Goal: Task Accomplishment & Management: Manage account settings

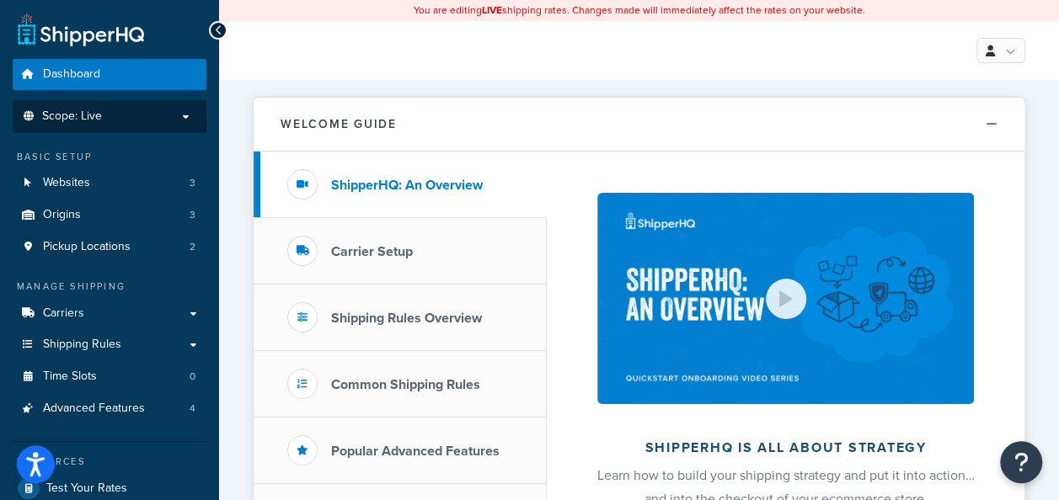
click at [145, 120] on p "Scope: Live" at bounding box center [109, 117] width 179 height 14
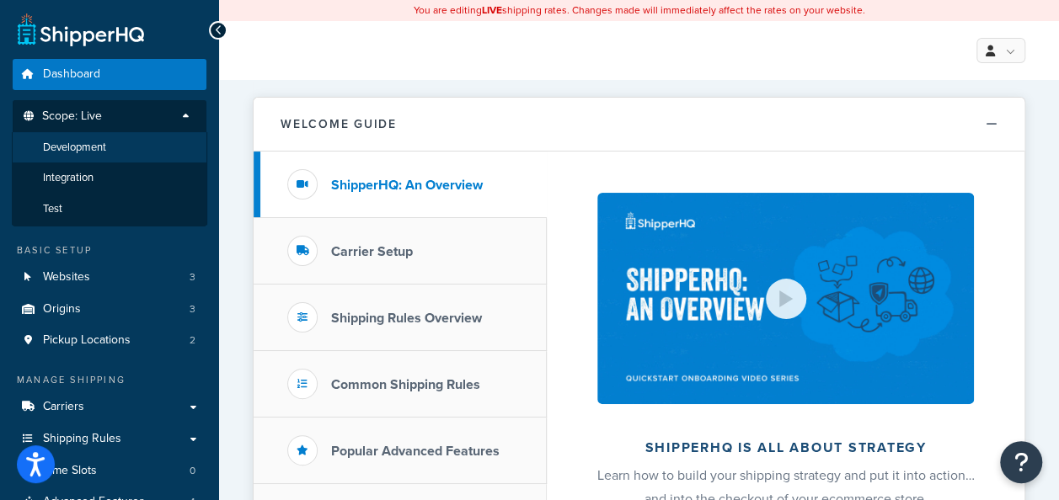
click at [115, 142] on li "Development" at bounding box center [109, 147] width 195 height 31
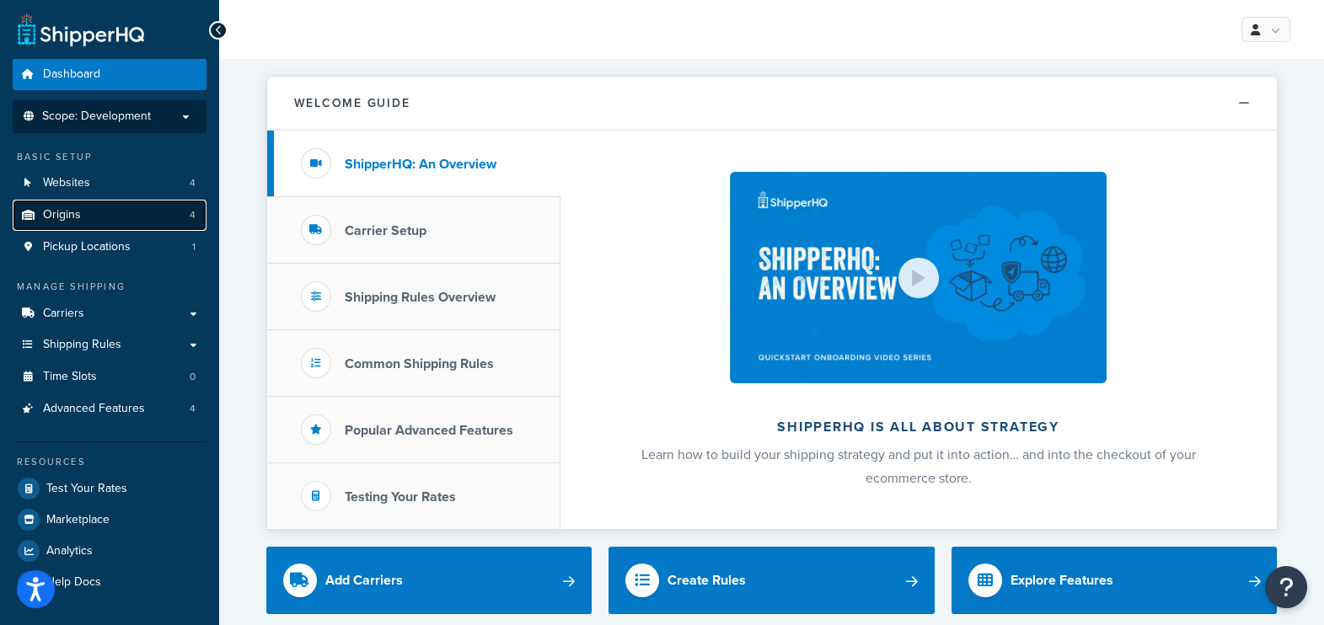
click at [63, 217] on span "Origins" at bounding box center [62, 215] width 38 height 14
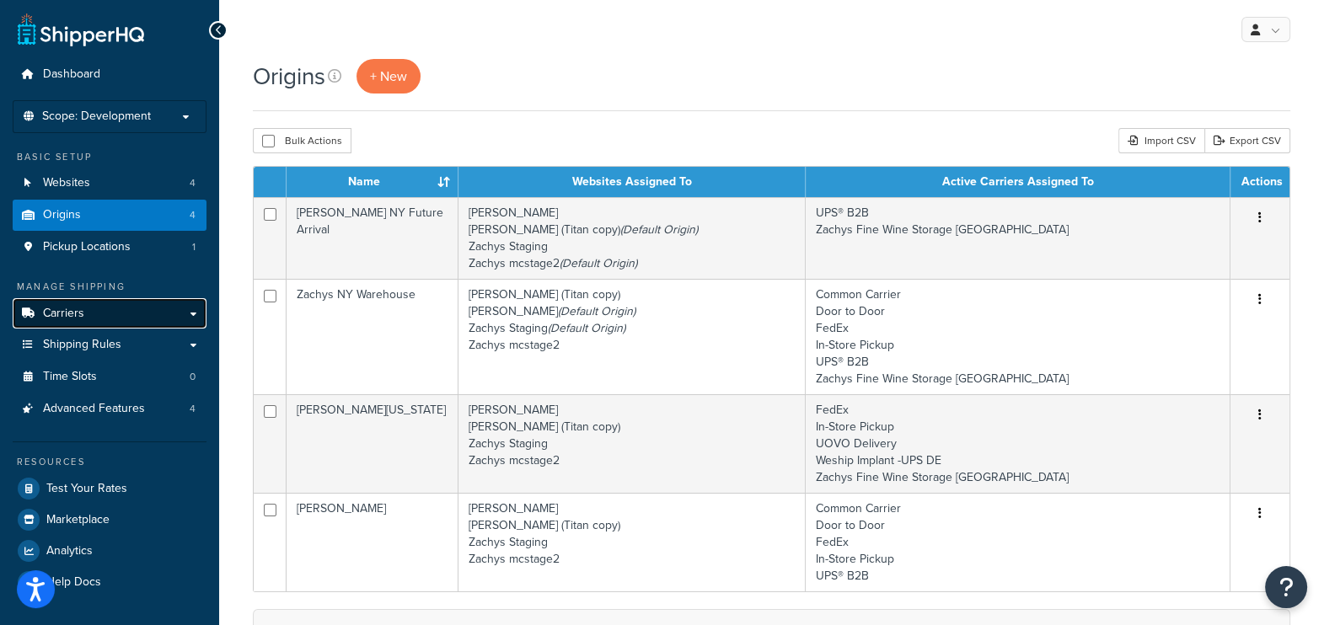
click at [77, 311] on span "Carriers" at bounding box center [63, 314] width 41 height 14
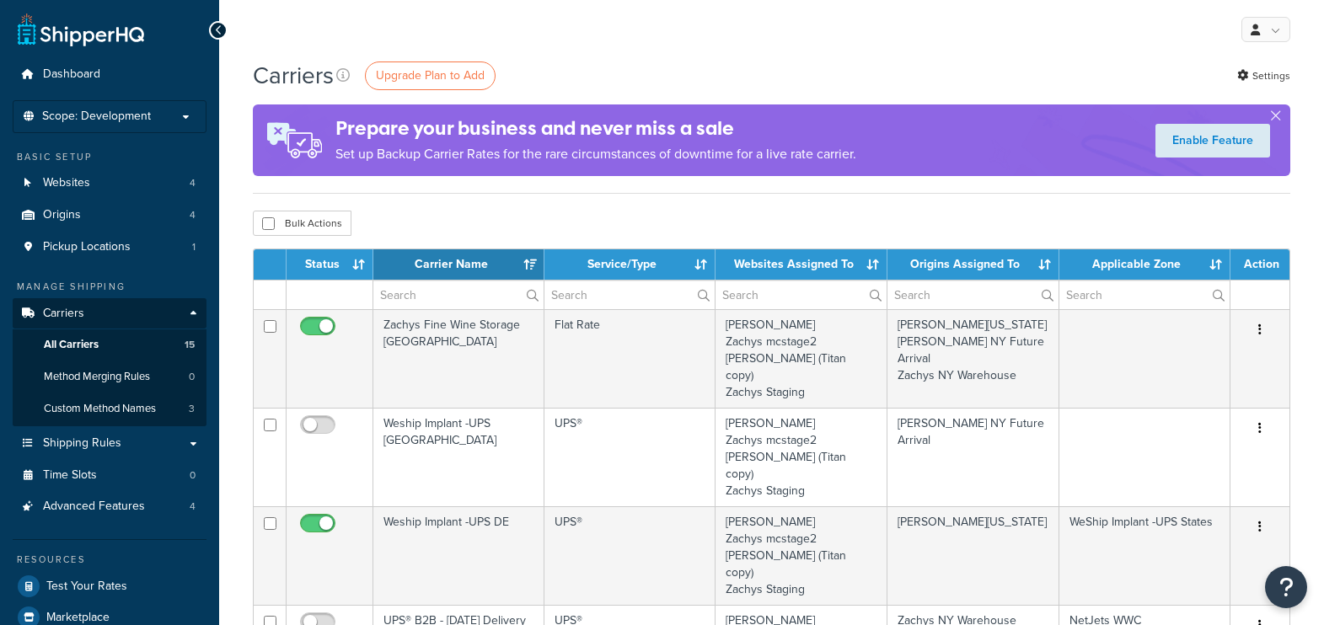
select select "15"
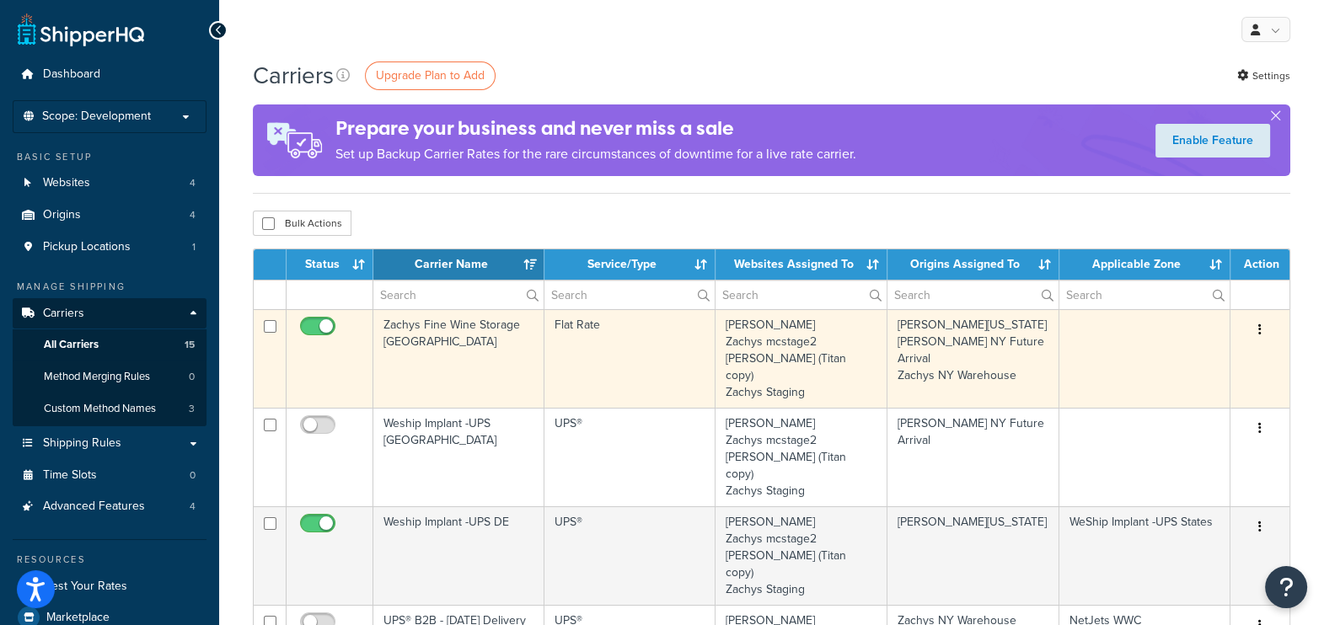
click at [1259, 323] on button "button" at bounding box center [1260, 330] width 24 height 27
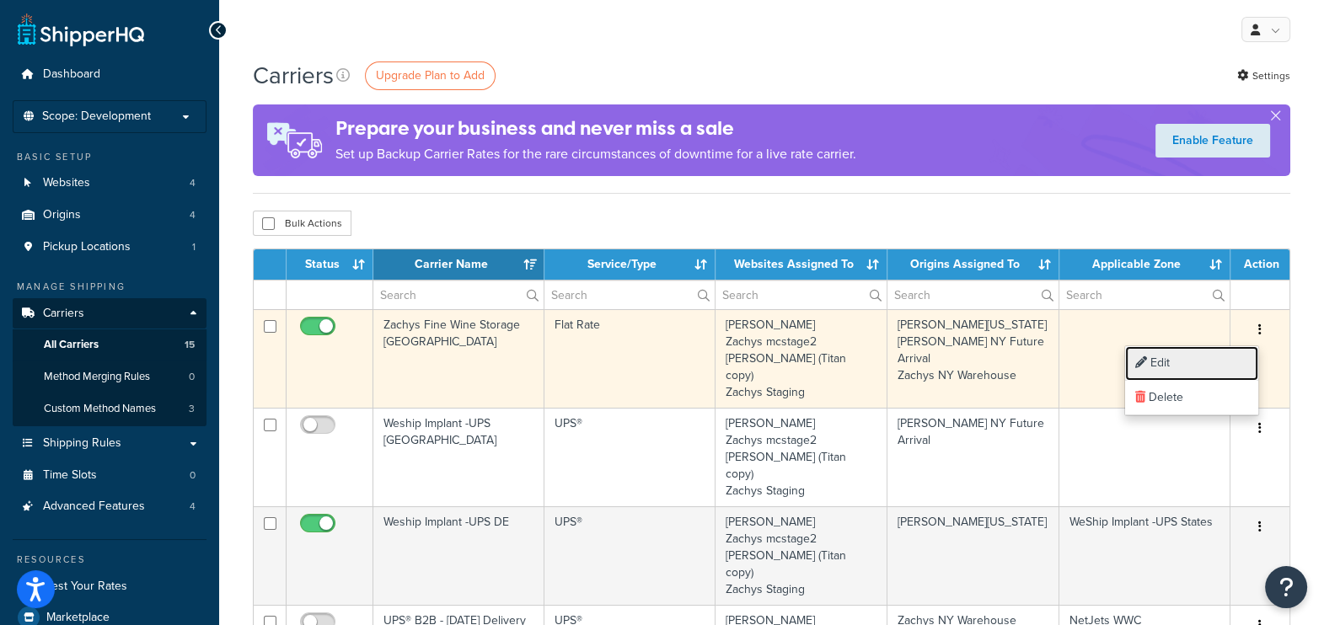
click at [1223, 351] on link "Edit" at bounding box center [1191, 363] width 133 height 35
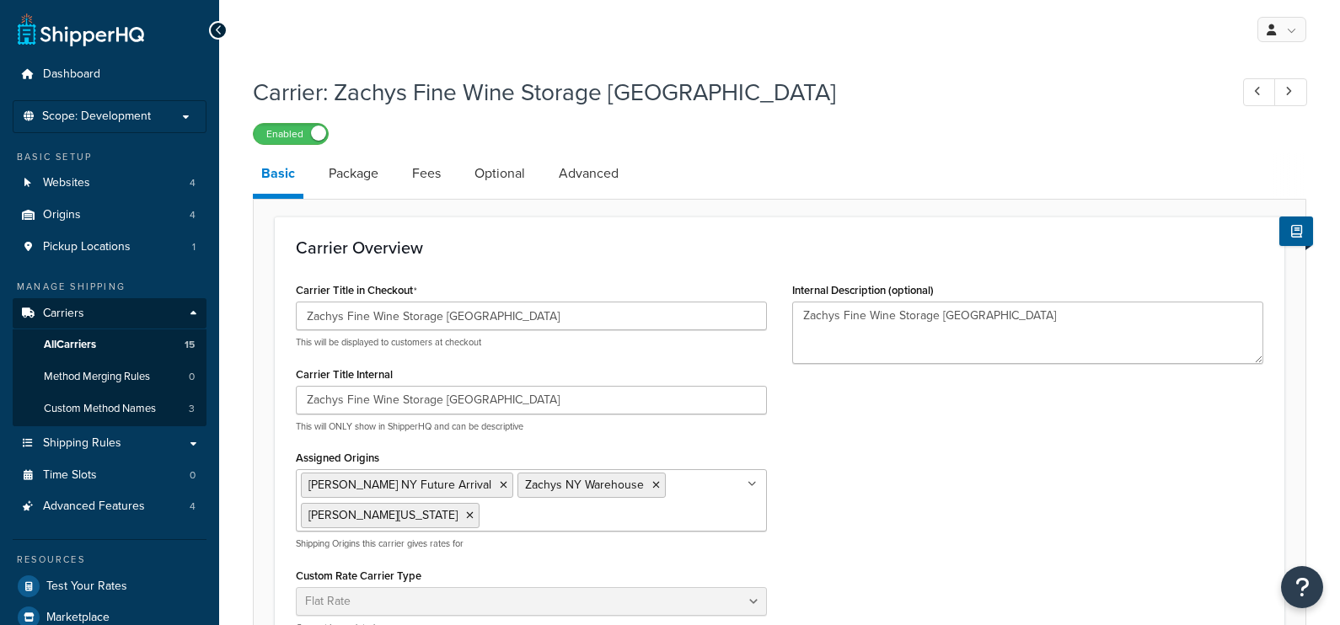
select select "flat"
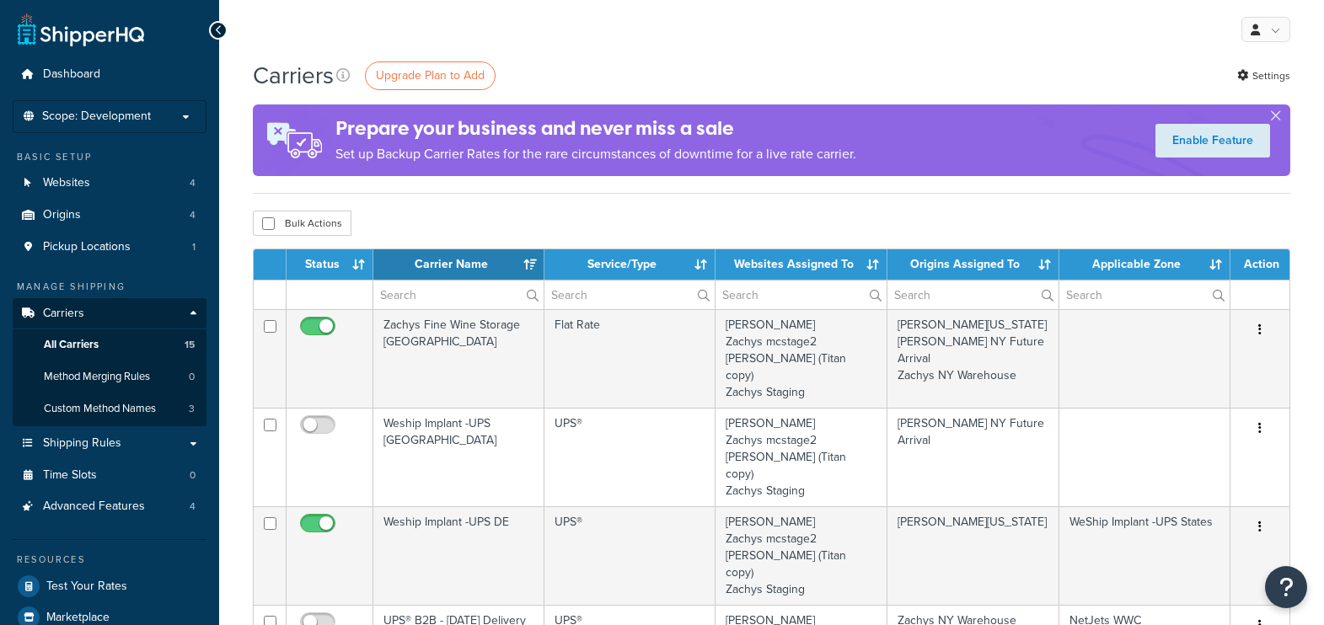
select select "15"
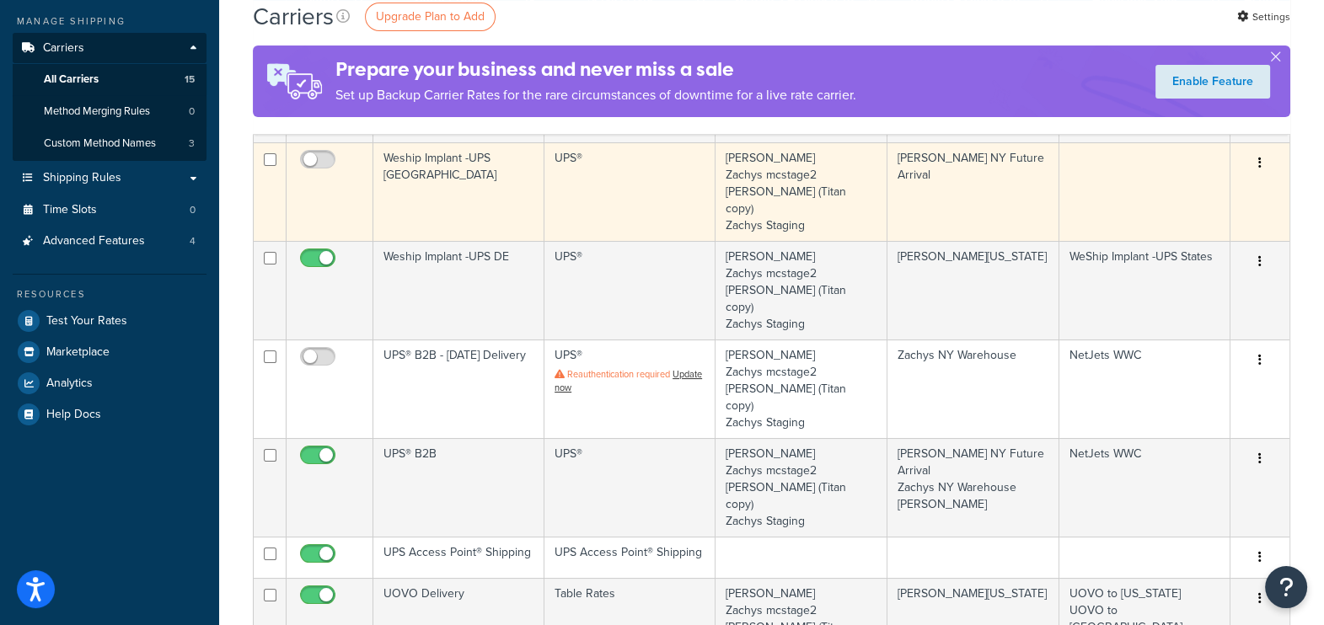
scroll to position [316, 0]
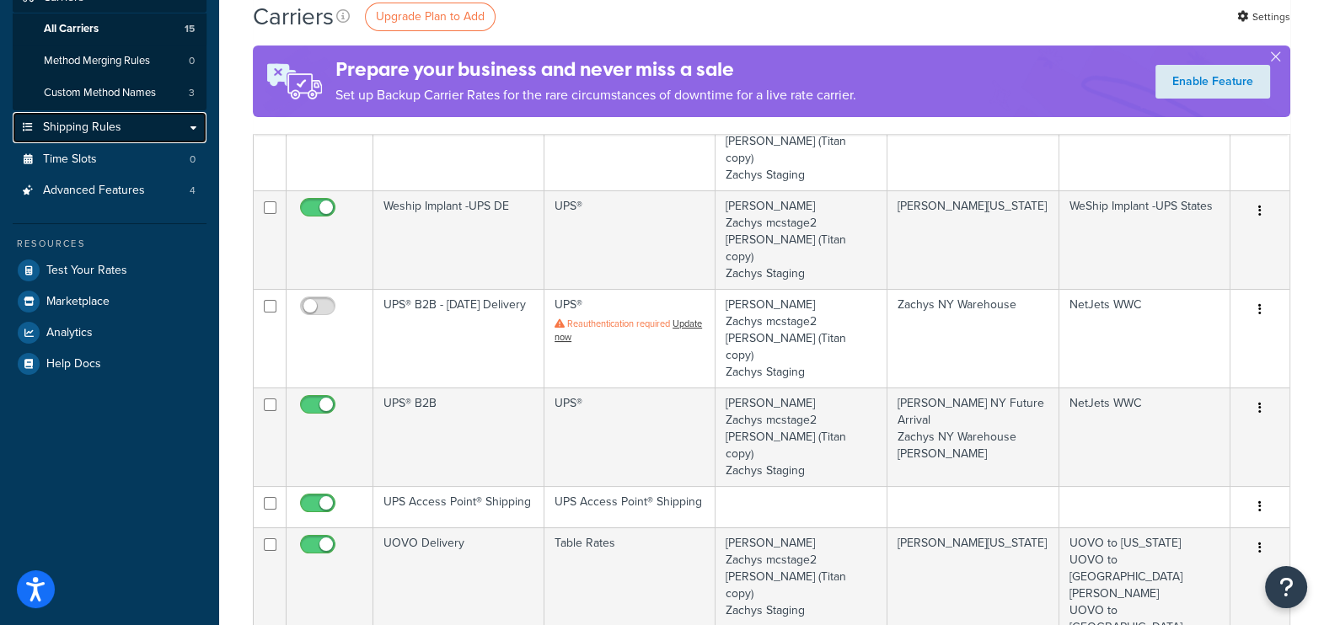
click at [67, 134] on span "Shipping Rules" at bounding box center [82, 127] width 78 height 14
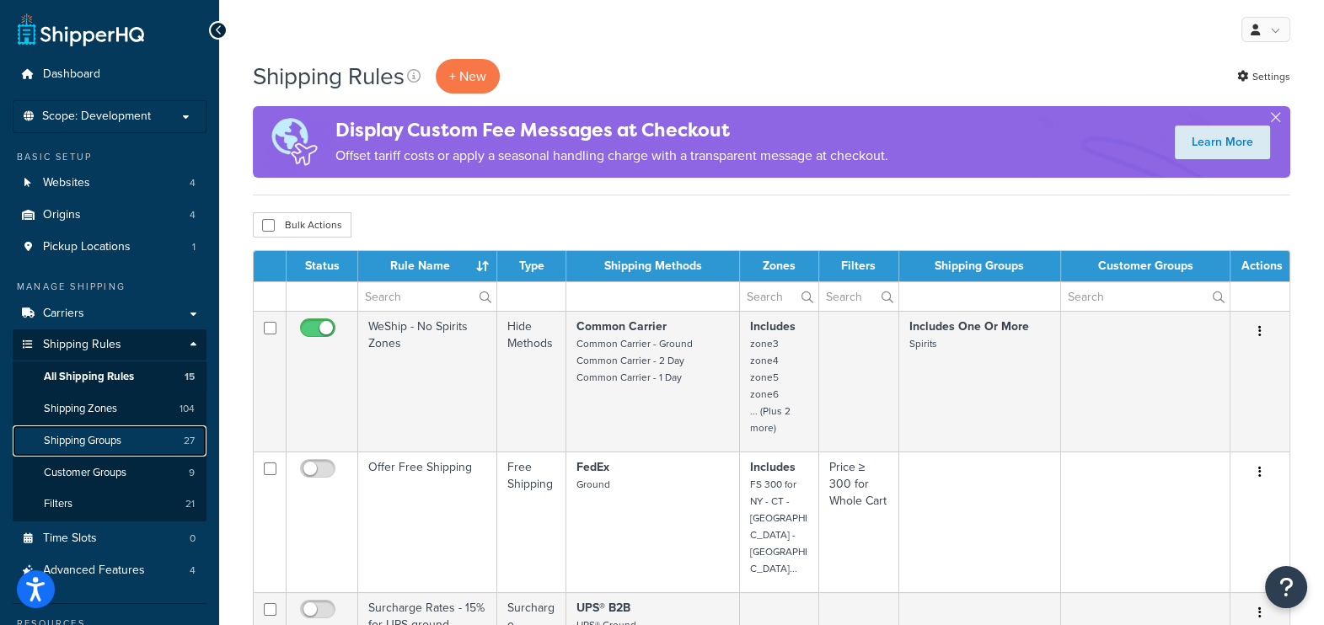
click at [80, 443] on span "Shipping Groups" at bounding box center [83, 441] width 78 height 14
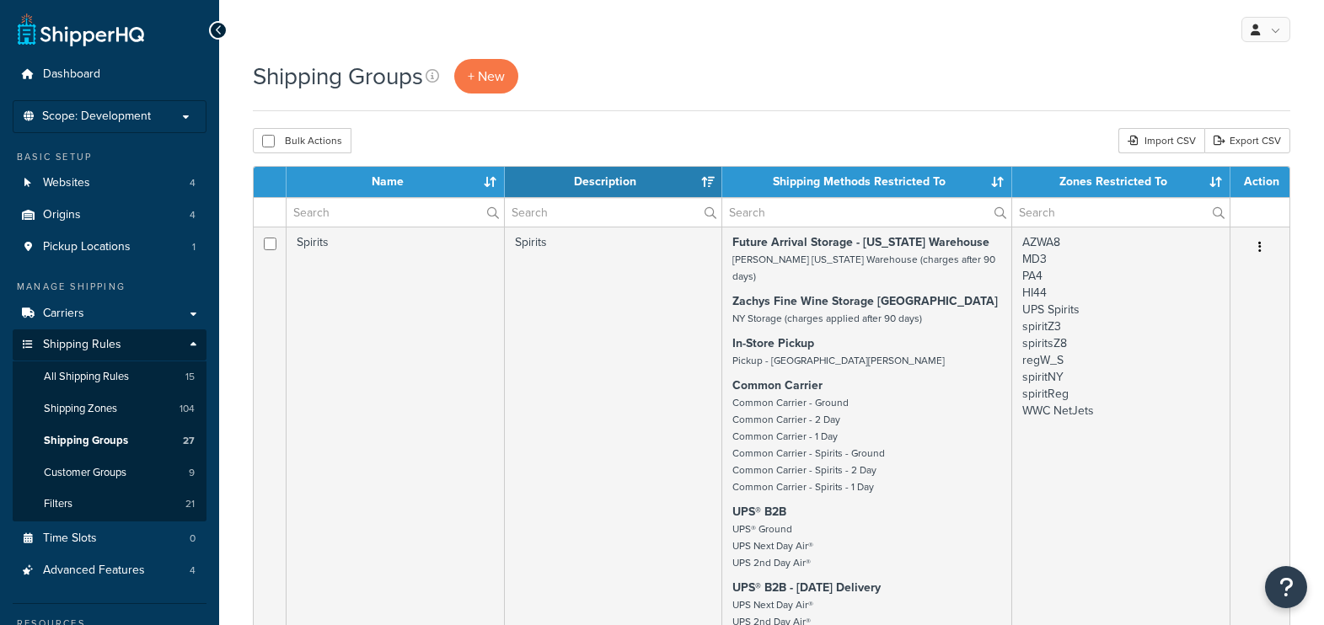
select select "15"
click at [409, 215] on input "text" at bounding box center [394, 212] width 217 height 29
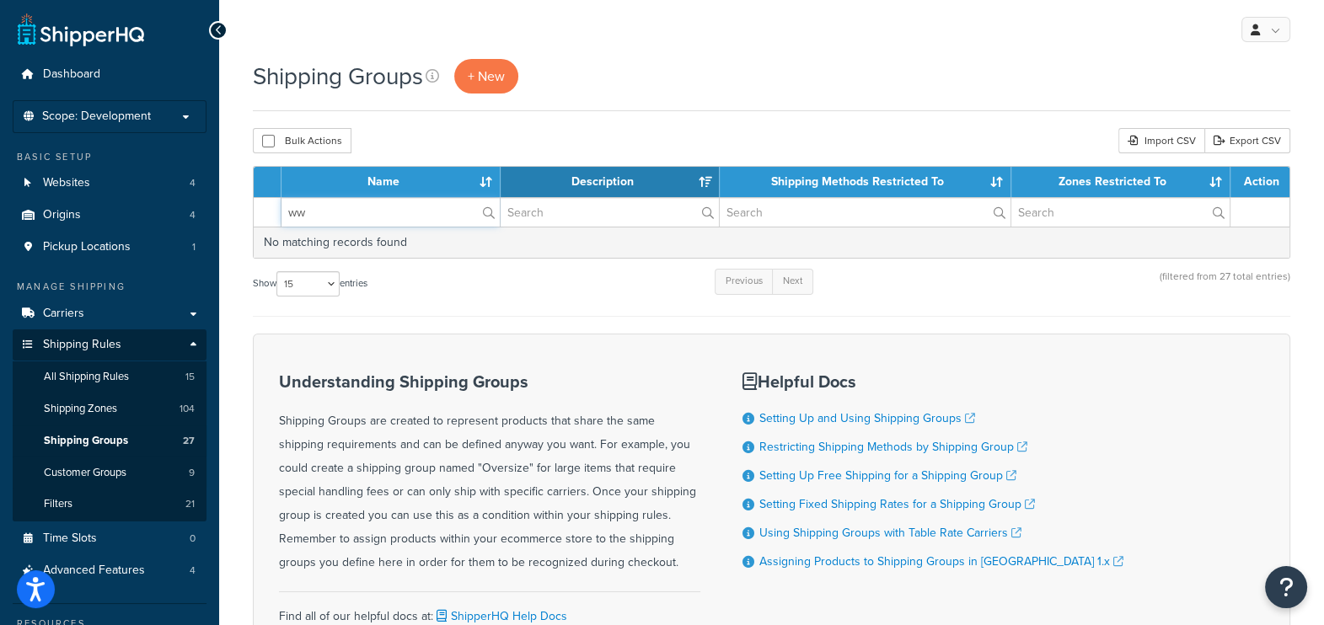
type input "w"
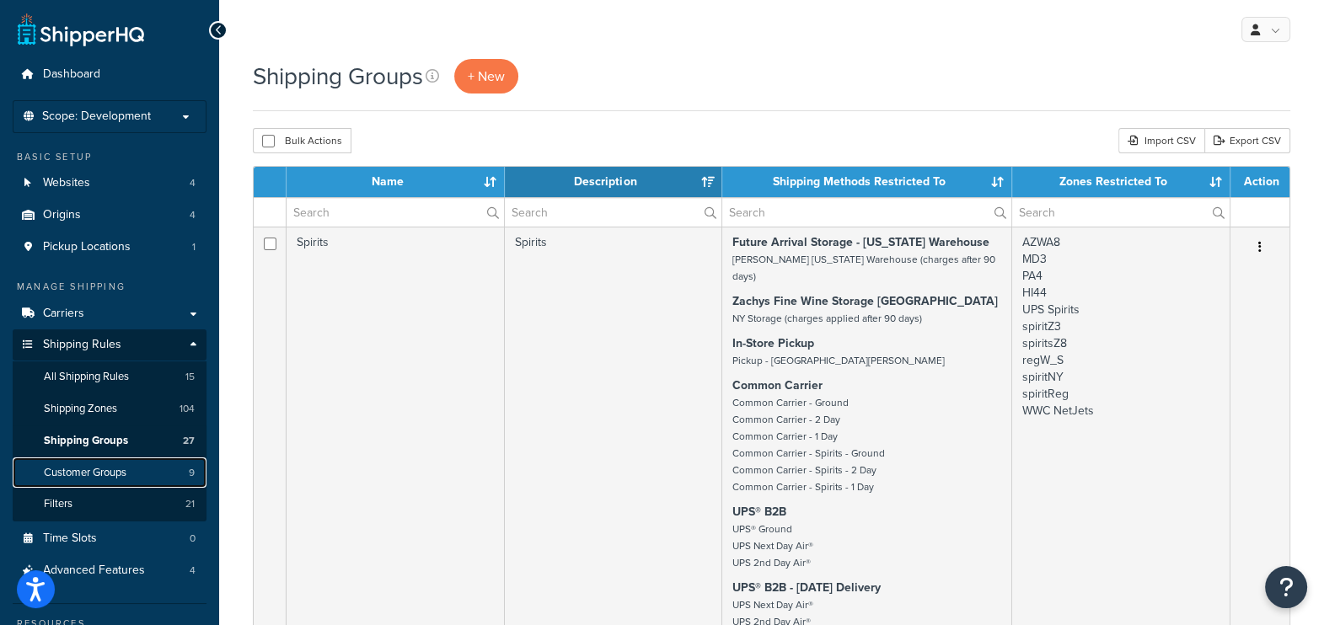
click at [84, 474] on span "Customer Groups" at bounding box center [85, 473] width 83 height 14
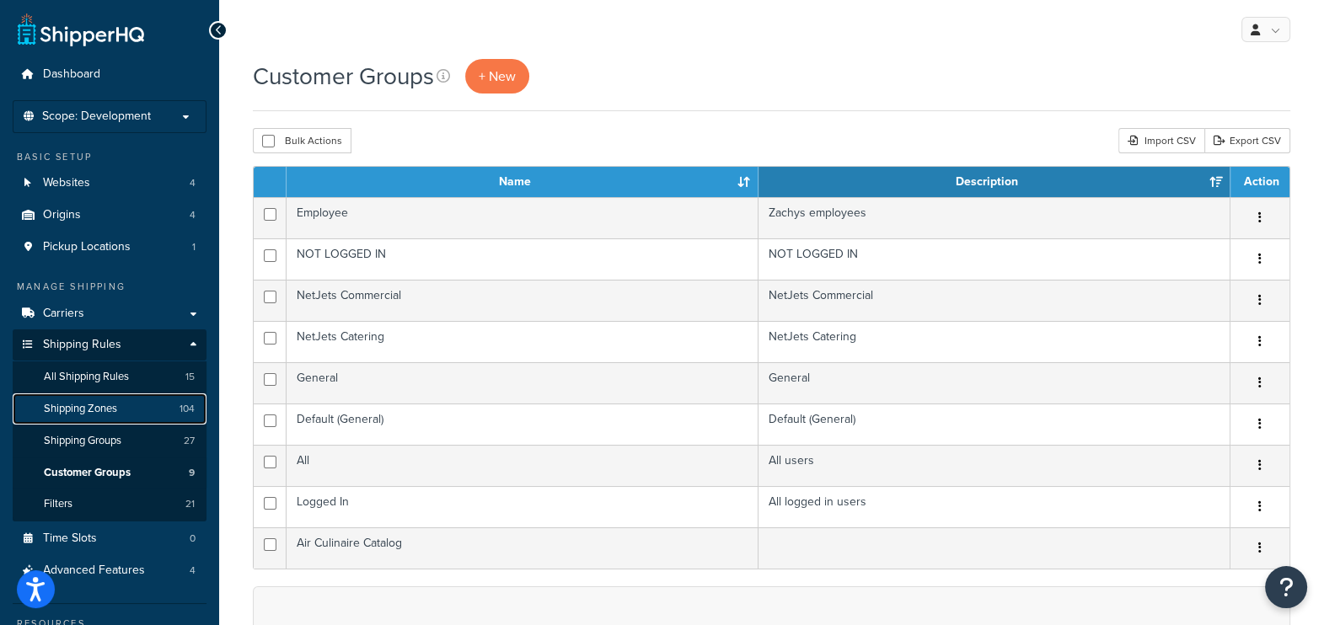
click at [92, 413] on span "Shipping Zones" at bounding box center [80, 409] width 73 height 14
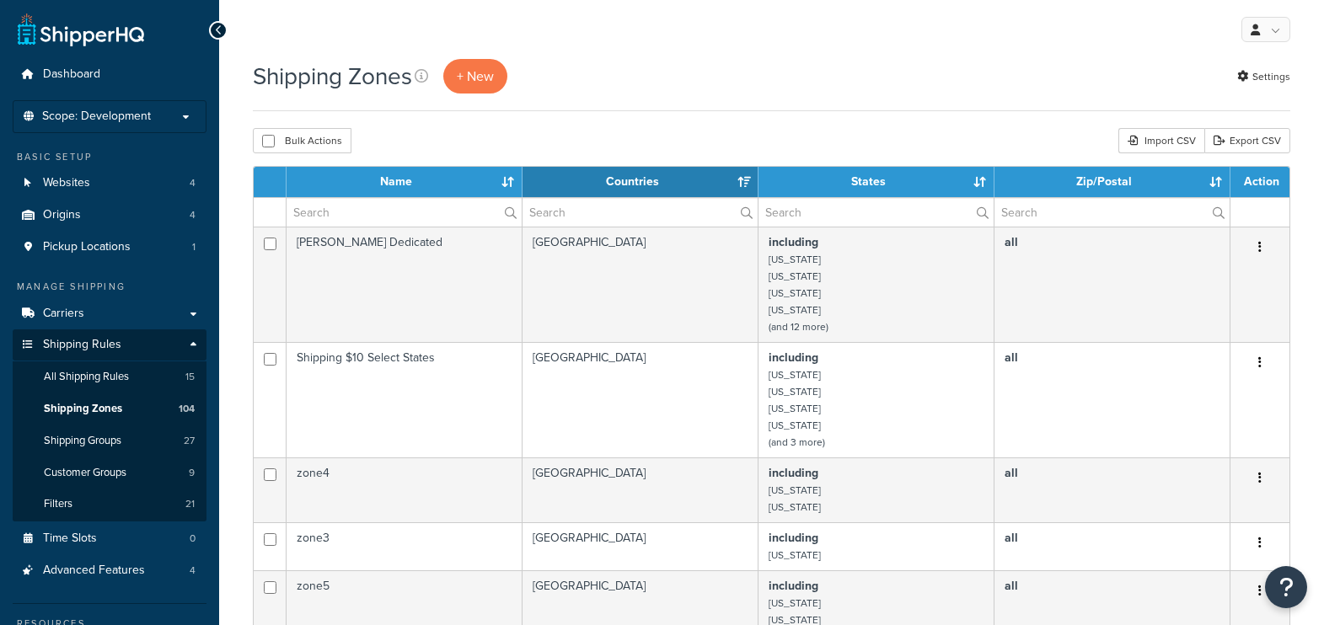
select select "15"
click at [354, 212] on input "text" at bounding box center [403, 212] width 235 height 29
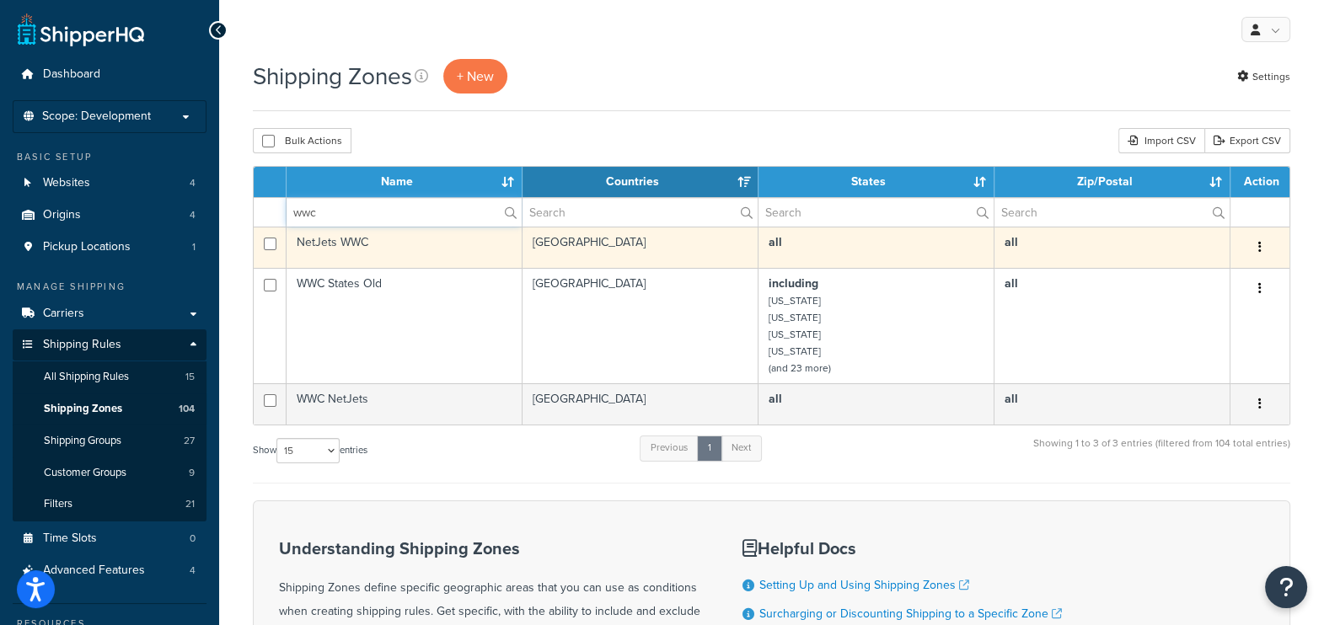
type input "wwc"
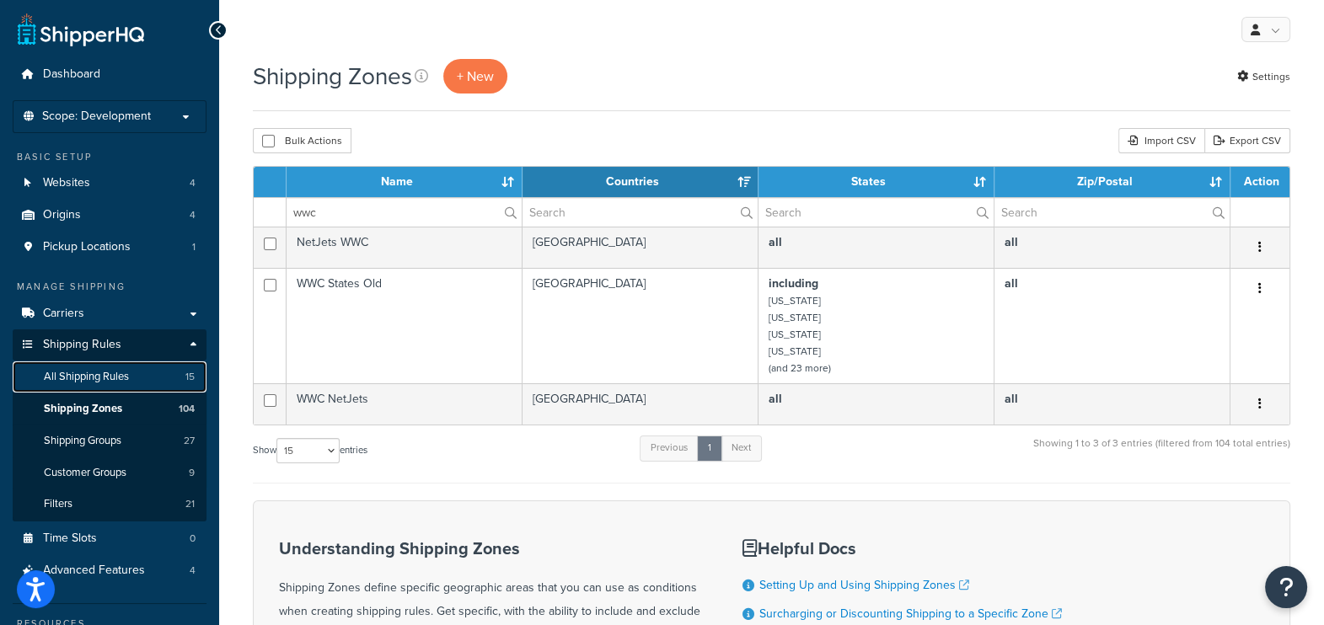
click at [94, 381] on span "All Shipping Rules" at bounding box center [86, 377] width 85 height 14
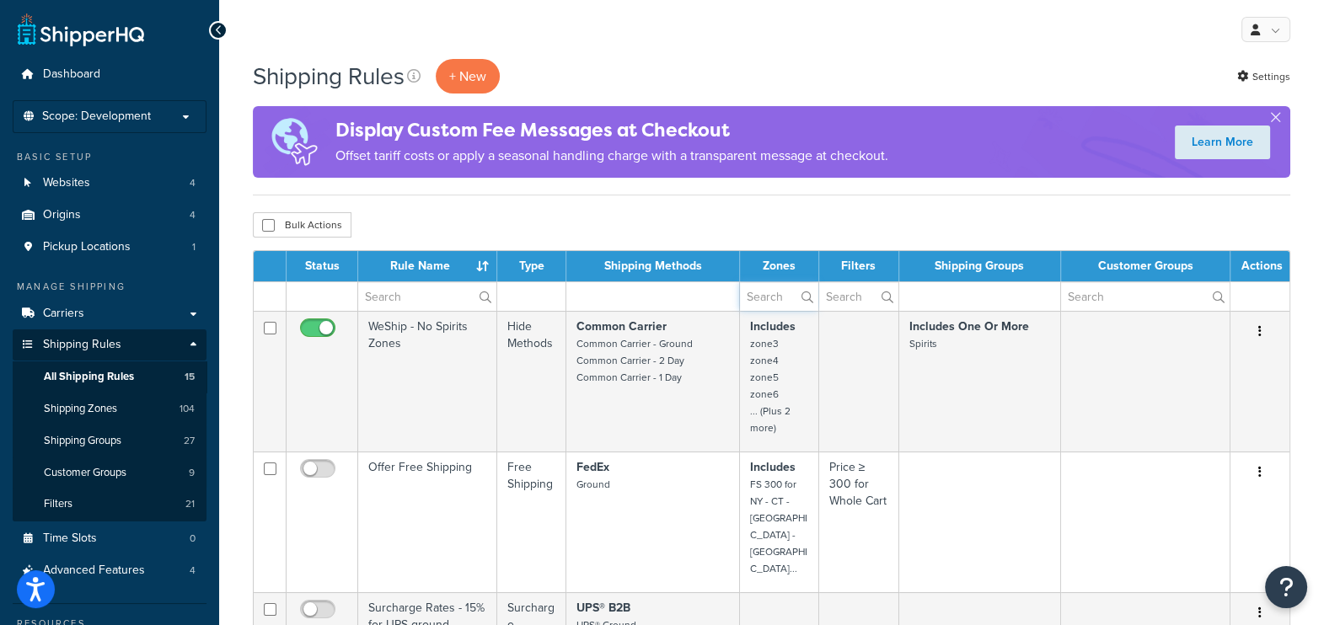
click at [770, 298] on input "text" at bounding box center [779, 296] width 78 height 29
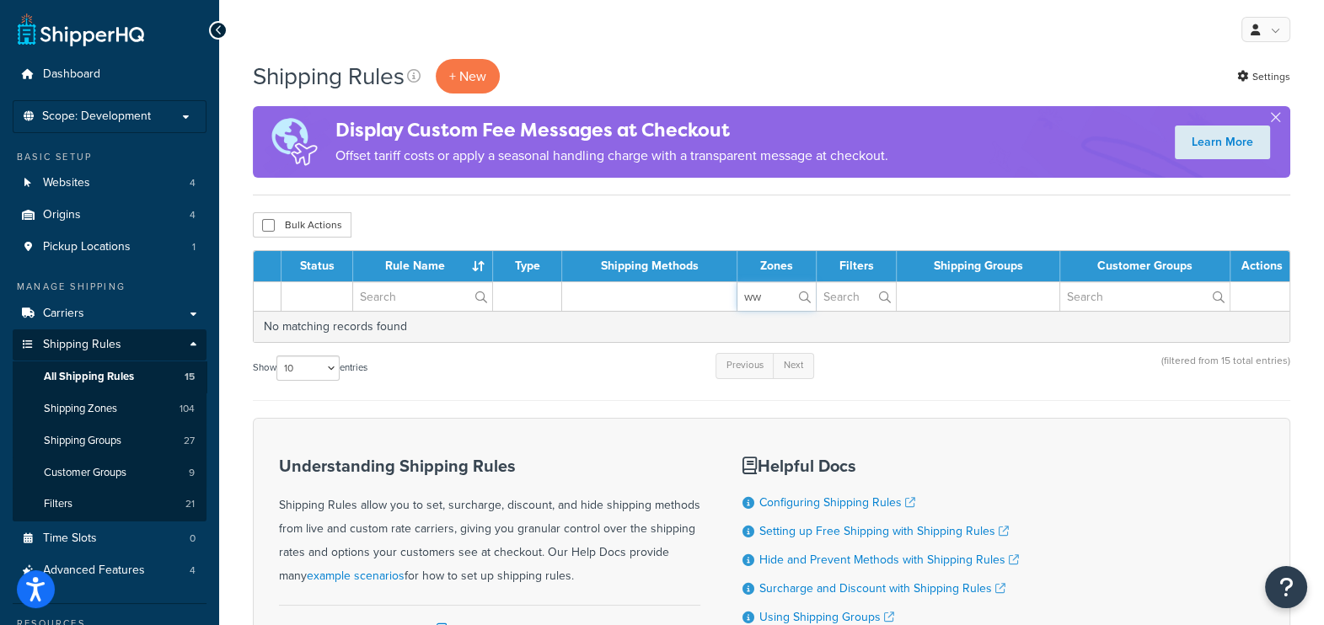
type input "w"
type input "n"
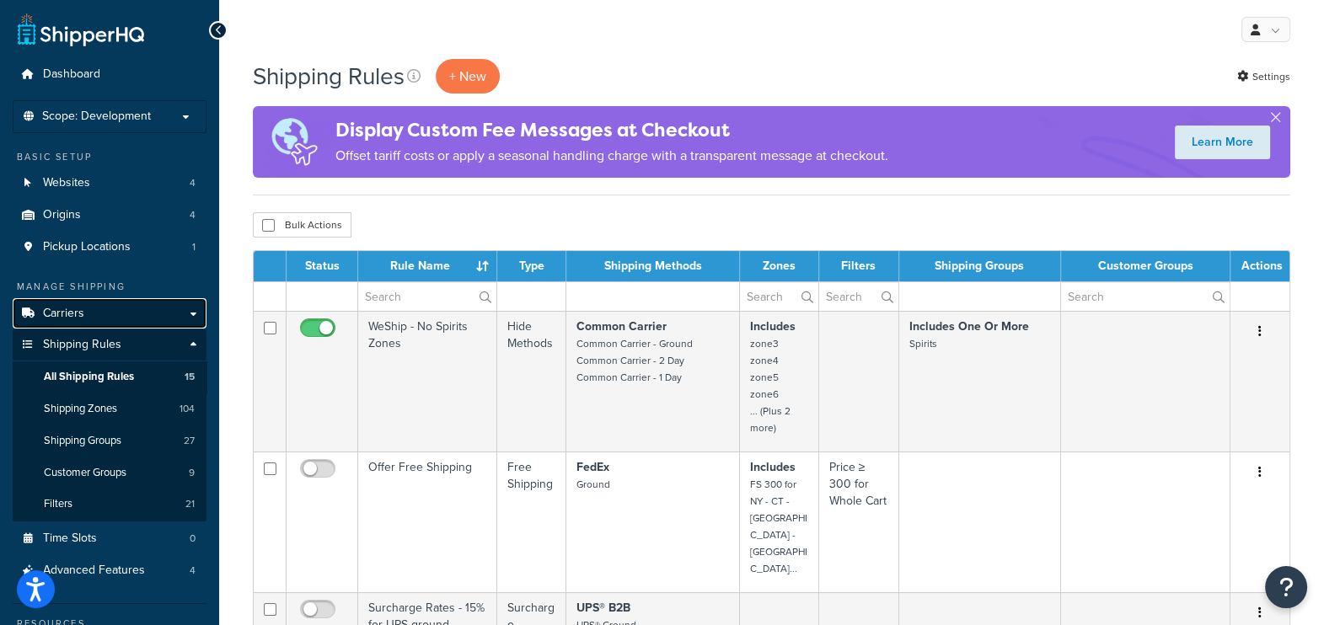
click at [132, 308] on link "Carriers" at bounding box center [110, 313] width 194 height 31
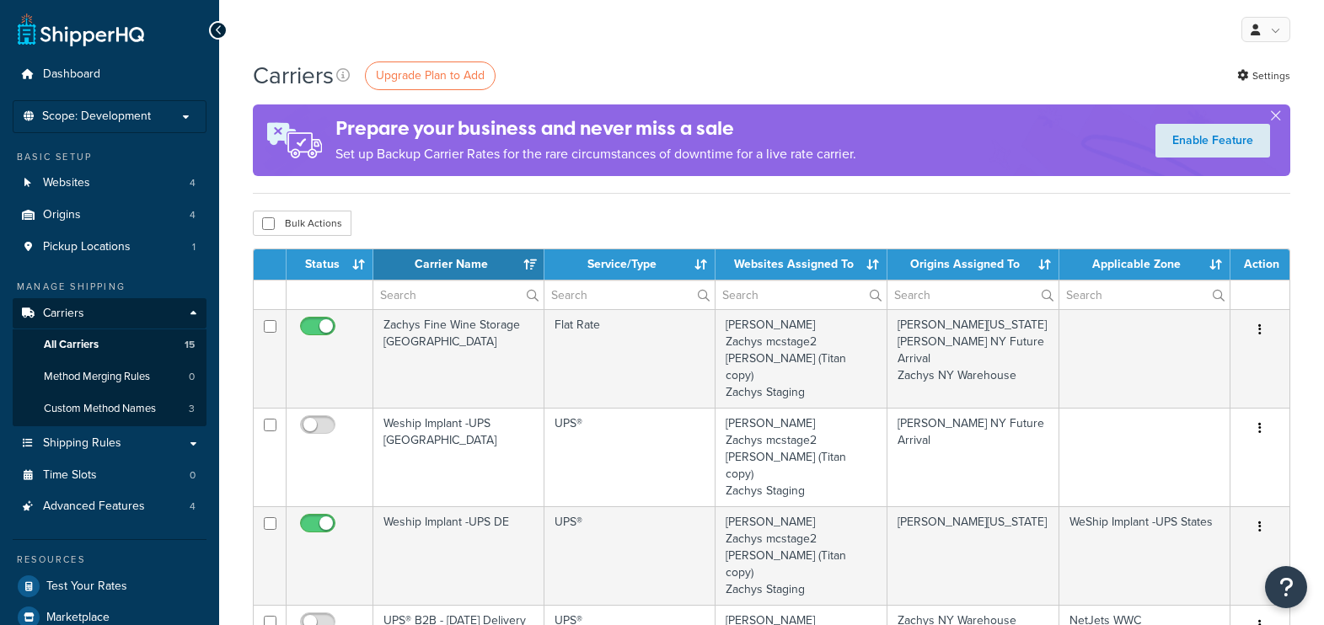
select select "15"
click at [1141, 296] on input "text" at bounding box center [1144, 295] width 170 height 29
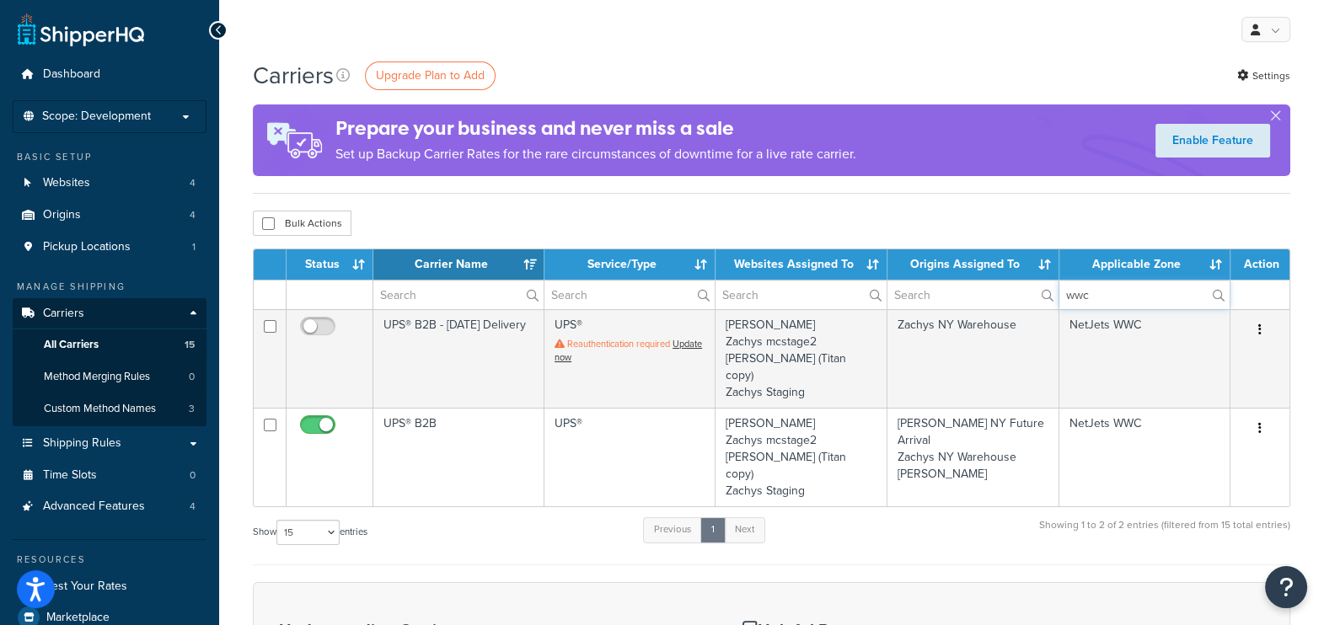
type input "wwc"
click at [72, 439] on span "Shipping Rules" at bounding box center [82, 443] width 78 height 14
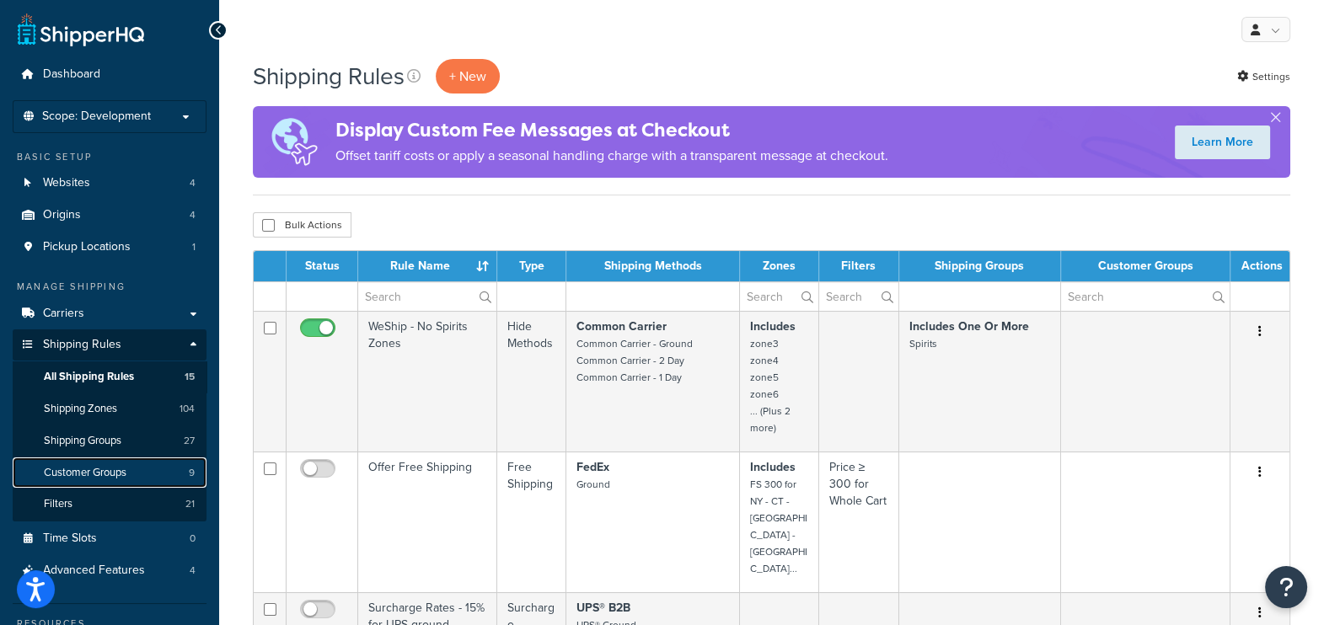
click at [74, 466] on span "Customer Groups" at bounding box center [85, 473] width 83 height 14
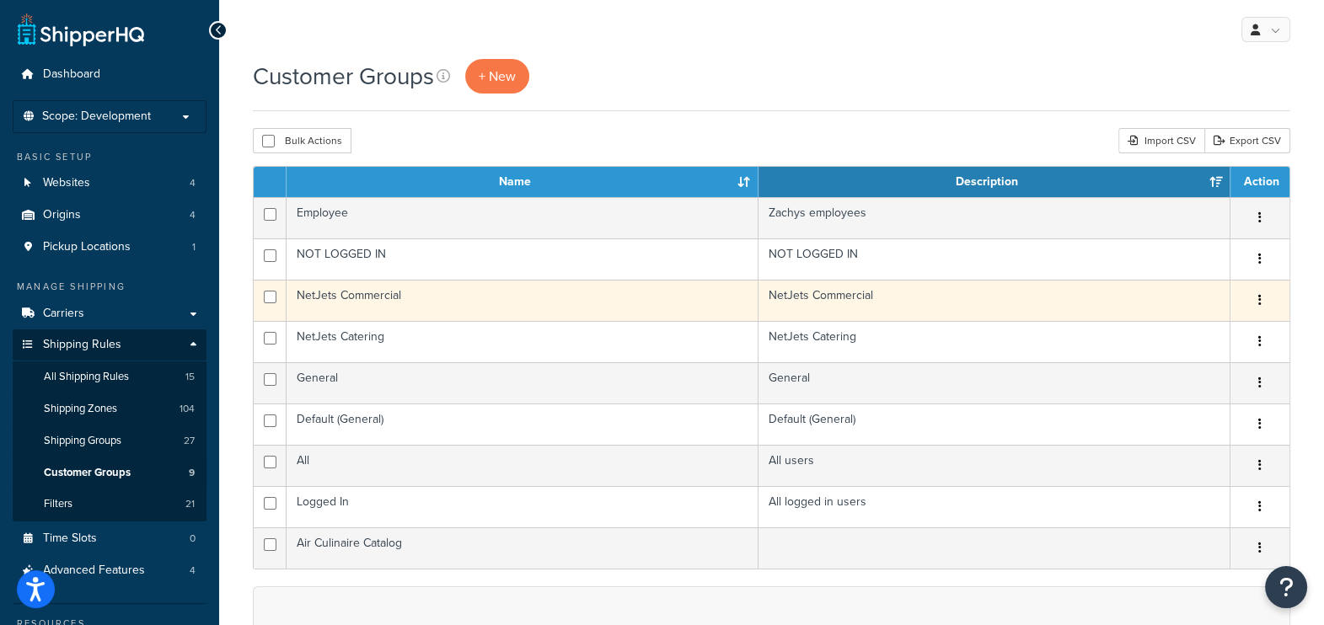
click at [1255, 299] on button "button" at bounding box center [1260, 300] width 24 height 27
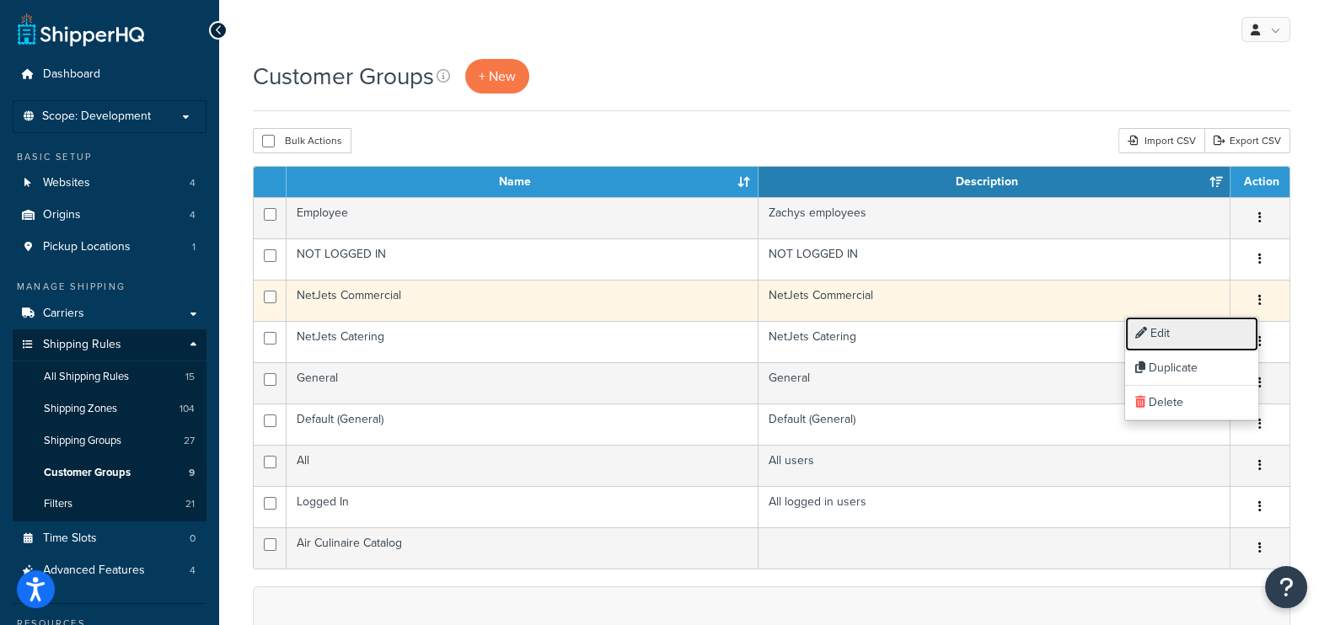
click at [1174, 332] on link "Edit" at bounding box center [1191, 334] width 133 height 35
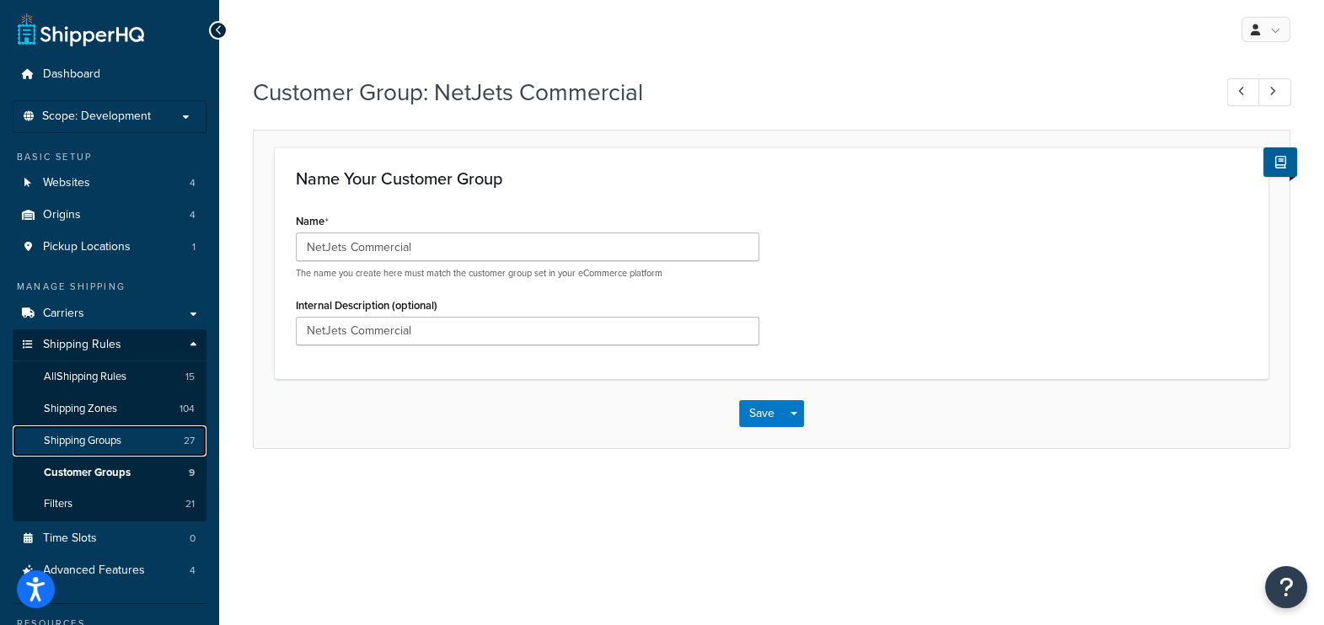
click at [60, 439] on span "Shipping Groups" at bounding box center [83, 441] width 78 height 14
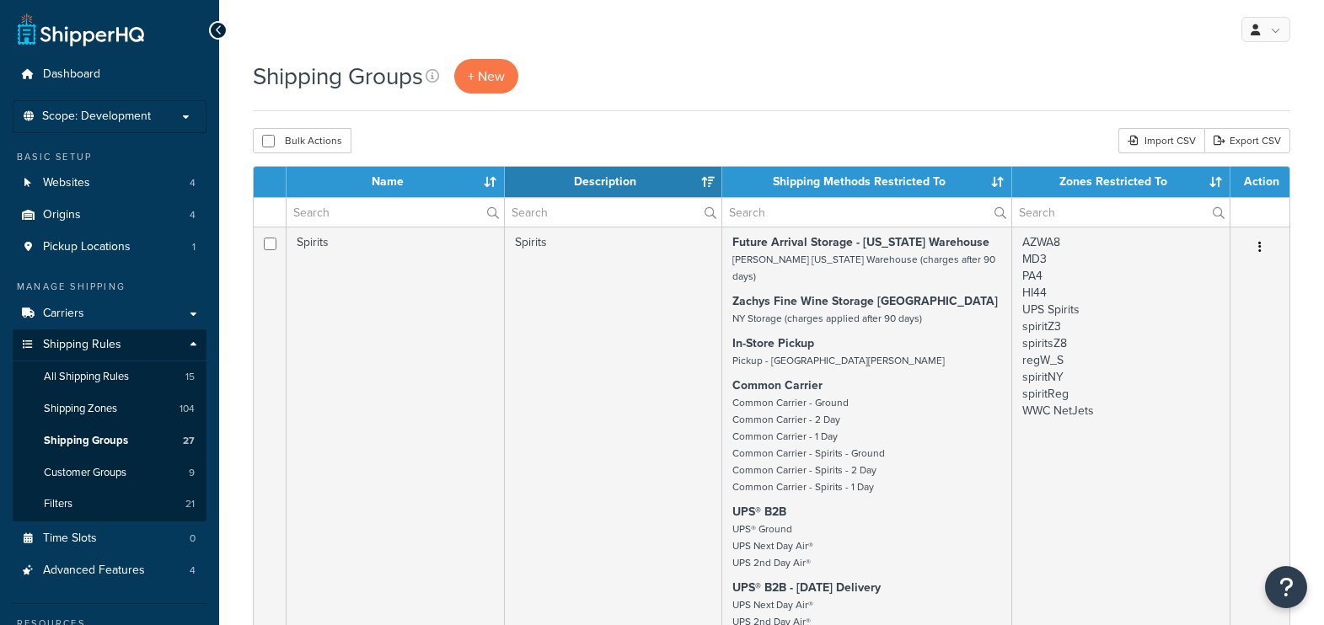
select select "15"
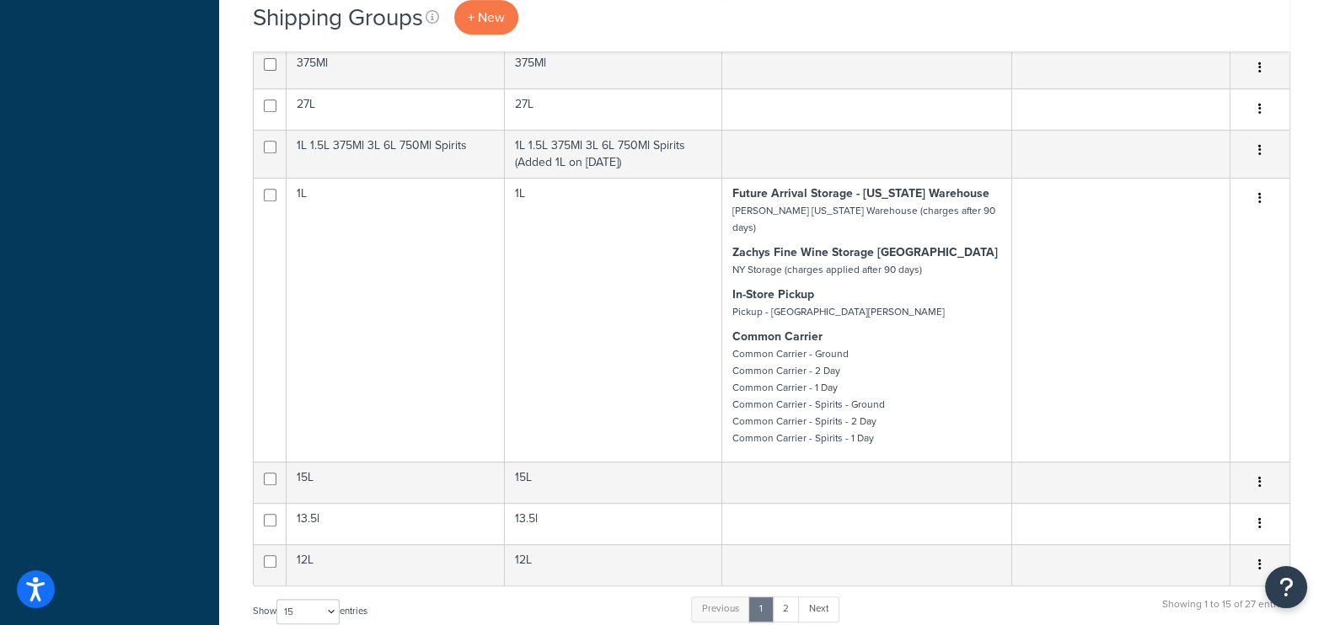
scroll to position [948, 0]
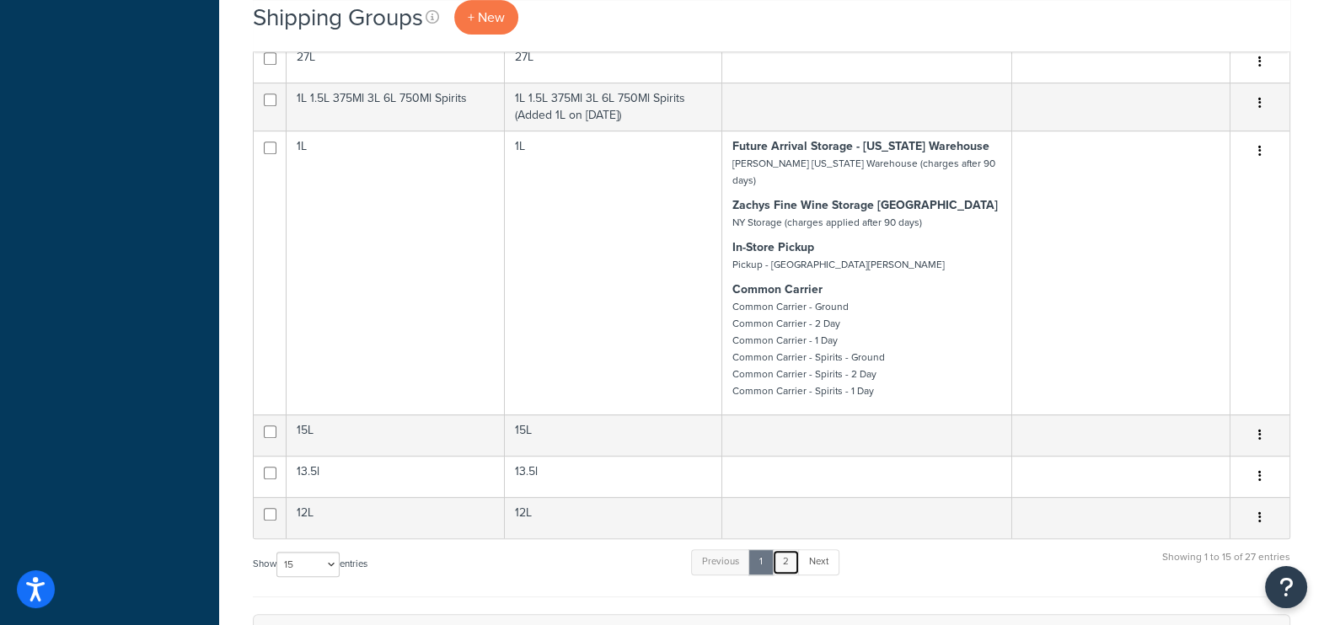
click at [786, 549] on link "2" at bounding box center [786, 561] width 28 height 25
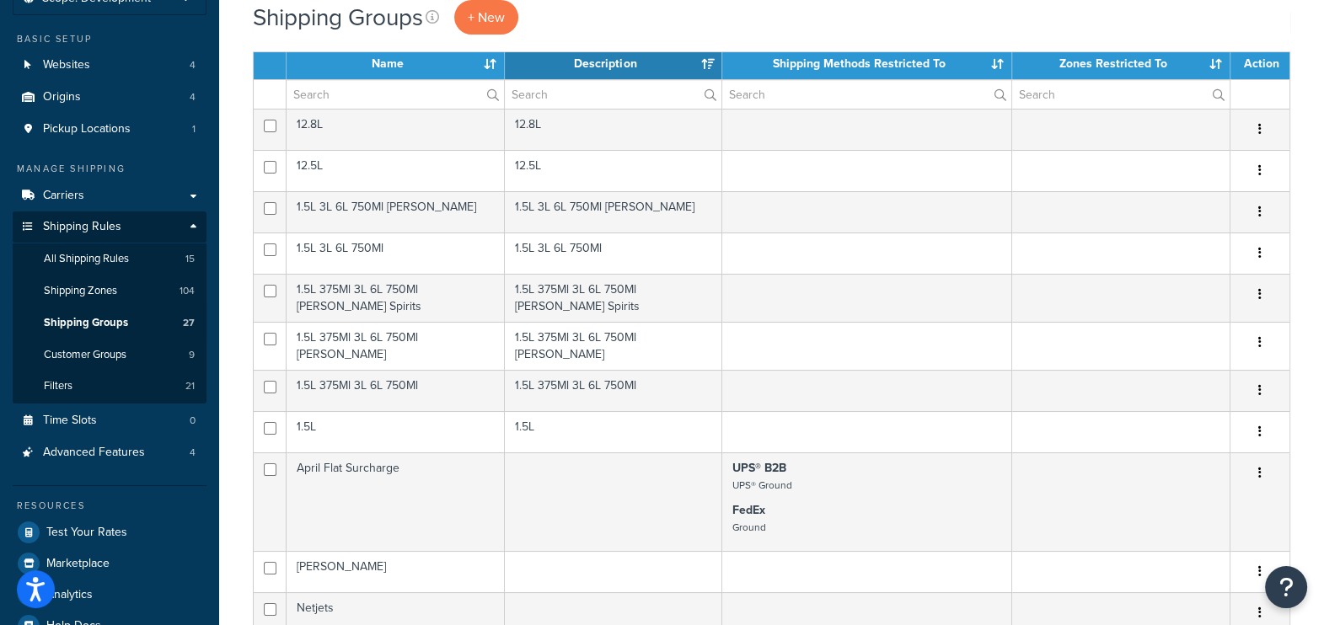
scroll to position [357, 0]
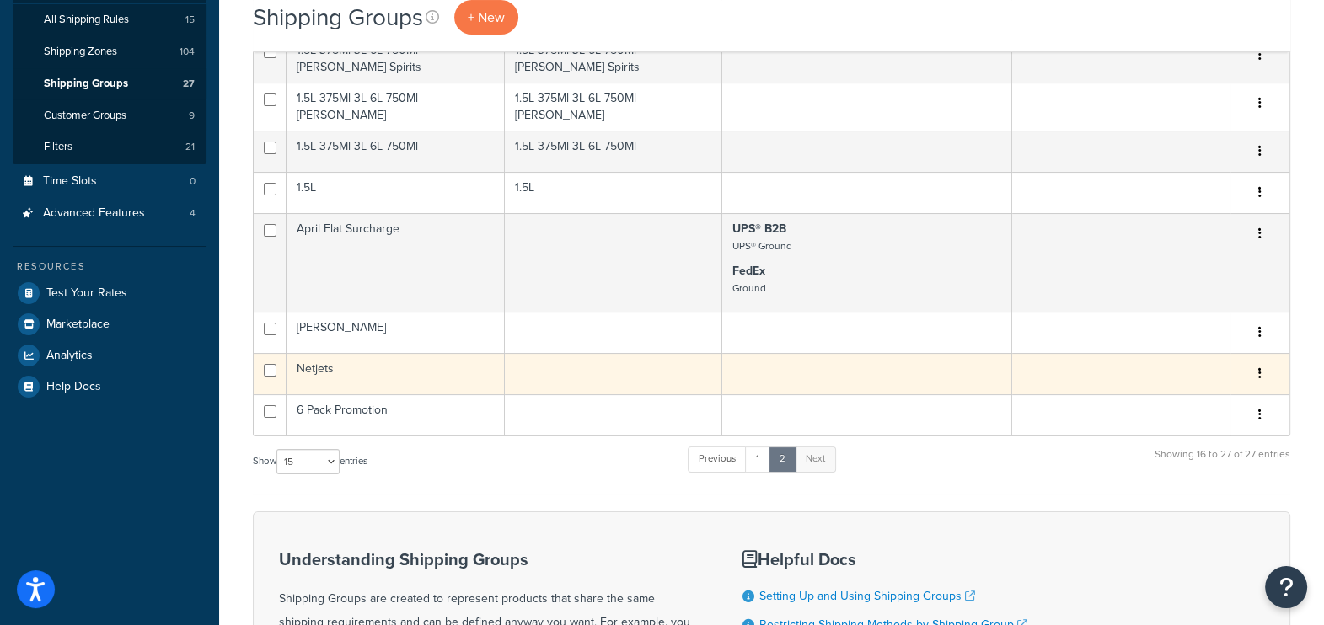
click at [1261, 361] on button "button" at bounding box center [1260, 374] width 24 height 27
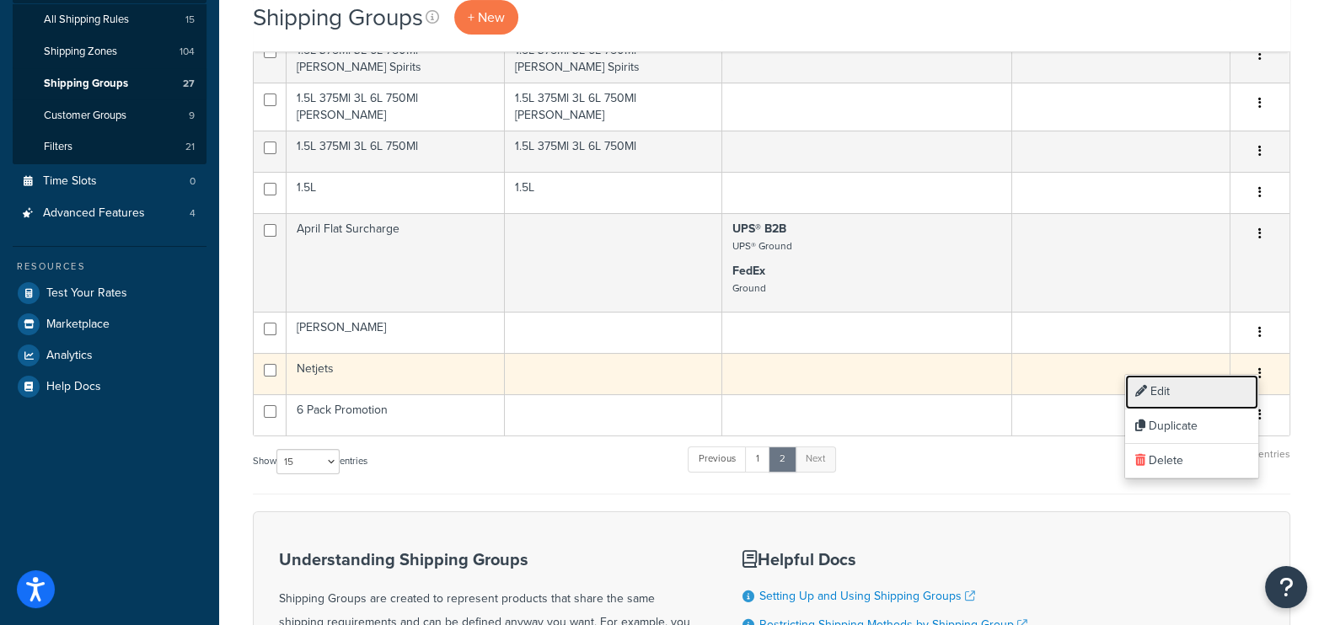
click at [1196, 383] on link "Edit" at bounding box center [1191, 392] width 133 height 35
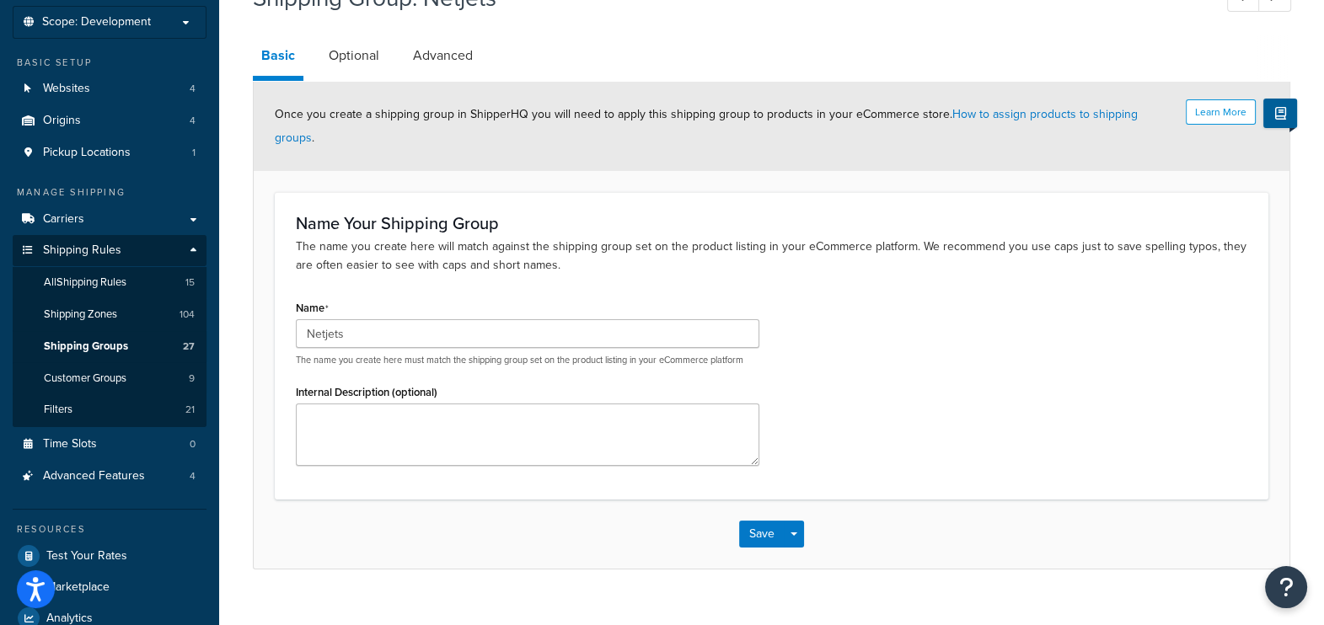
scroll to position [48, 0]
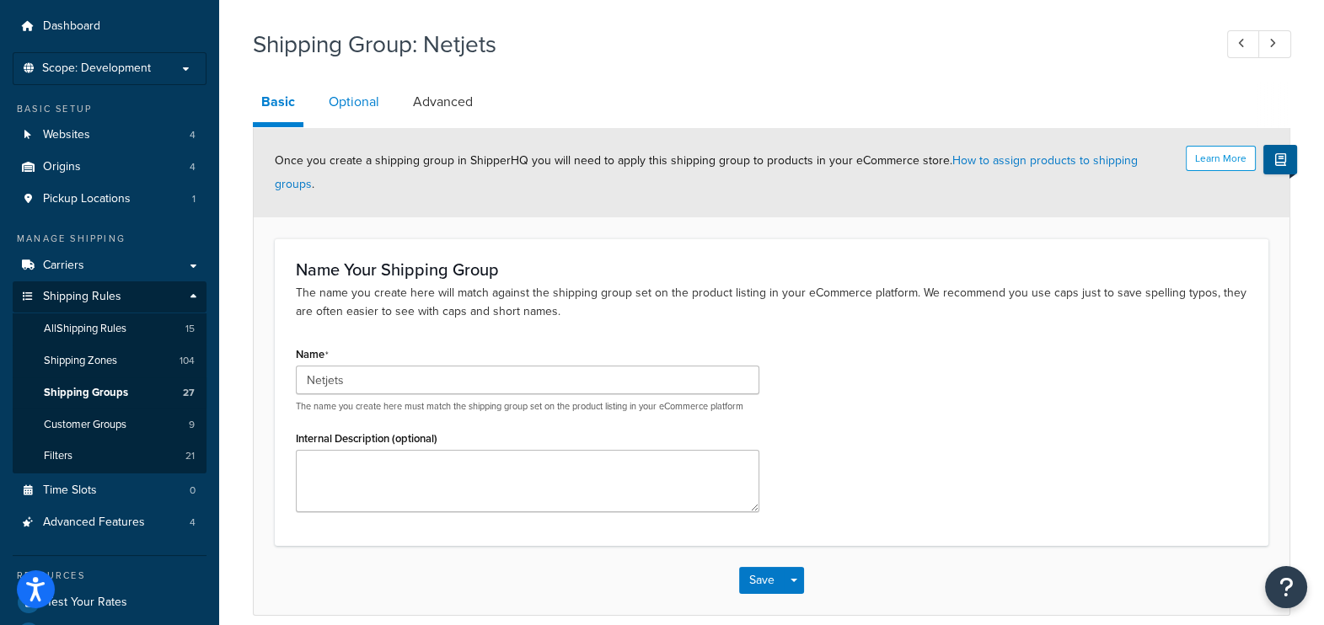
click at [341, 104] on link "Optional" at bounding box center [353, 102] width 67 height 40
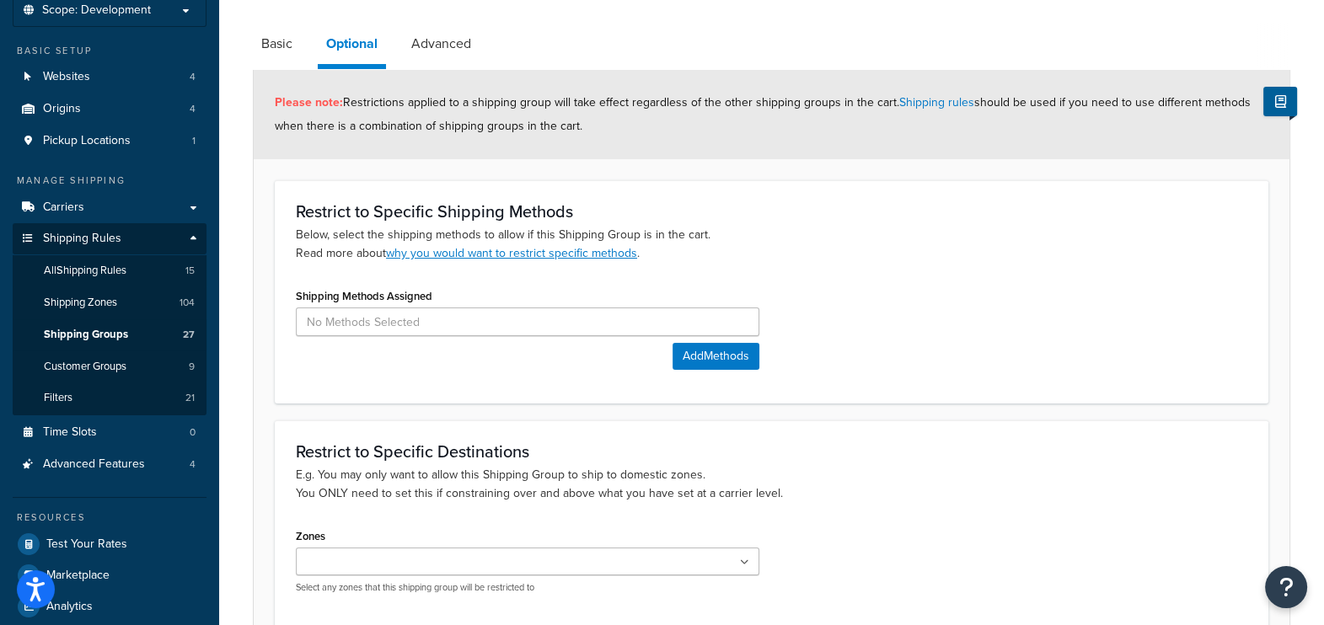
scroll to position [52, 0]
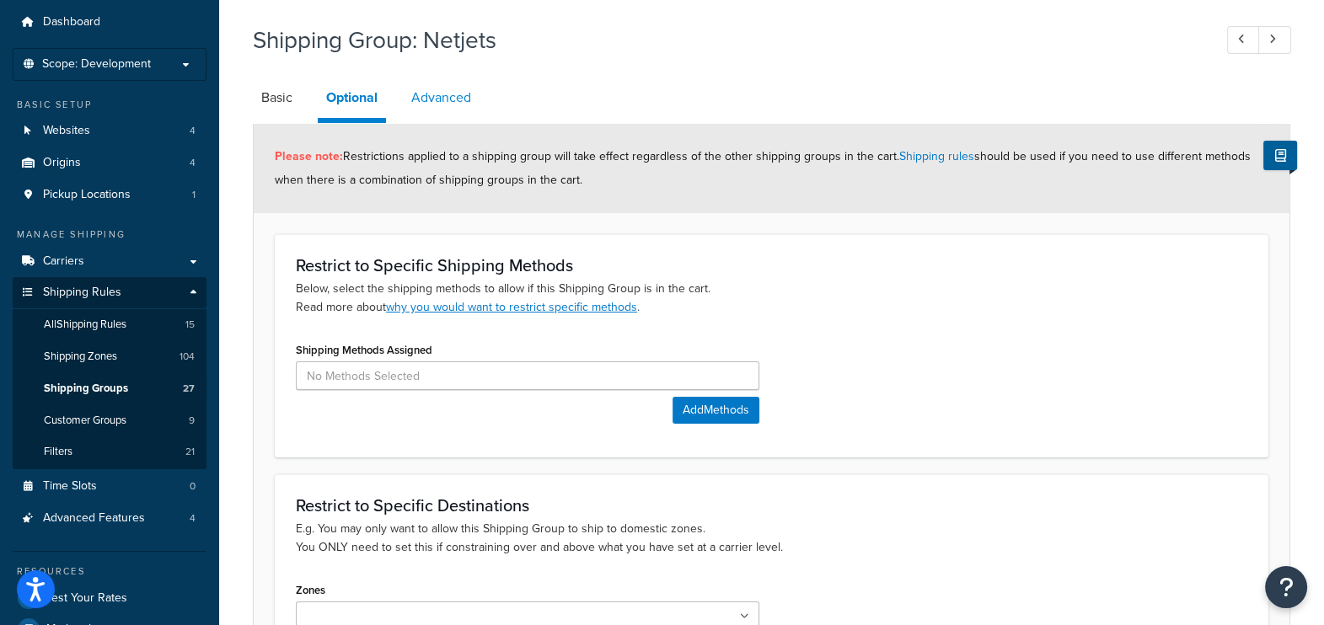
click at [420, 101] on link "Advanced" at bounding box center [441, 98] width 77 height 40
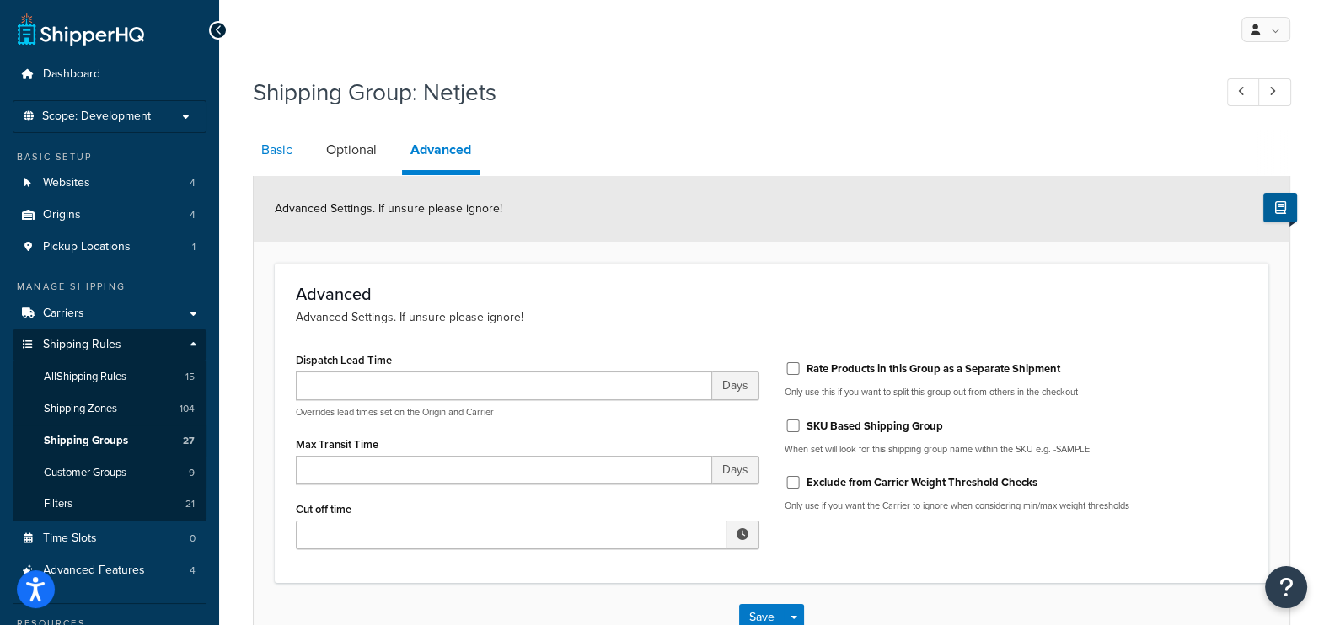
click at [287, 154] on link "Basic" at bounding box center [277, 150] width 48 height 40
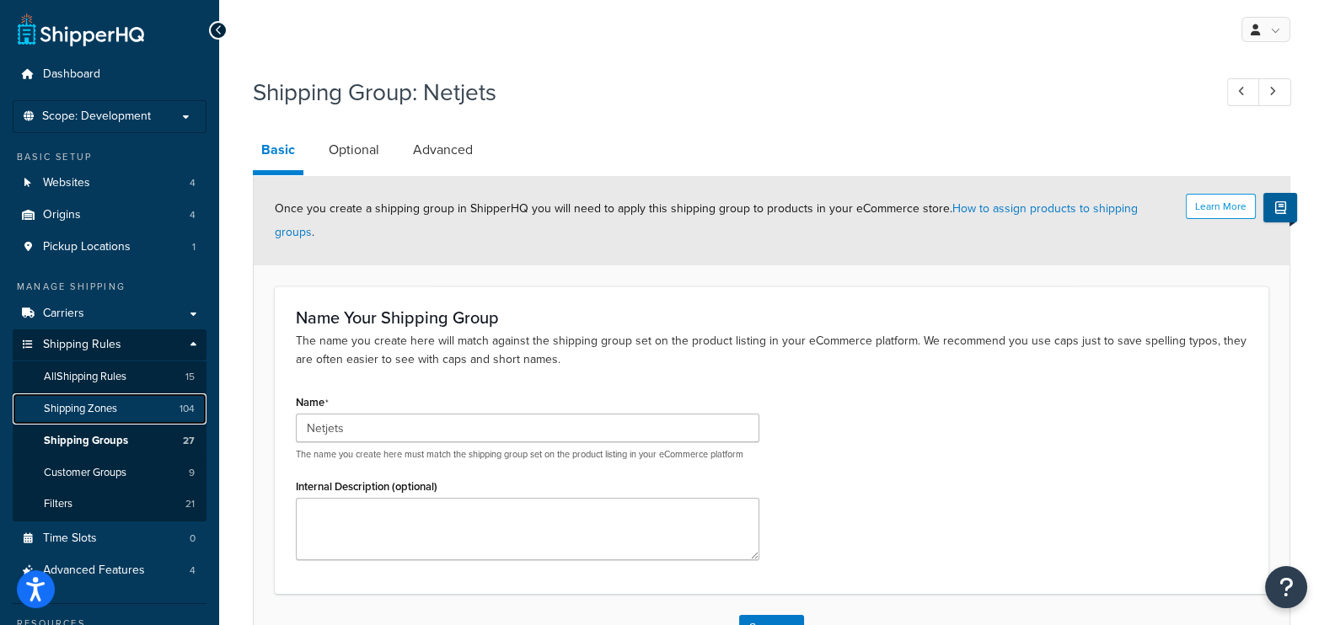
click at [60, 410] on span "Shipping Zones" at bounding box center [80, 409] width 73 height 14
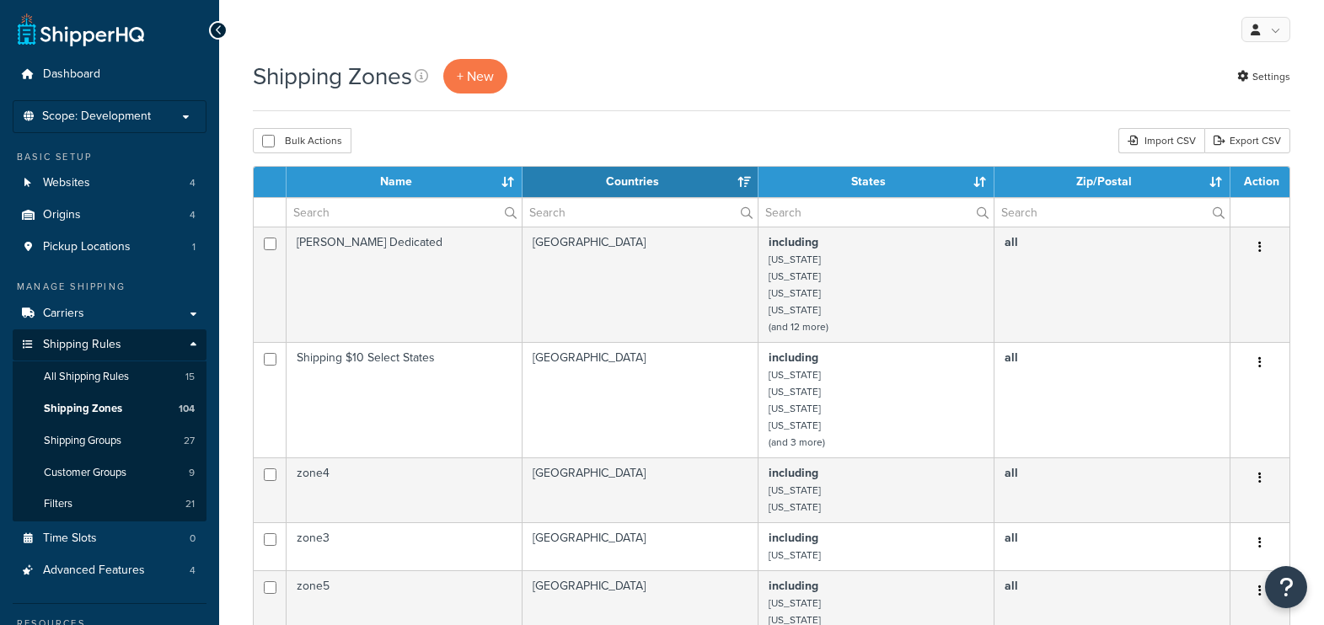
select select "15"
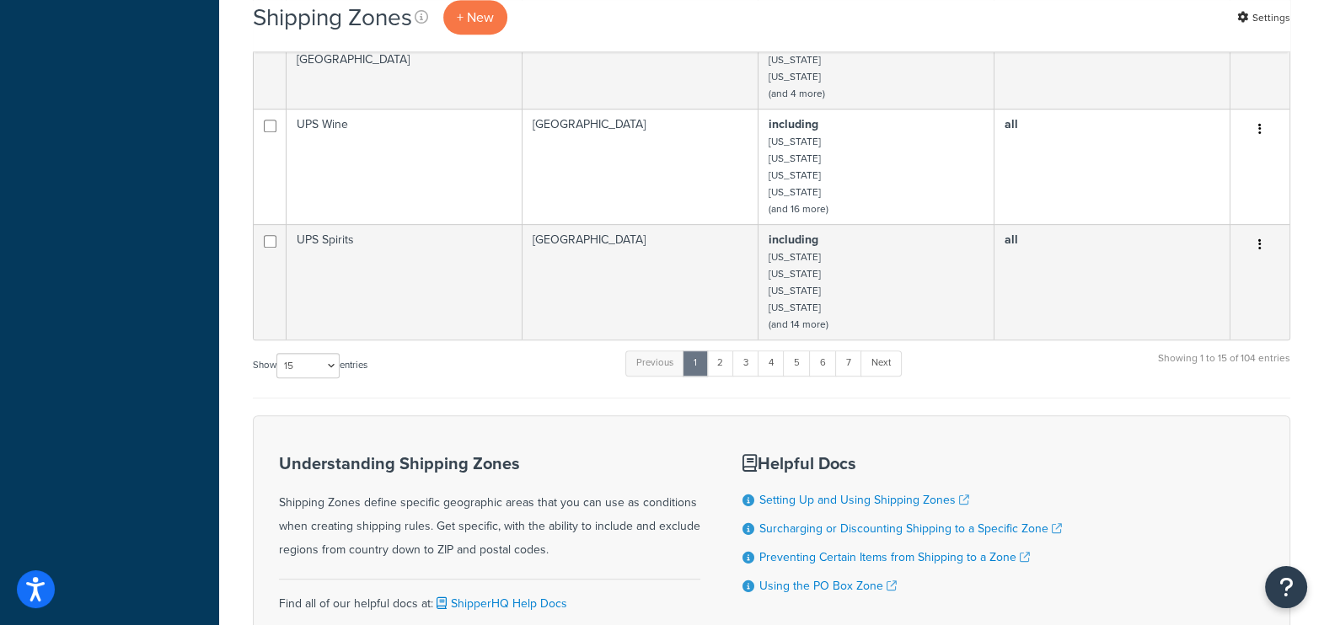
scroll to position [1159, 0]
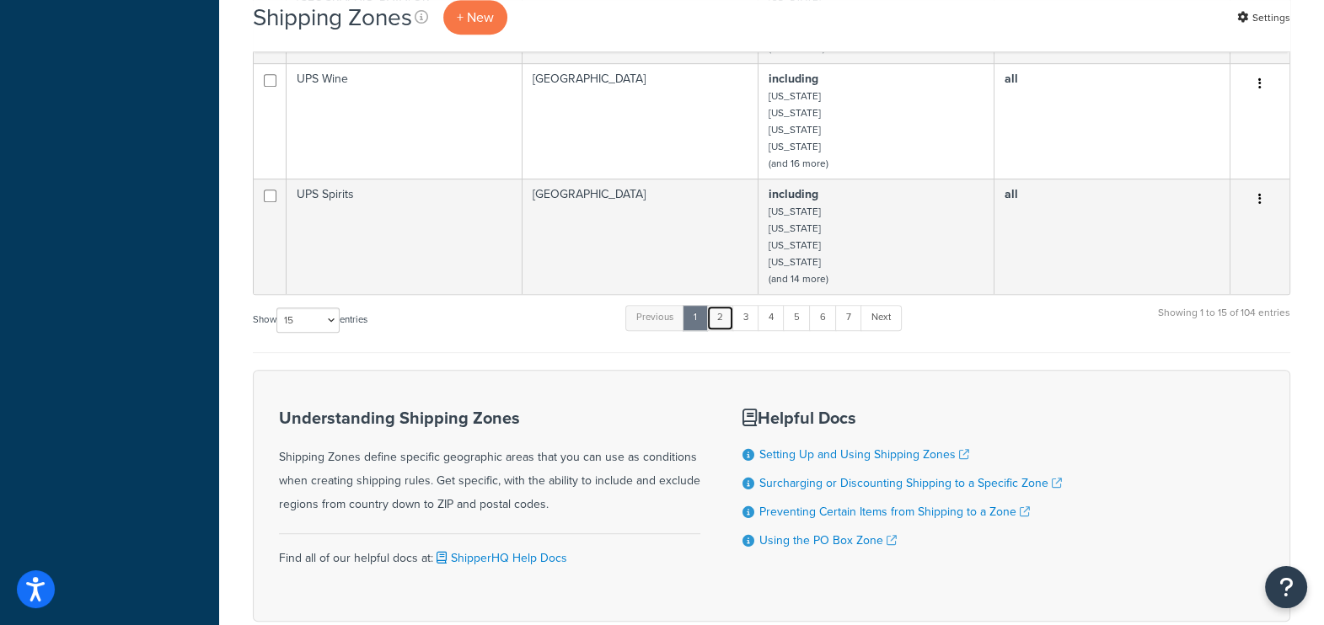
click at [725, 314] on link "2" at bounding box center [720, 317] width 28 height 25
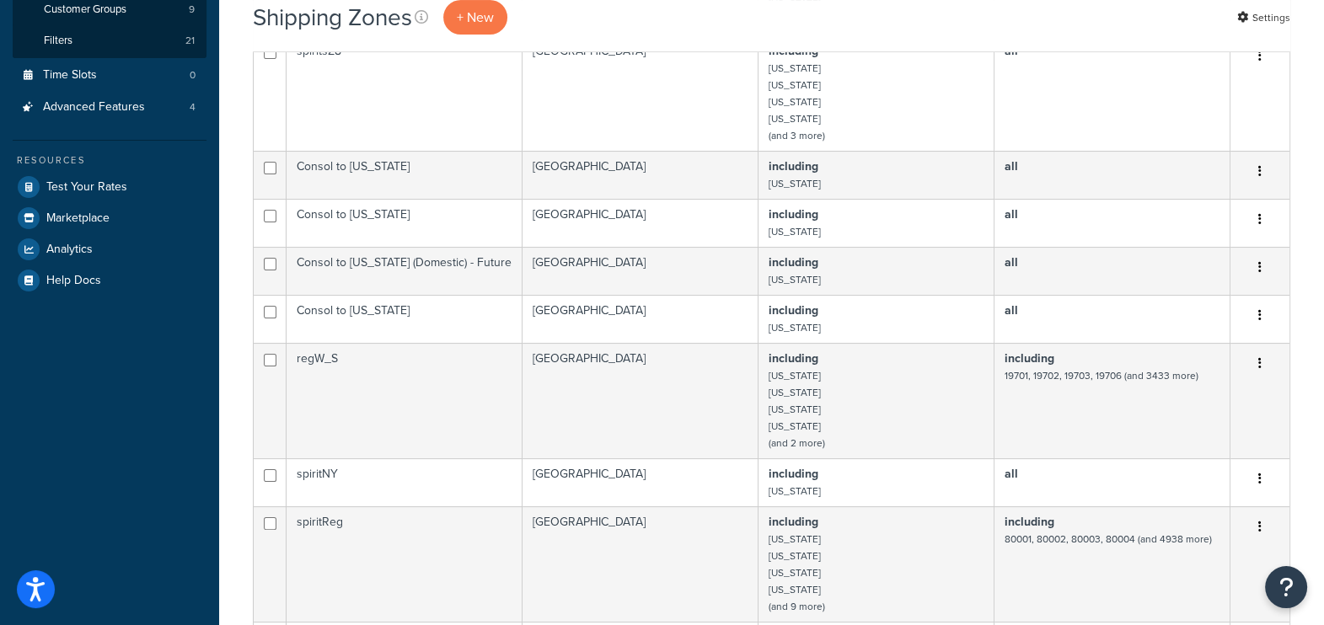
scroll to position [56, 0]
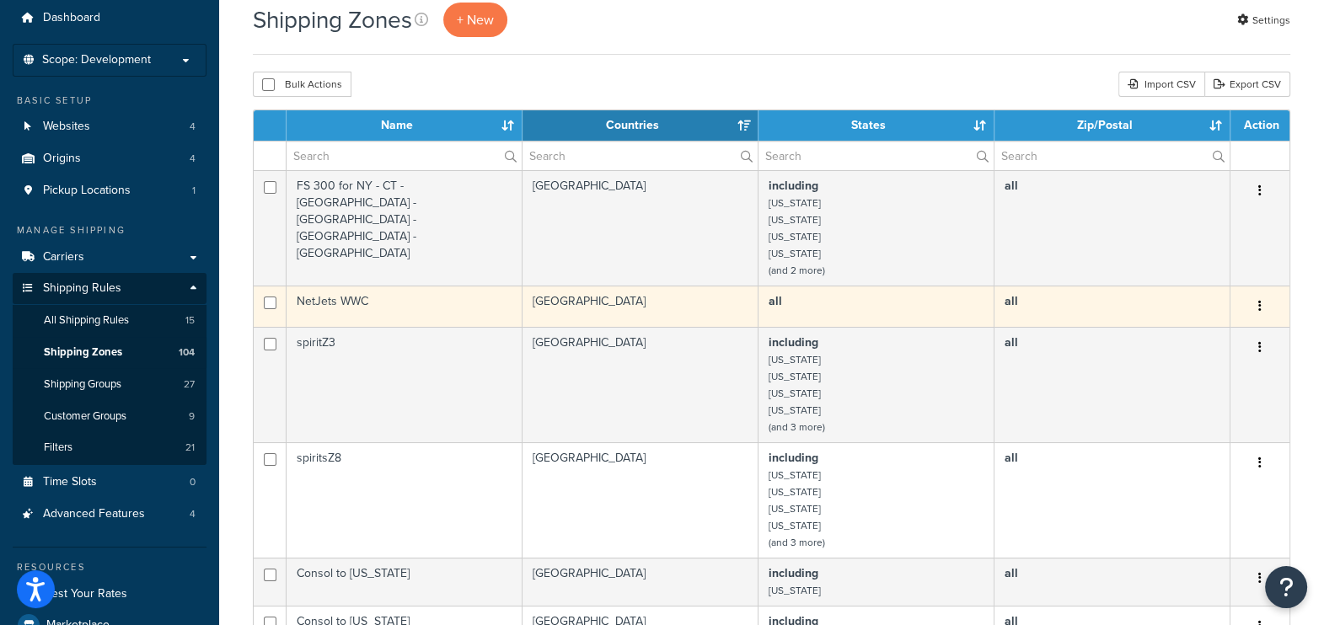
click at [1258, 302] on icon "button" at bounding box center [1259, 306] width 3 height 12
click at [1188, 332] on link "Edit" at bounding box center [1191, 340] width 133 height 35
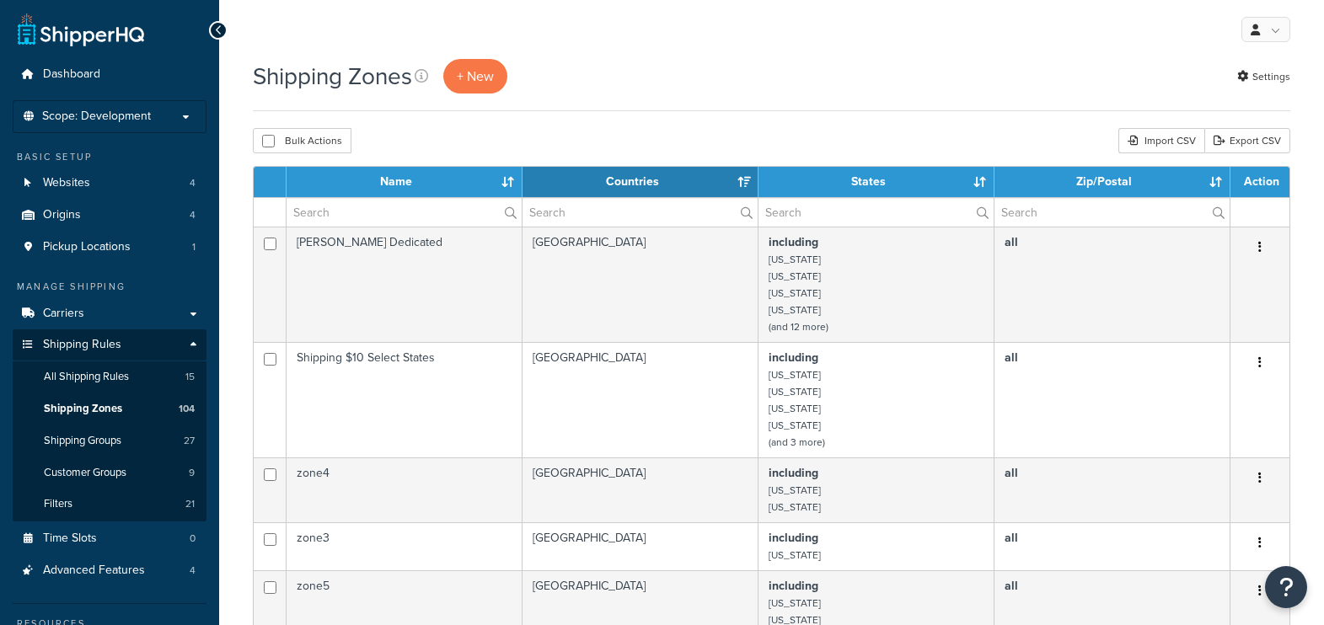
select select "15"
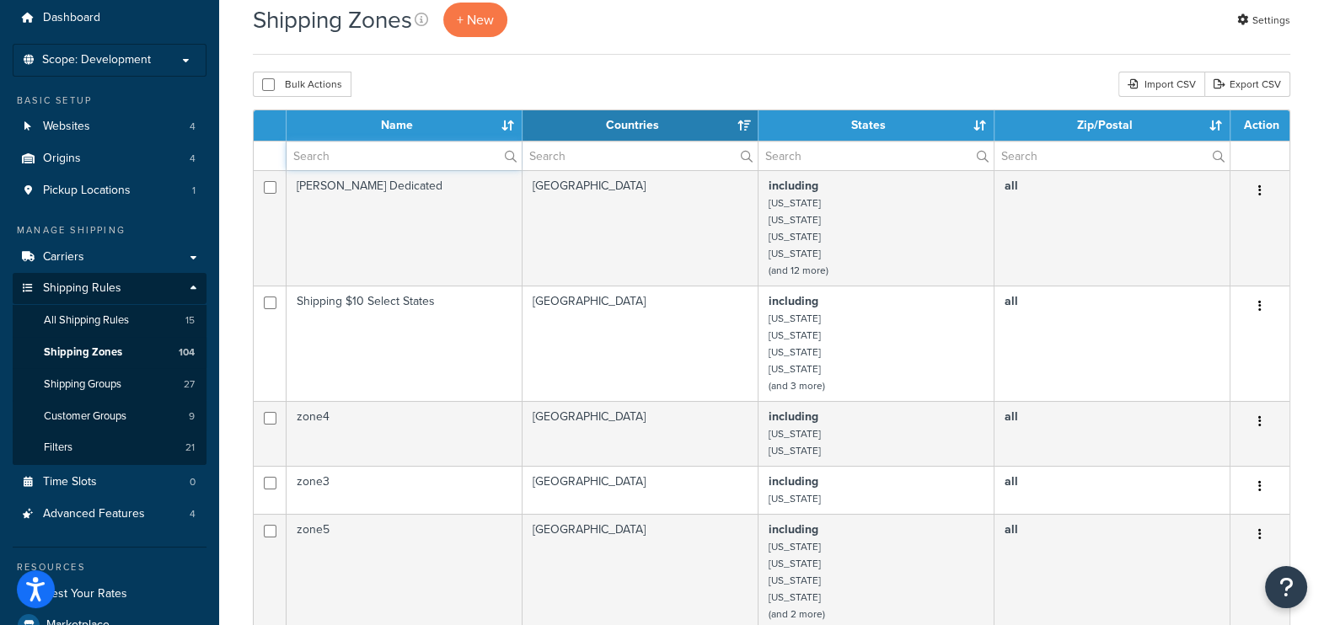
click at [393, 158] on input "text" at bounding box center [403, 156] width 235 height 29
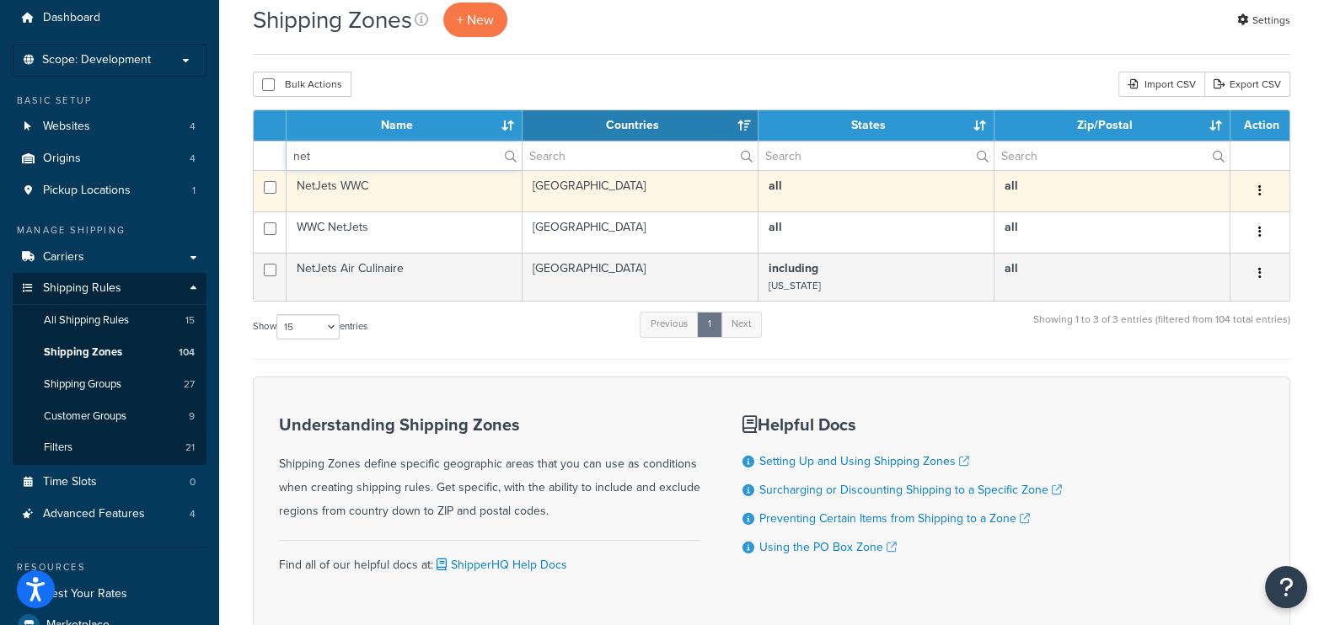
type input "net"
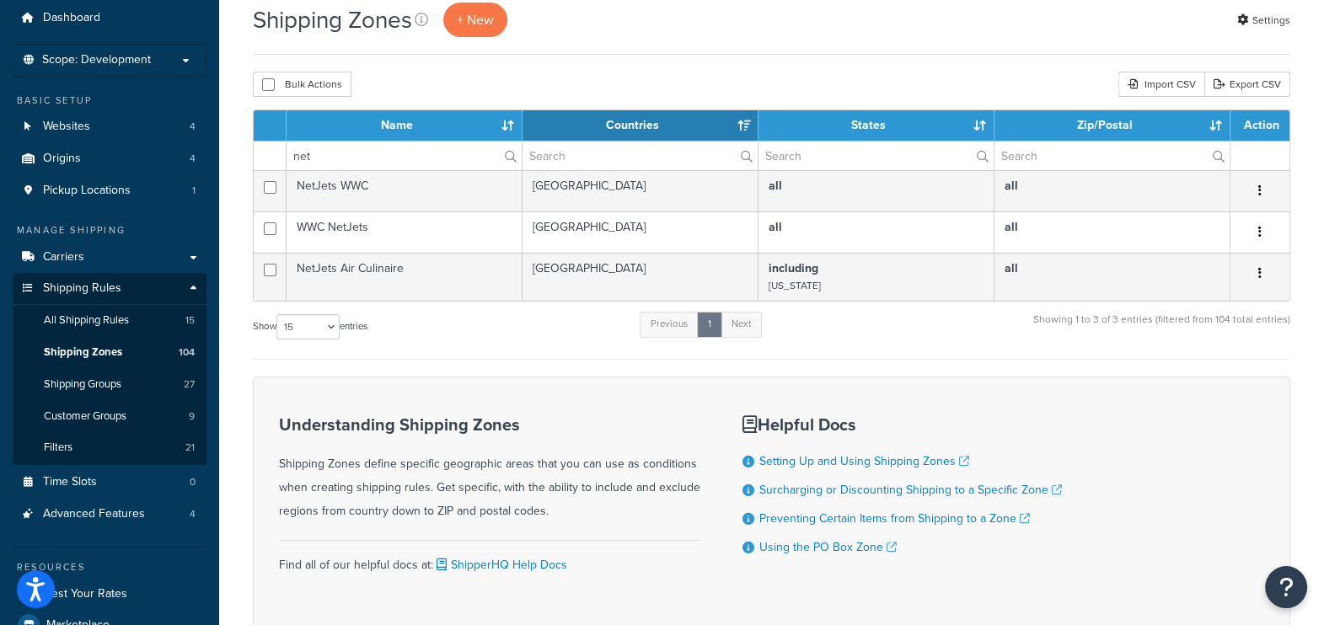
click at [1261, 190] on button "button" at bounding box center [1260, 191] width 24 height 27
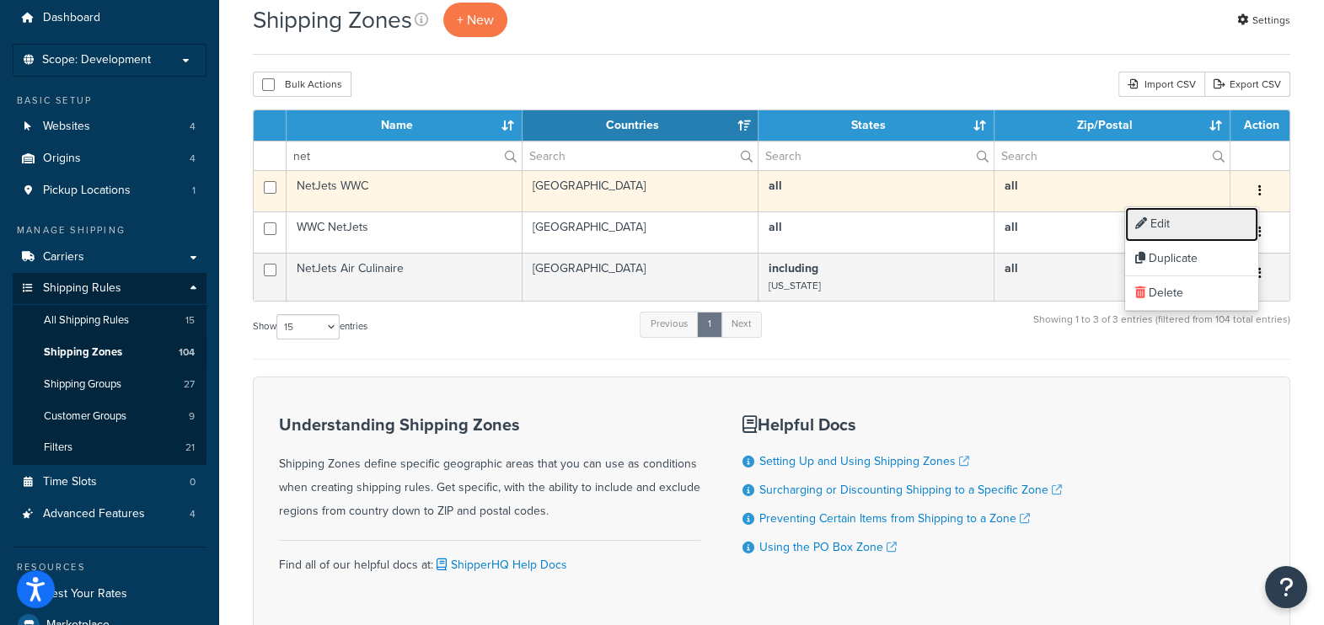
click at [1159, 228] on link "Edit" at bounding box center [1191, 224] width 133 height 35
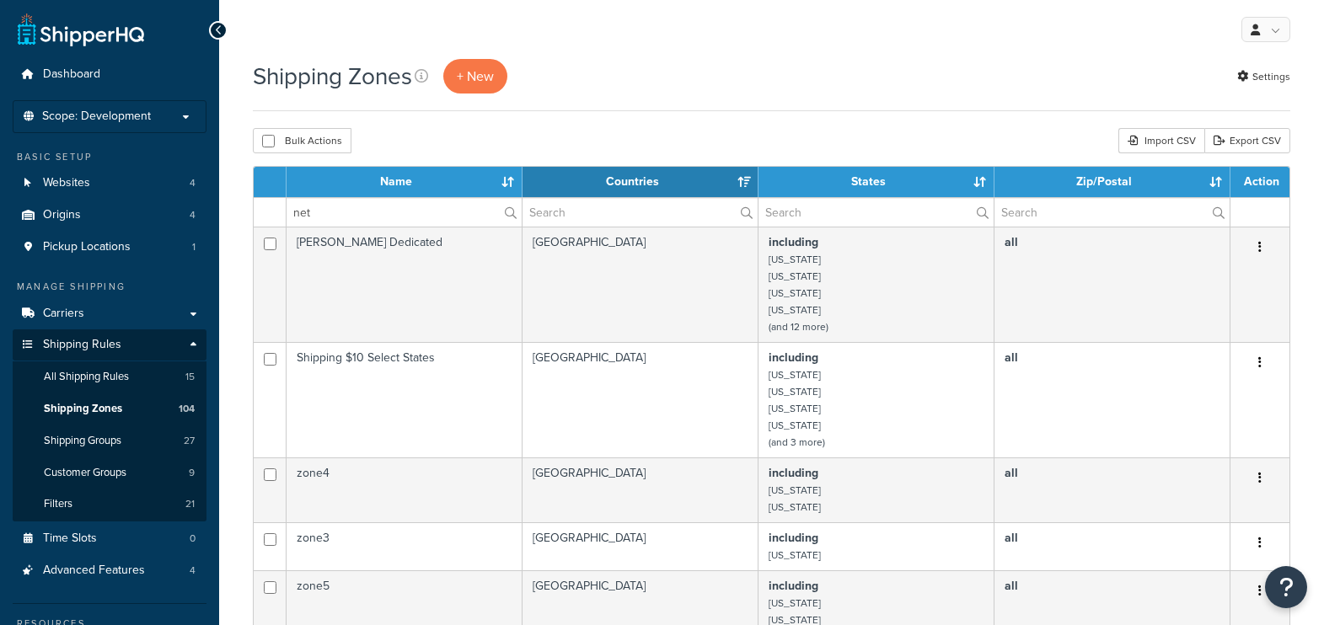
select select "15"
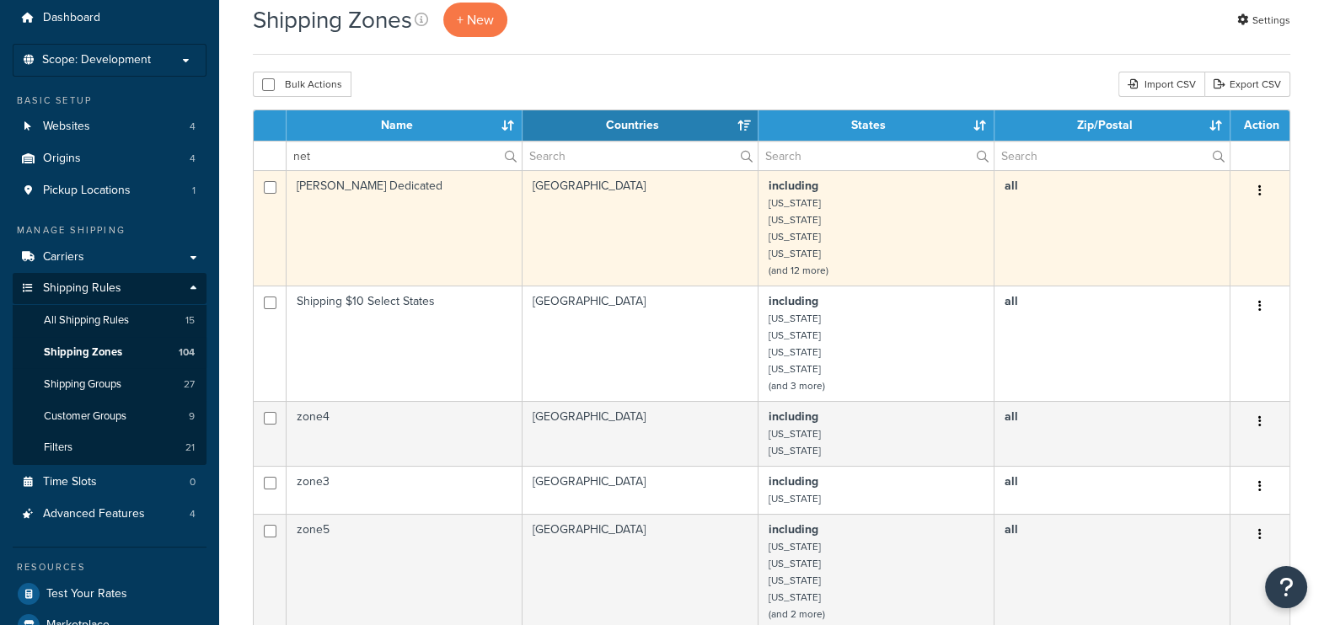
scroll to position [56, 0]
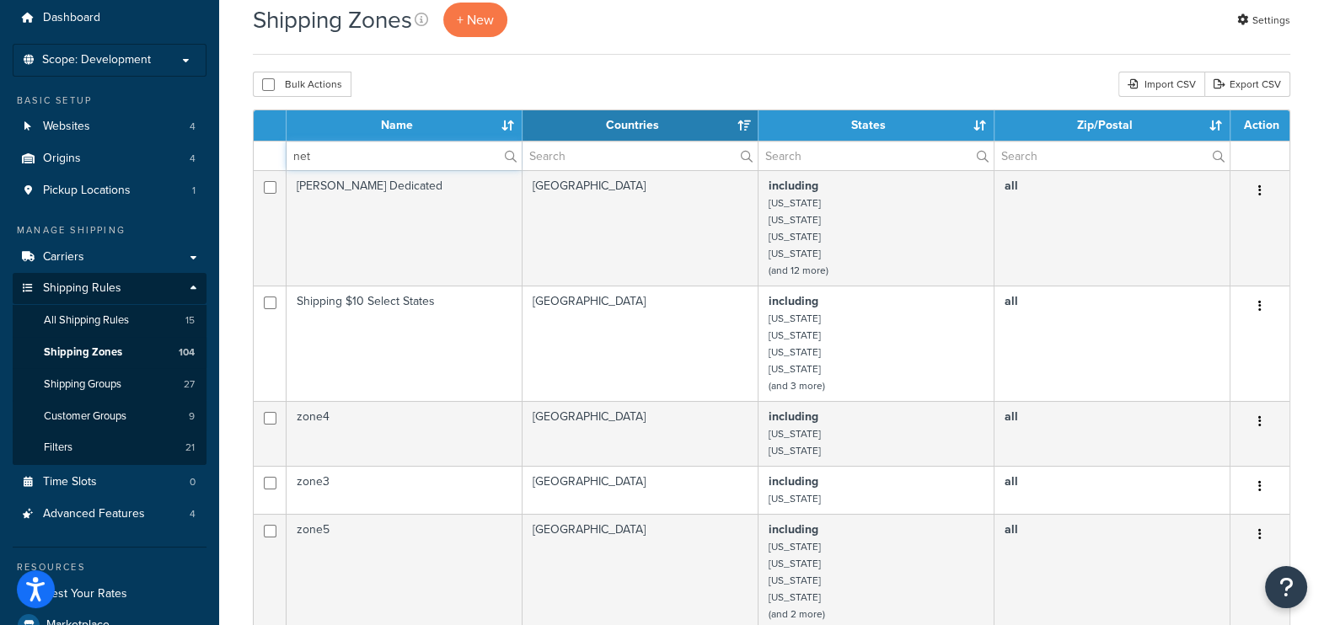
click at [376, 158] on input "net" at bounding box center [403, 156] width 235 height 29
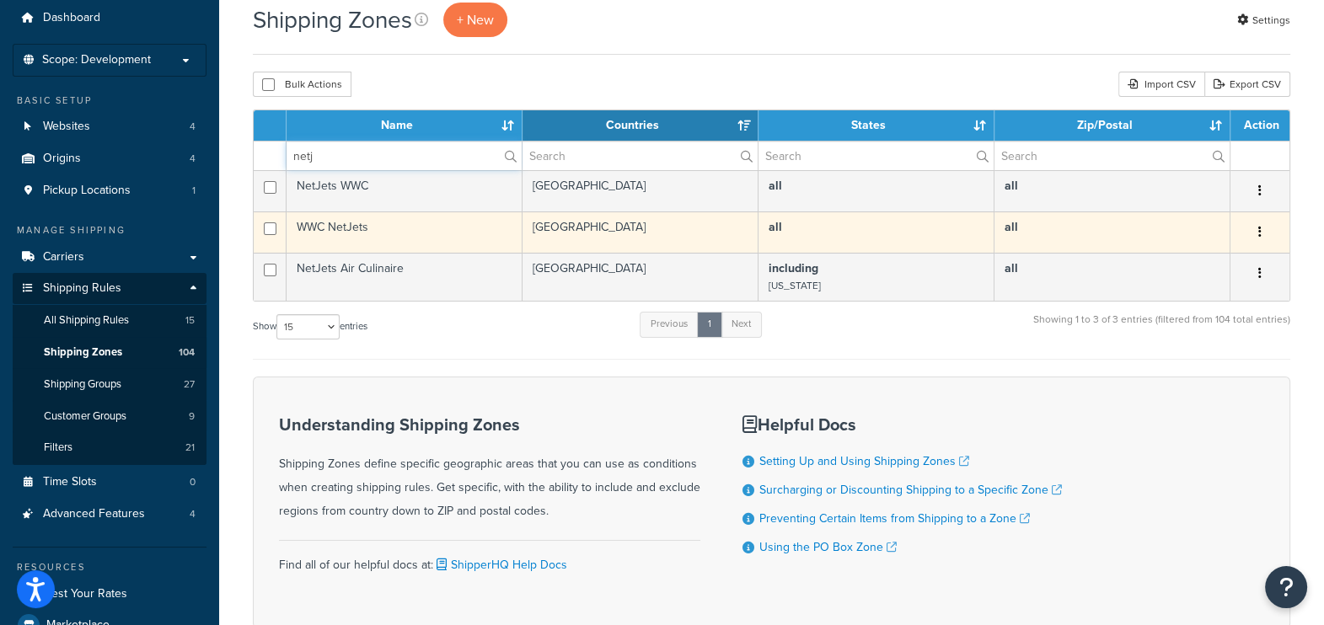
type input "netj"
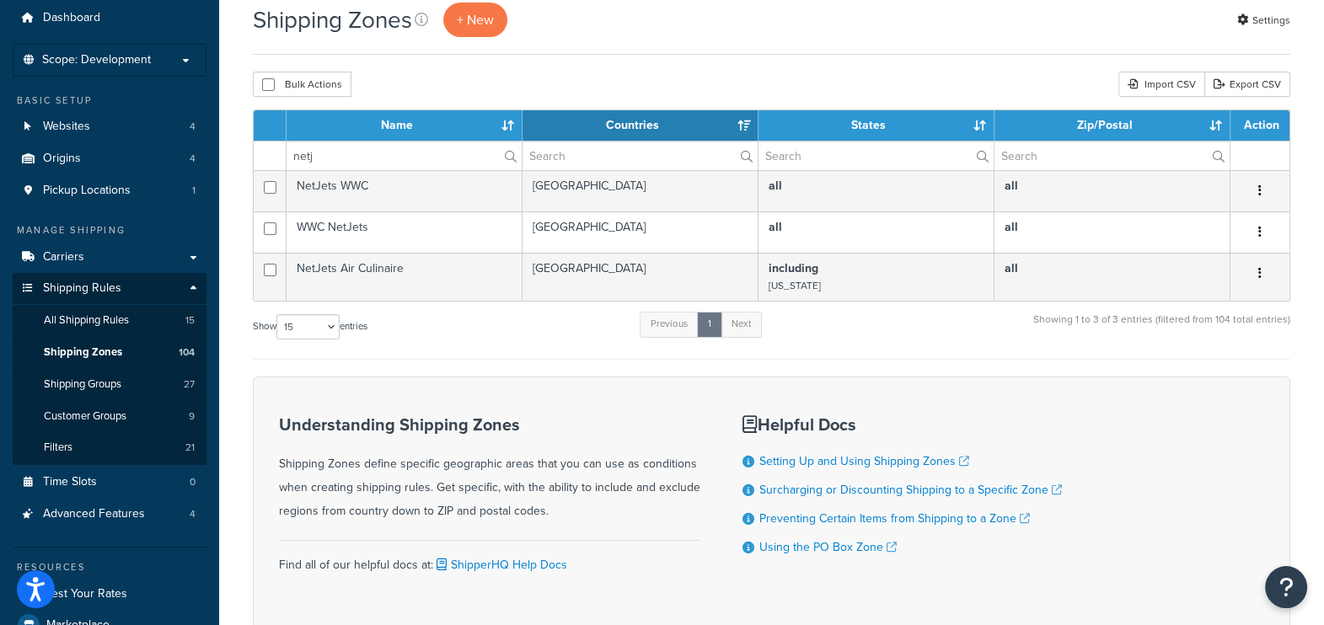
click at [1264, 230] on button "button" at bounding box center [1260, 232] width 24 height 27
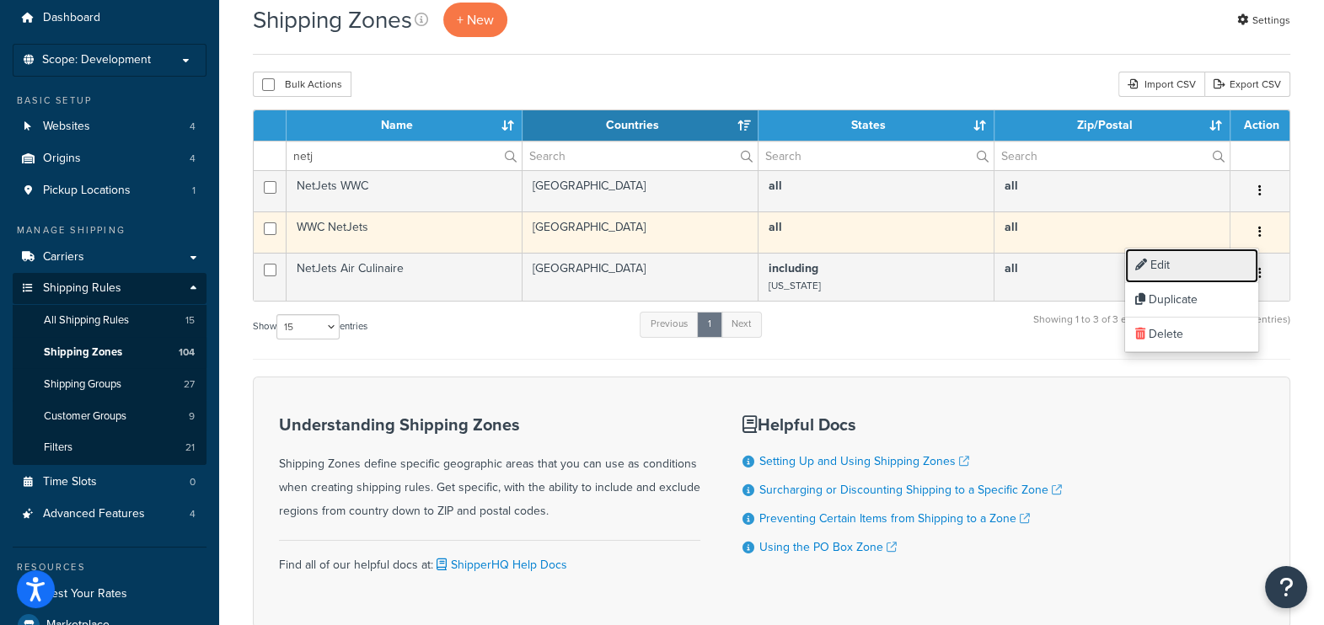
click at [1175, 267] on link "Edit" at bounding box center [1191, 266] width 133 height 35
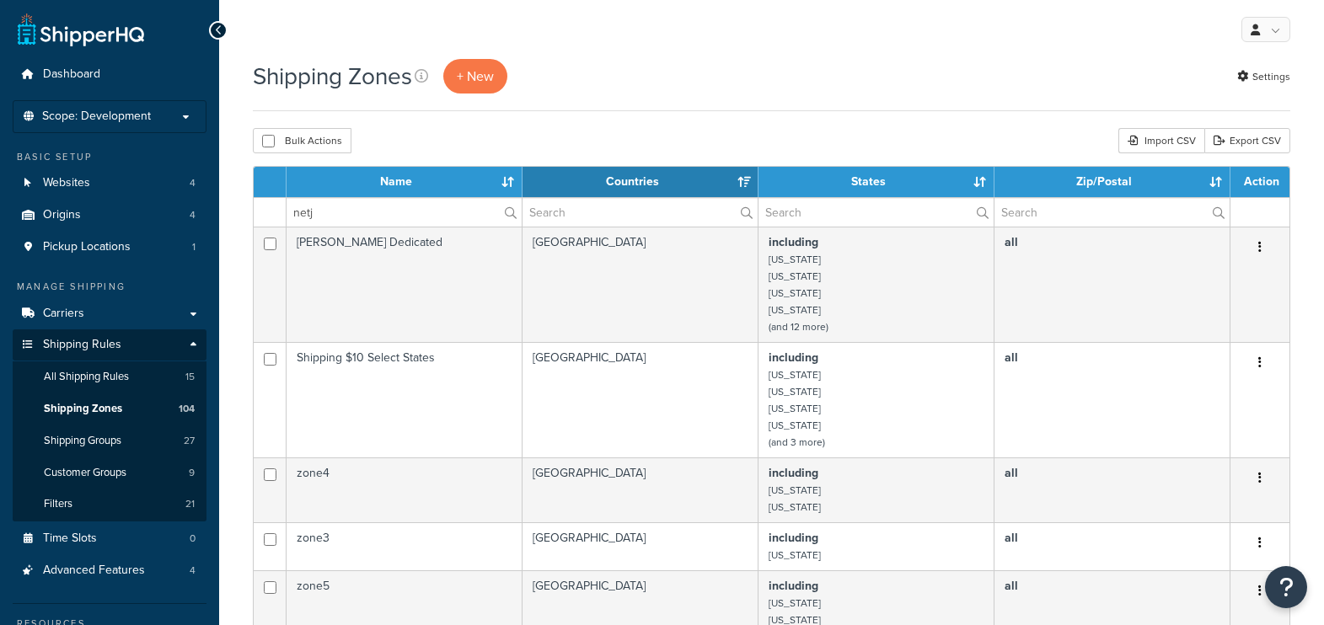
select select "15"
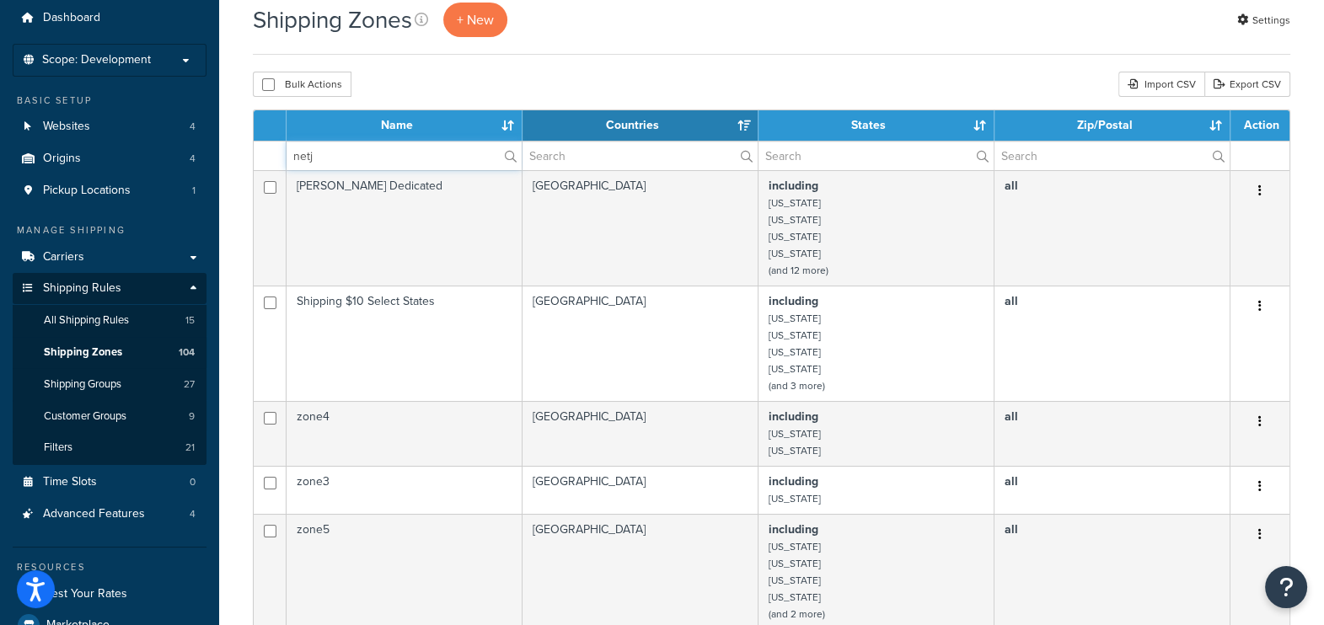
click at [365, 149] on input "netj" at bounding box center [403, 156] width 235 height 29
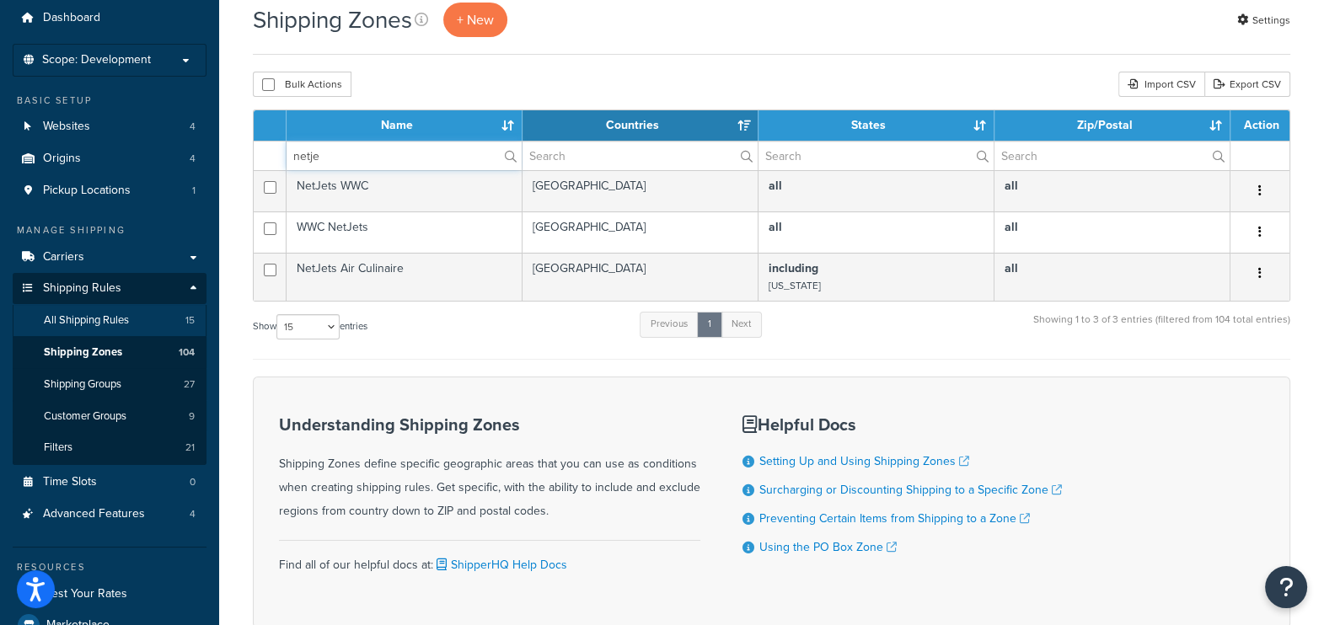
type input "netje"
click at [80, 324] on span "All Shipping Rules" at bounding box center [86, 320] width 85 height 14
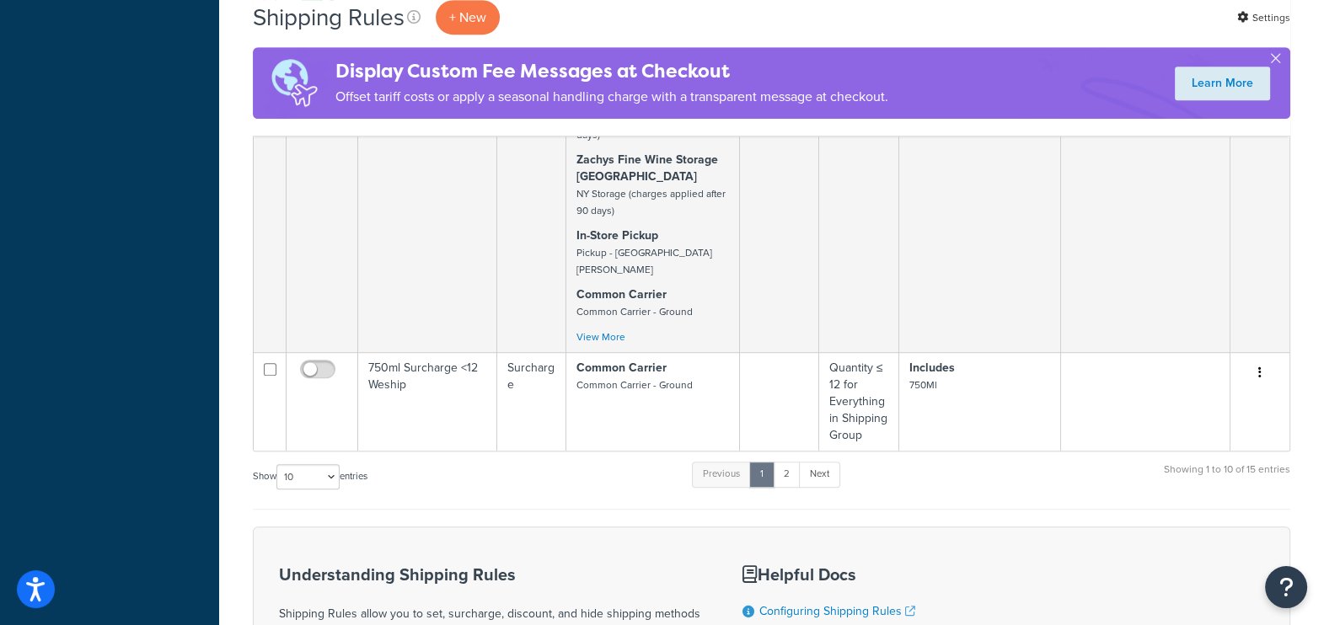
scroll to position [1159, 0]
click at [791, 461] on link "2" at bounding box center [787, 473] width 28 height 25
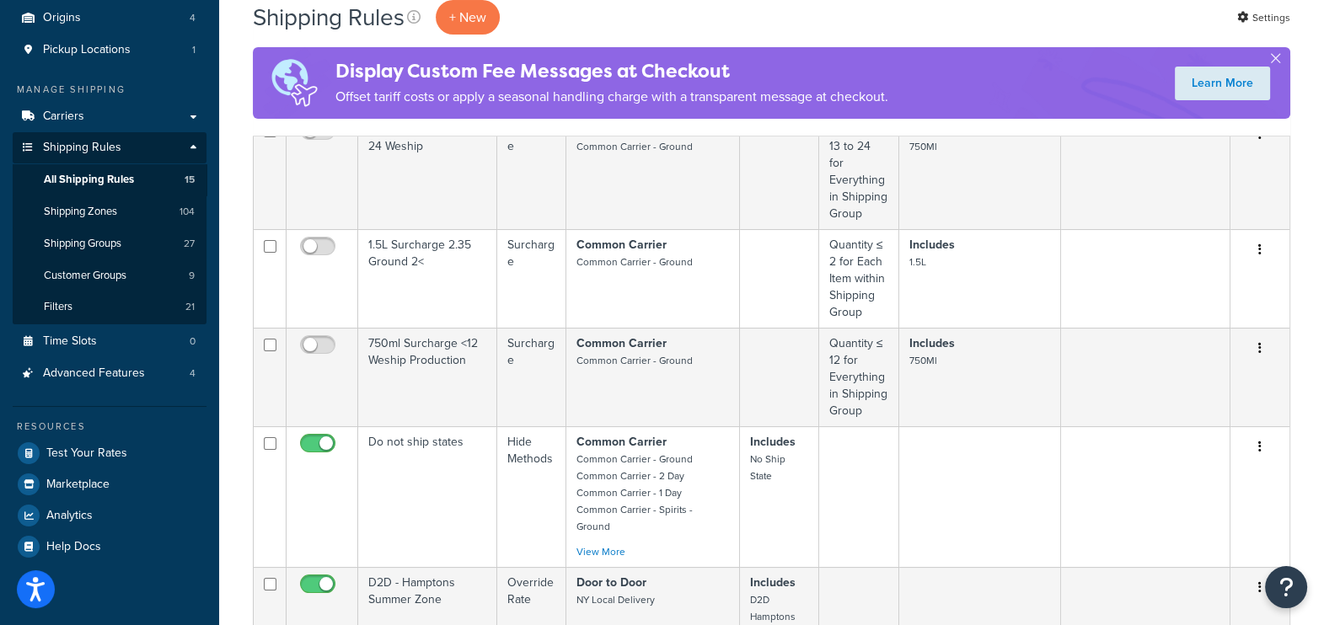
scroll to position [420, 0]
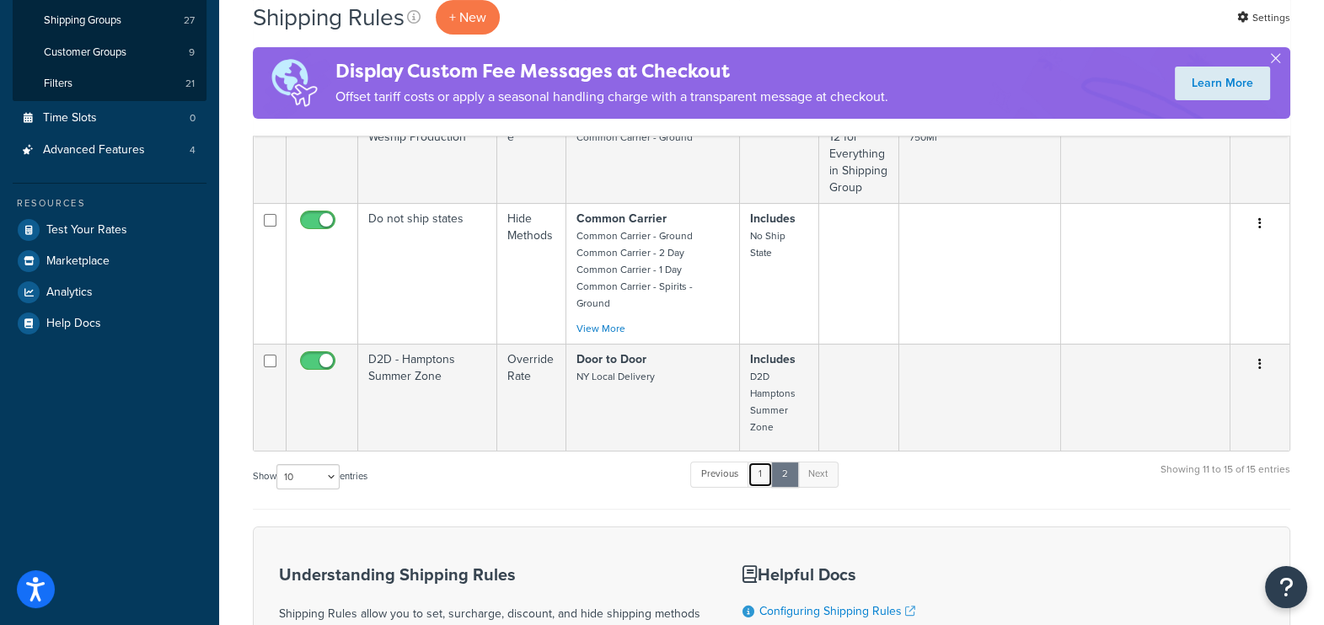
click at [758, 462] on link "1" at bounding box center [759, 474] width 25 height 25
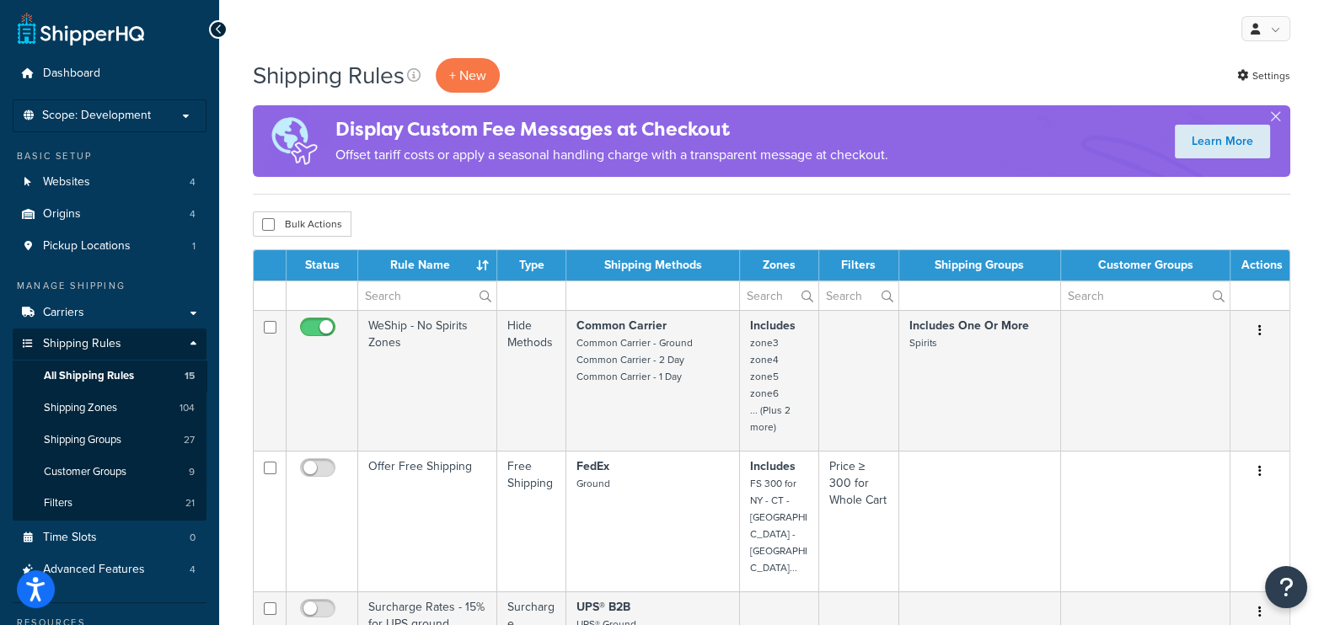
scroll to position [0, 0]
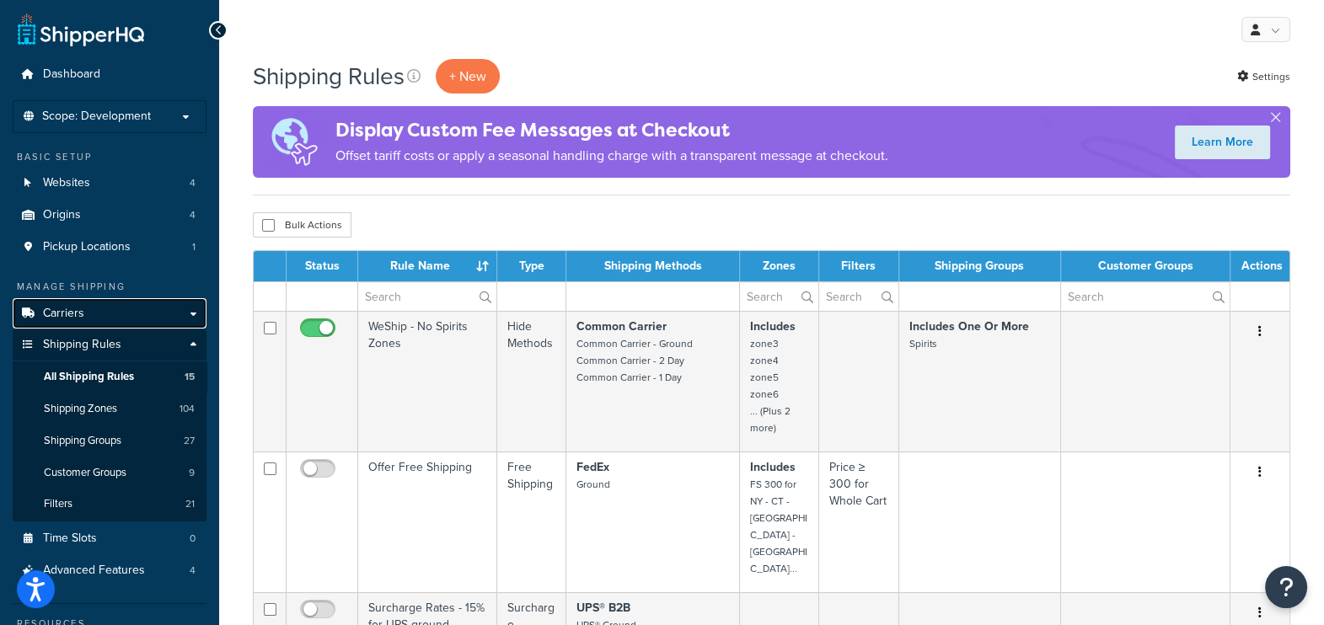
click at [101, 319] on link "Carriers" at bounding box center [110, 313] width 194 height 31
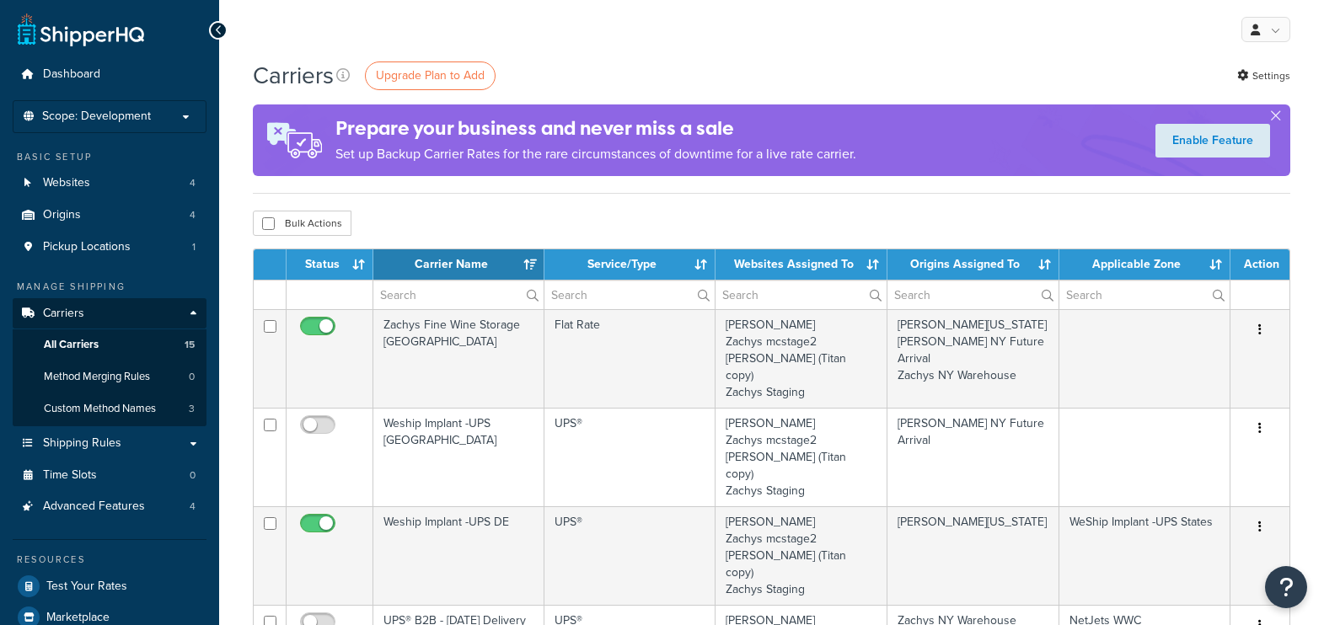
select select "15"
click at [87, 402] on span "Custom Method Names" at bounding box center [100, 409] width 112 height 14
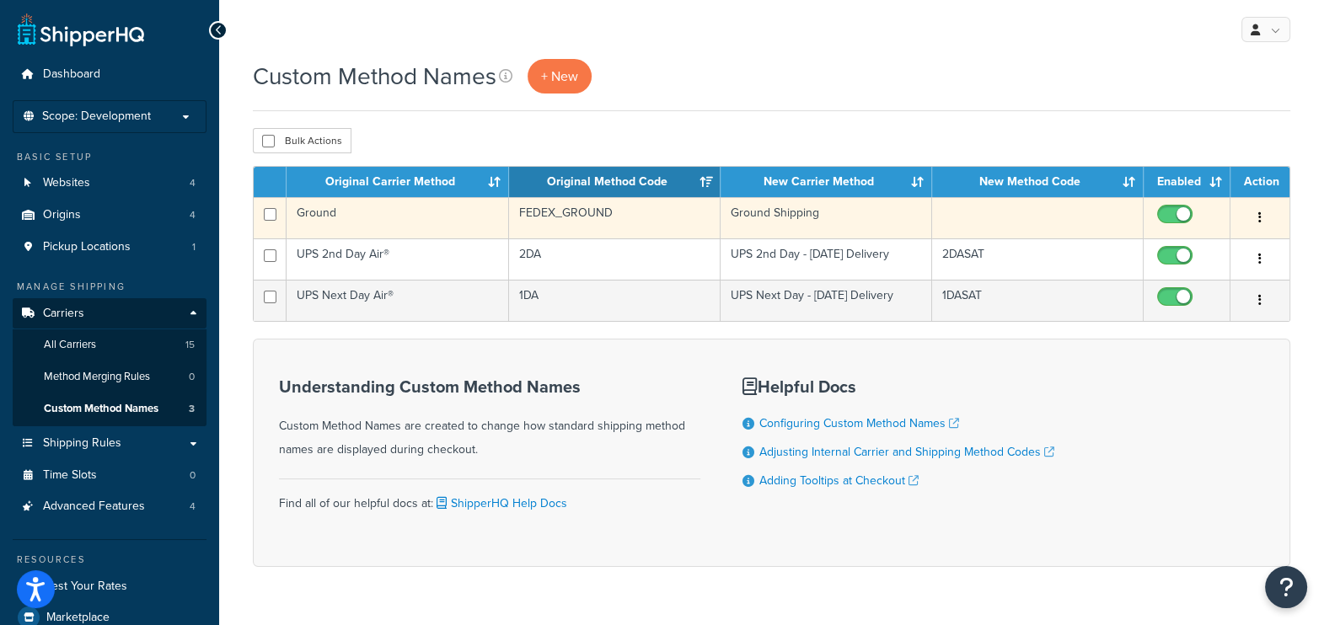
click at [1262, 219] on button "button" at bounding box center [1260, 218] width 24 height 27
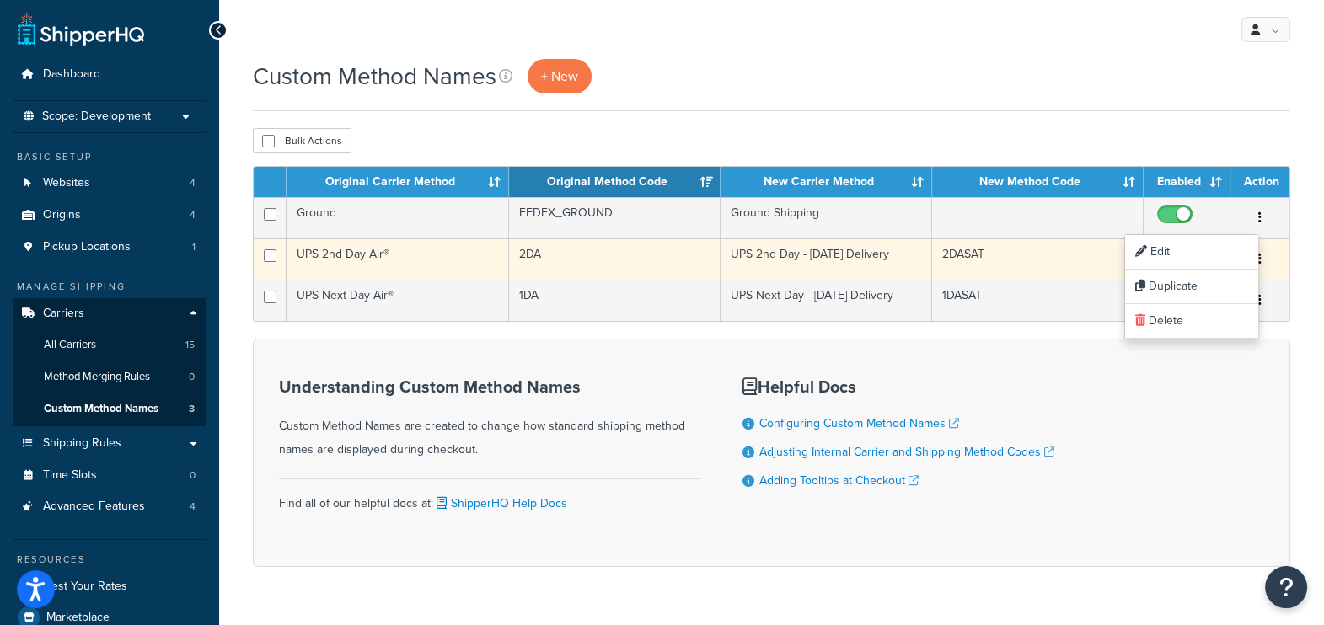
click at [1185, 249] on input "checkbox" at bounding box center [1176, 259] width 46 height 21
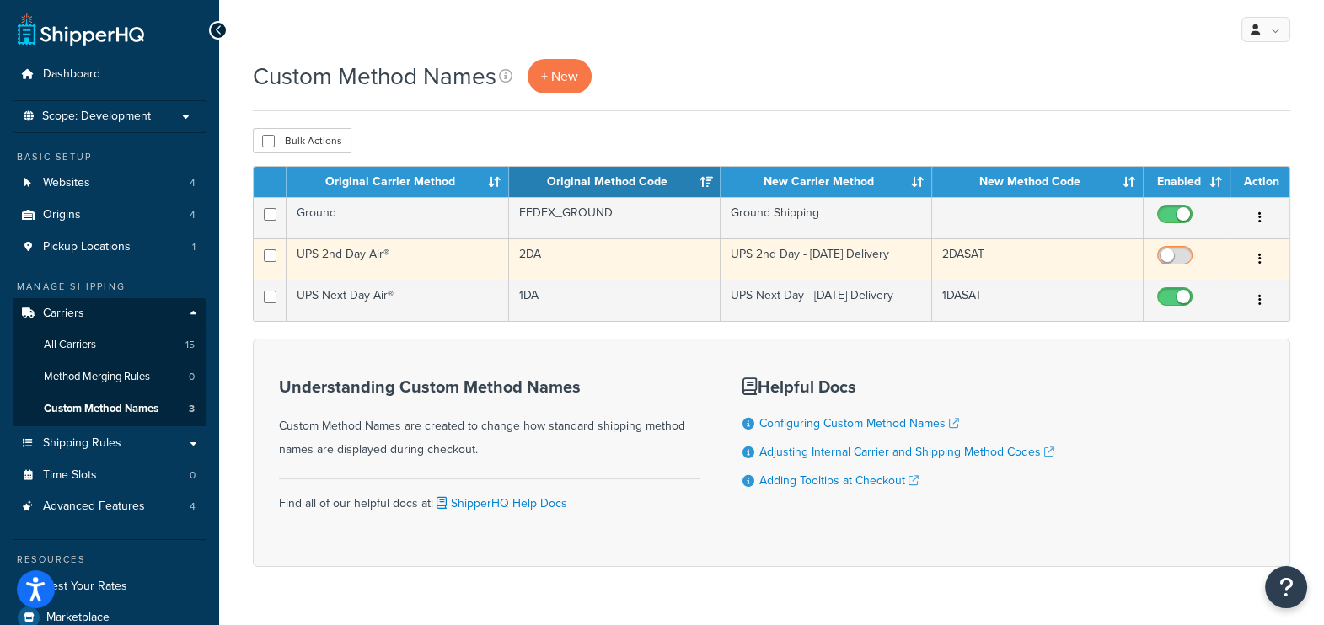
click at [1185, 249] on input "checkbox" at bounding box center [1176, 259] width 46 height 21
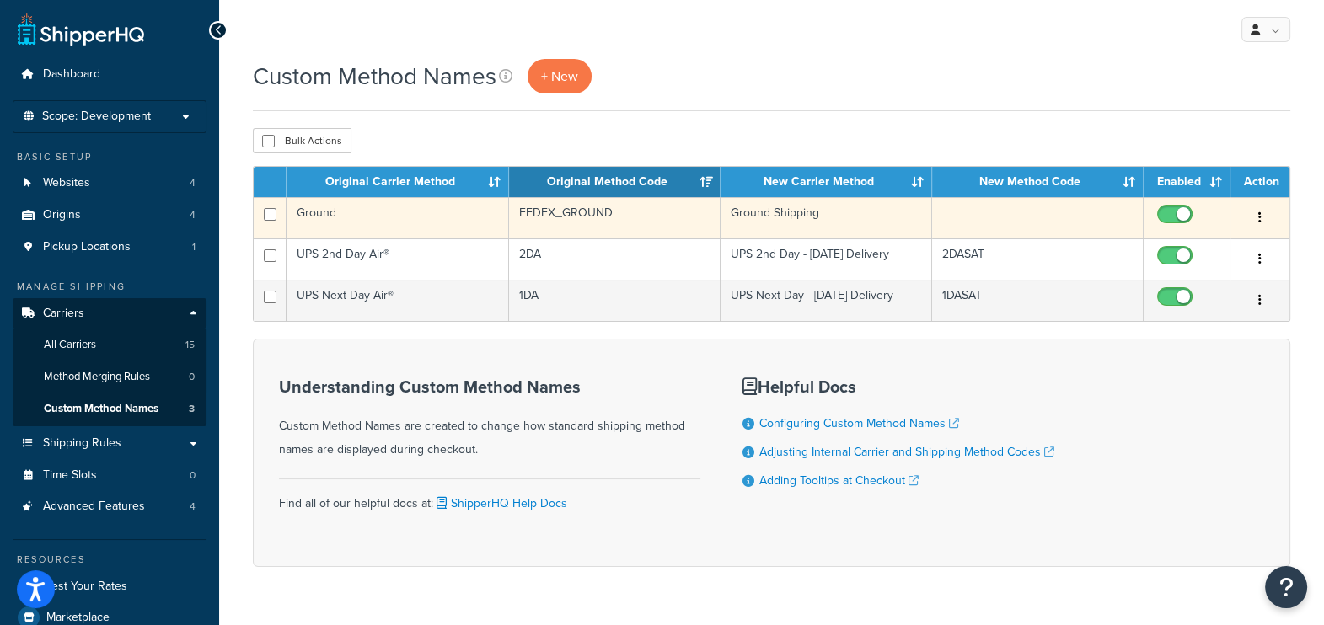
click at [1262, 215] on button "button" at bounding box center [1260, 218] width 24 height 27
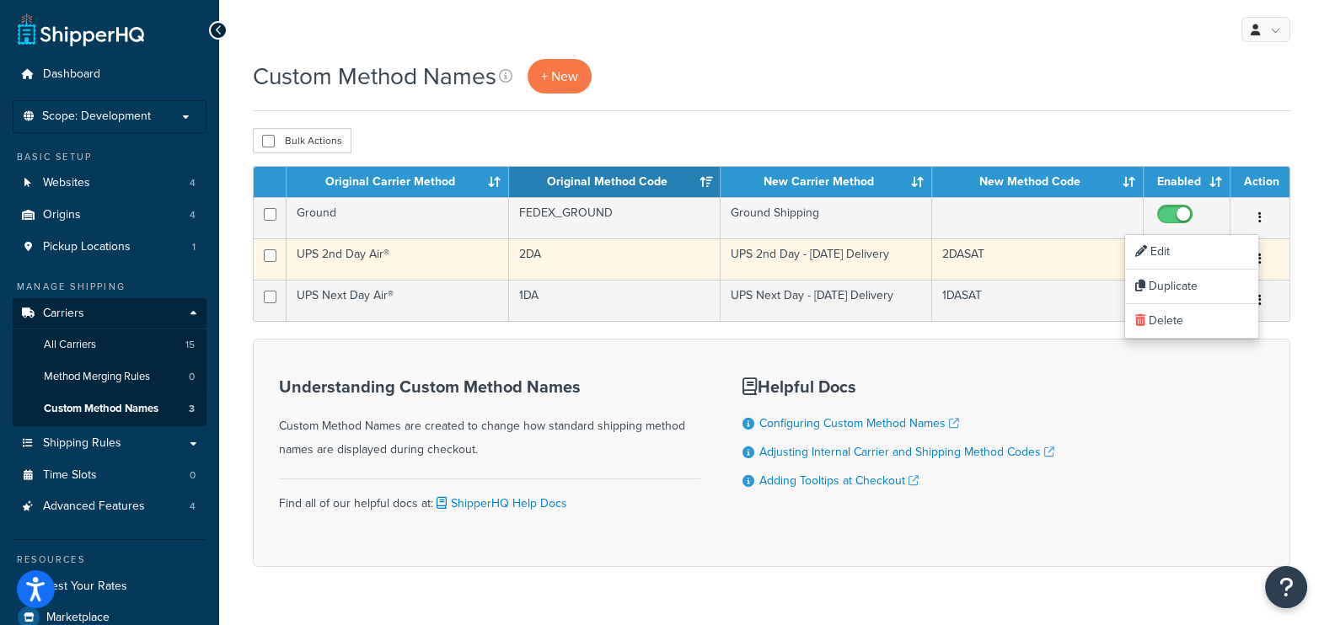
click at [1167, 255] on input "checkbox" at bounding box center [1176, 259] width 46 height 21
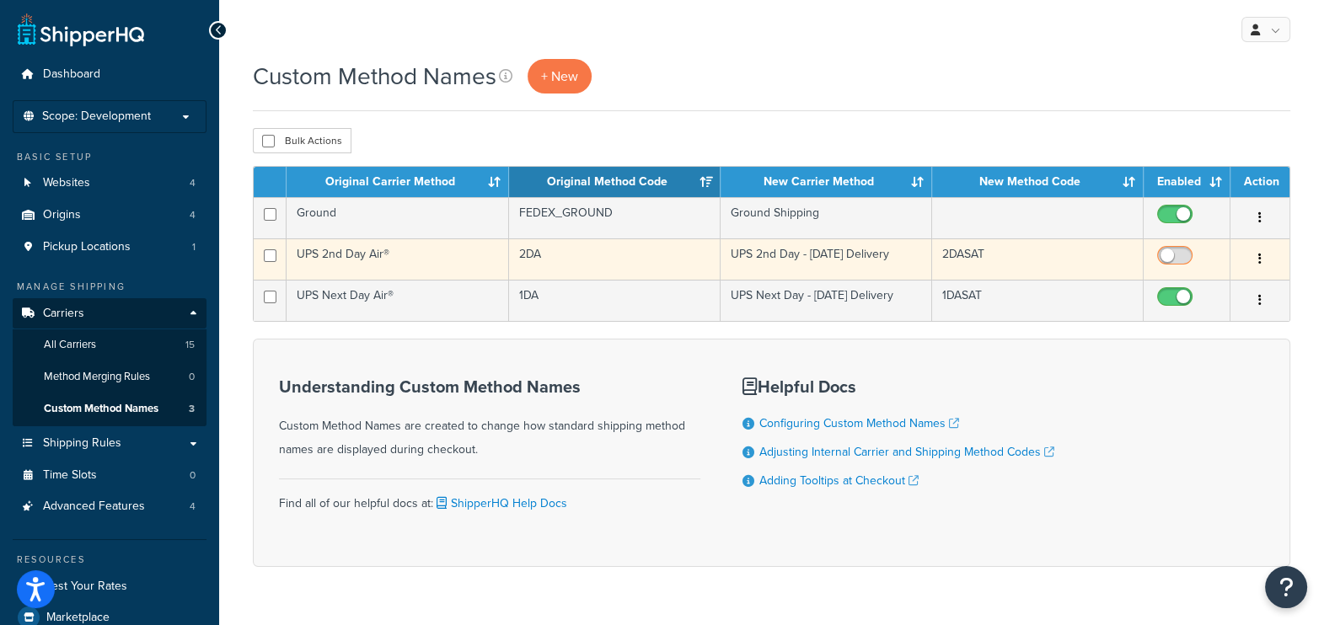
click at [1167, 255] on input "checkbox" at bounding box center [1176, 259] width 46 height 21
checkbox input "true"
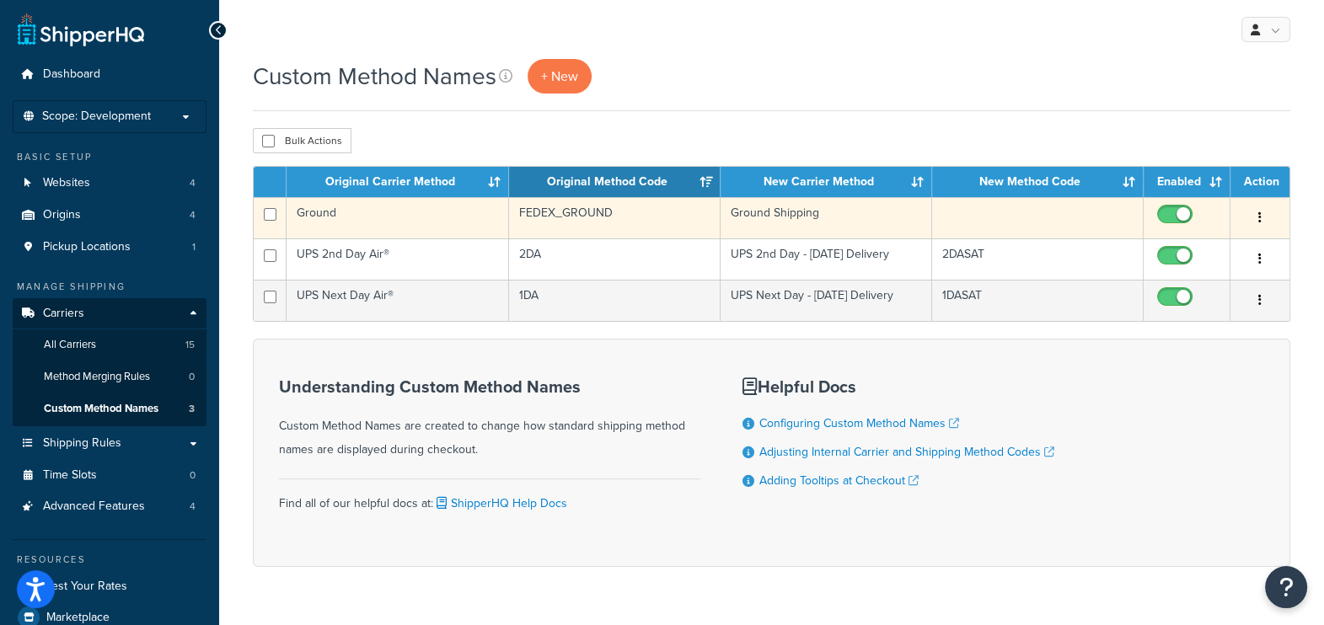
click at [1263, 217] on button "button" at bounding box center [1260, 218] width 24 height 27
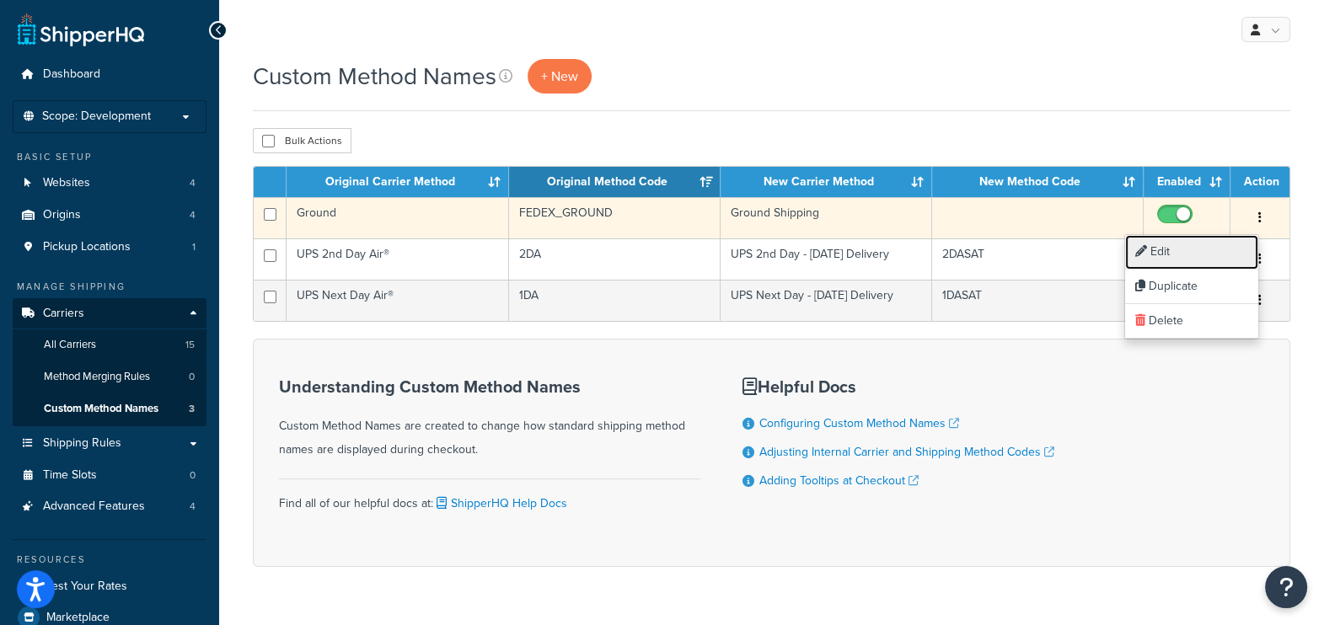
click at [1239, 249] on link "Edit" at bounding box center [1191, 252] width 133 height 35
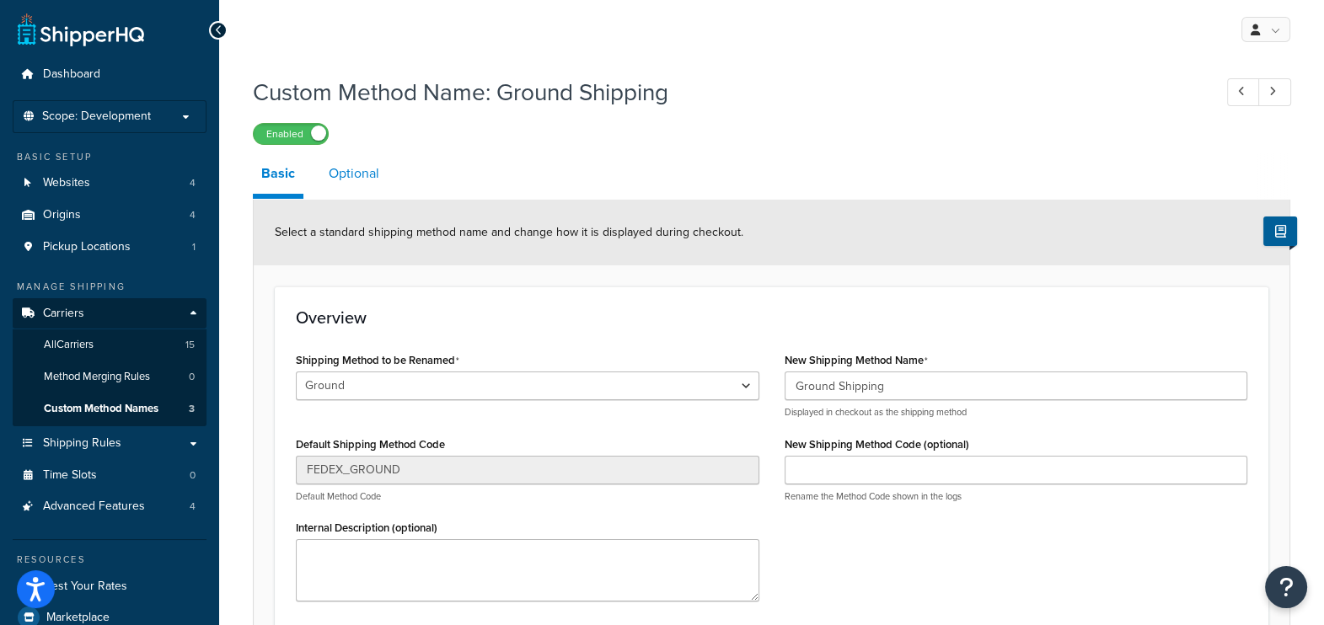
click at [349, 174] on link "Optional" at bounding box center [353, 173] width 67 height 40
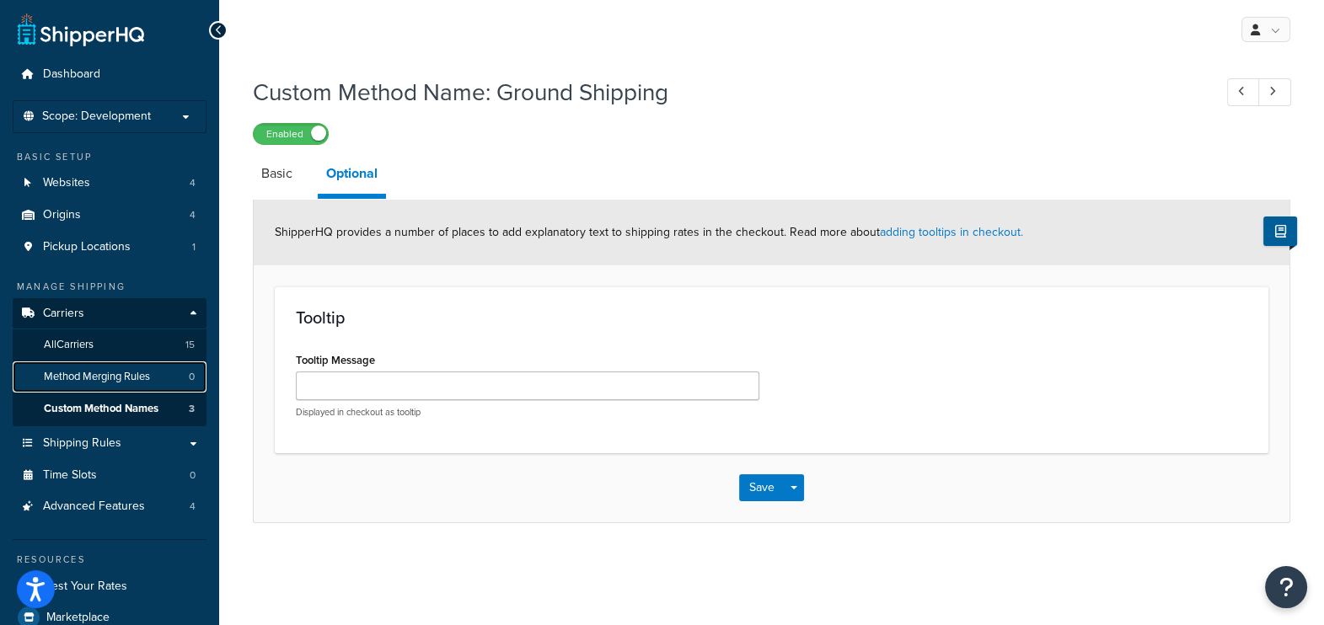
click at [126, 380] on span "Method Merging Rules" at bounding box center [97, 377] width 106 height 14
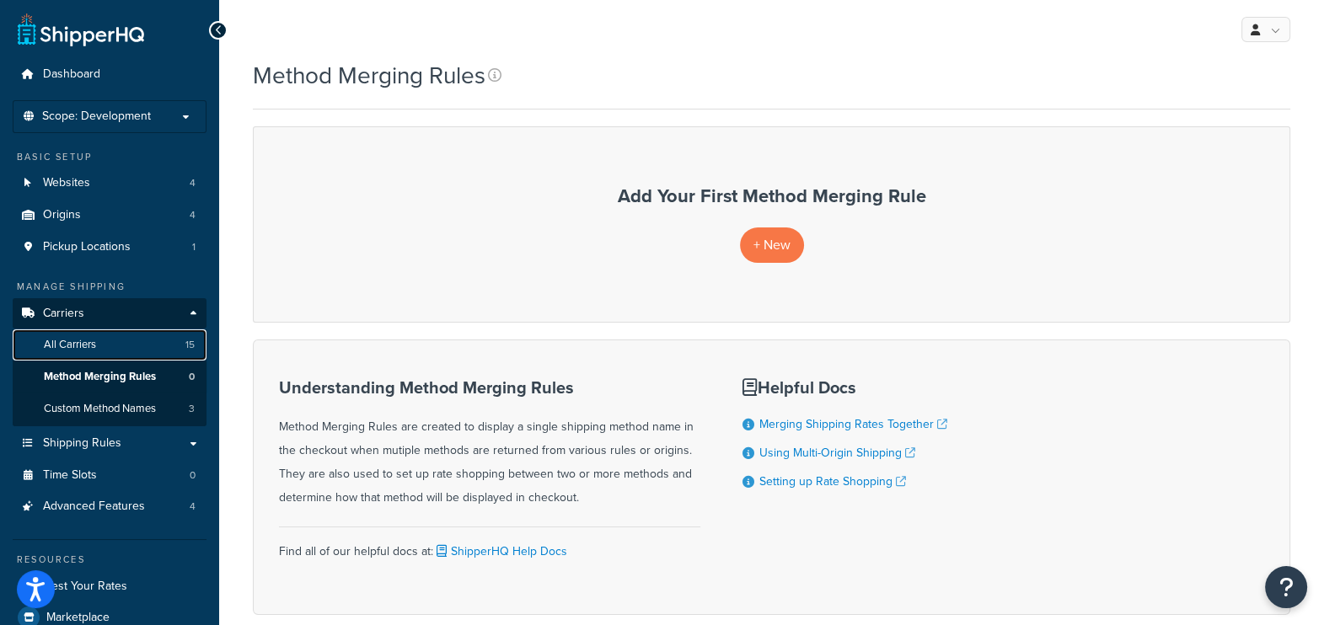
click at [76, 346] on span "All Carriers" at bounding box center [70, 345] width 52 height 14
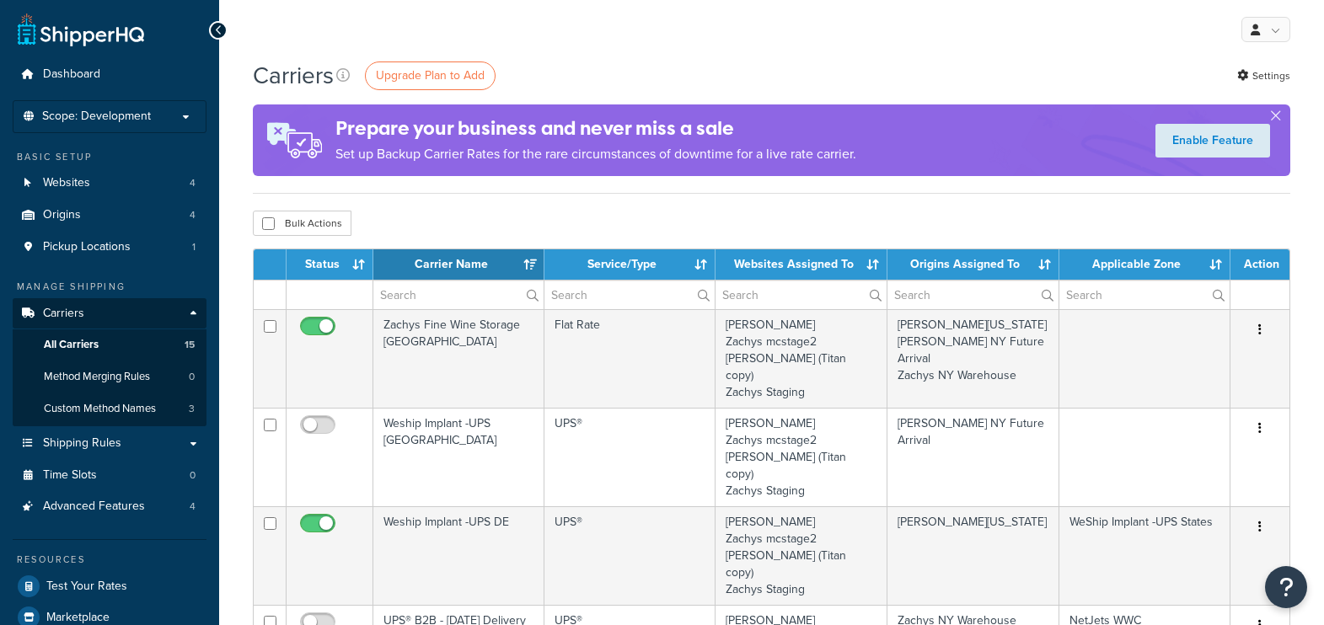
select select "15"
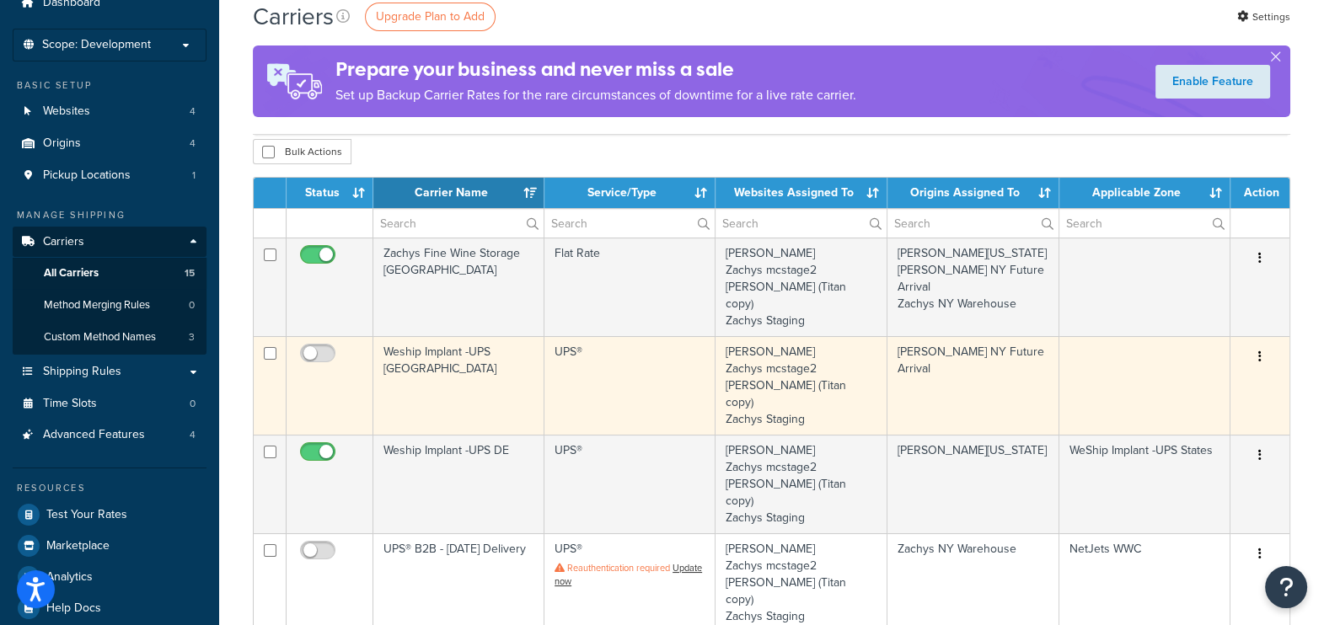
scroll to position [104, 0]
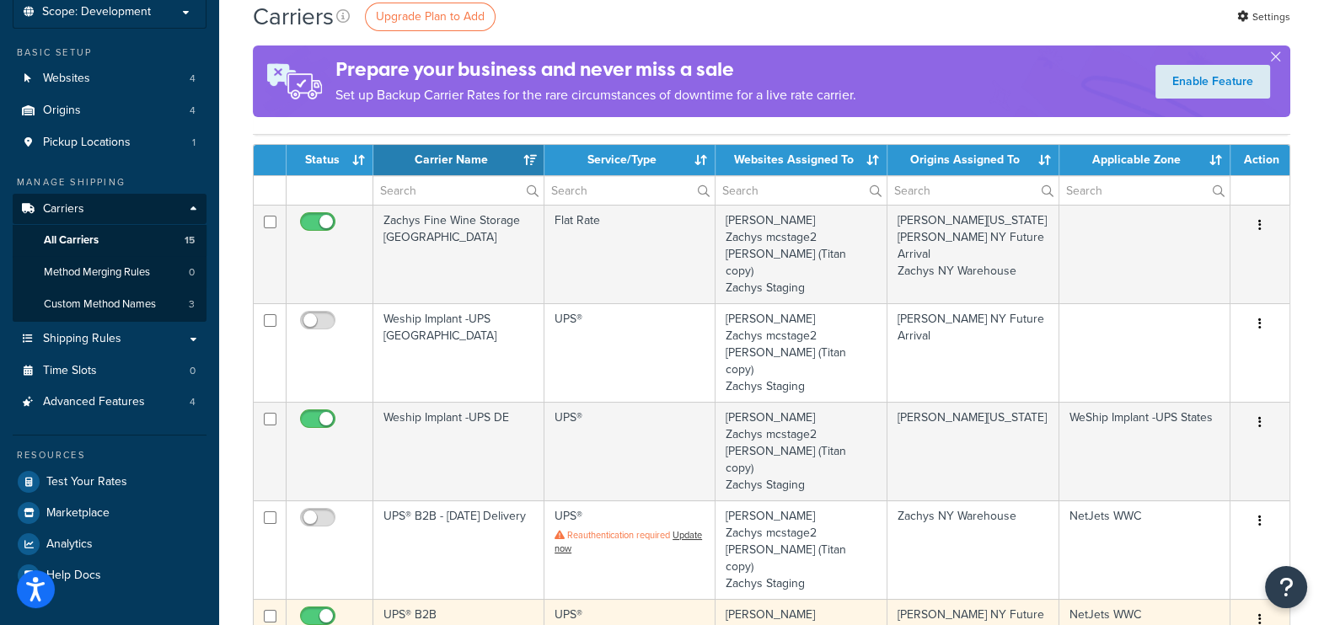
click at [1255, 607] on button "button" at bounding box center [1260, 620] width 24 height 27
click at [1164, 582] on link "Edit" at bounding box center [1191, 585] width 133 height 35
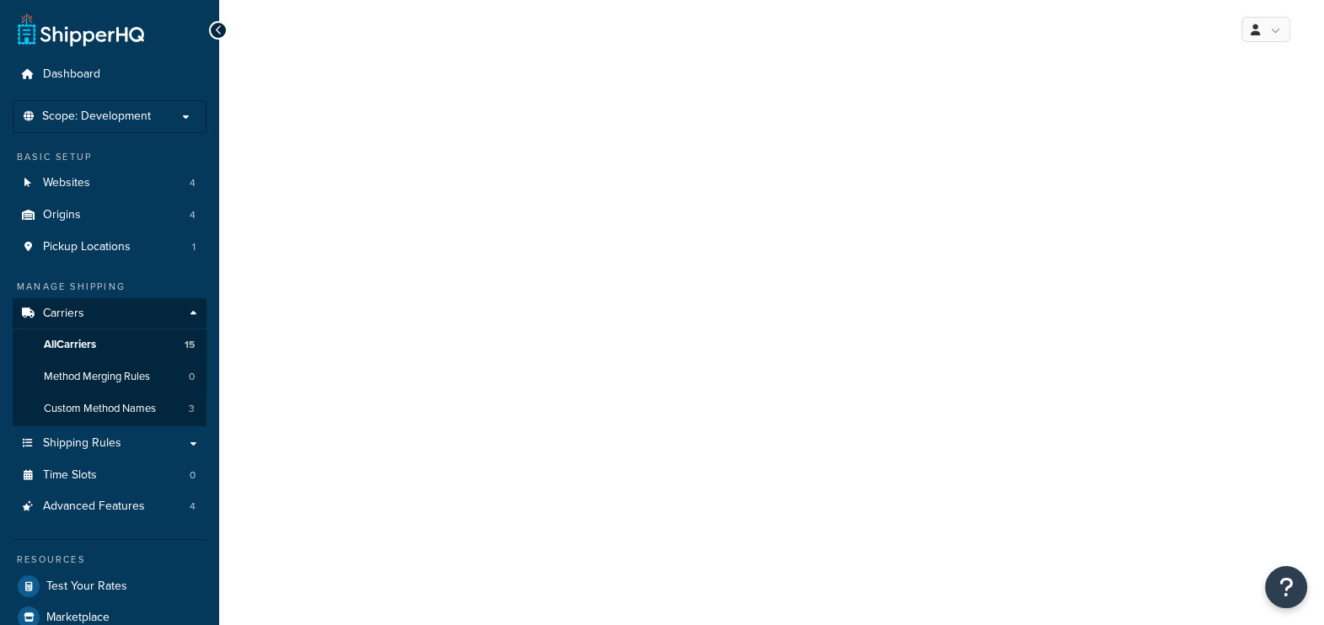
select select "ups"
select select "3"
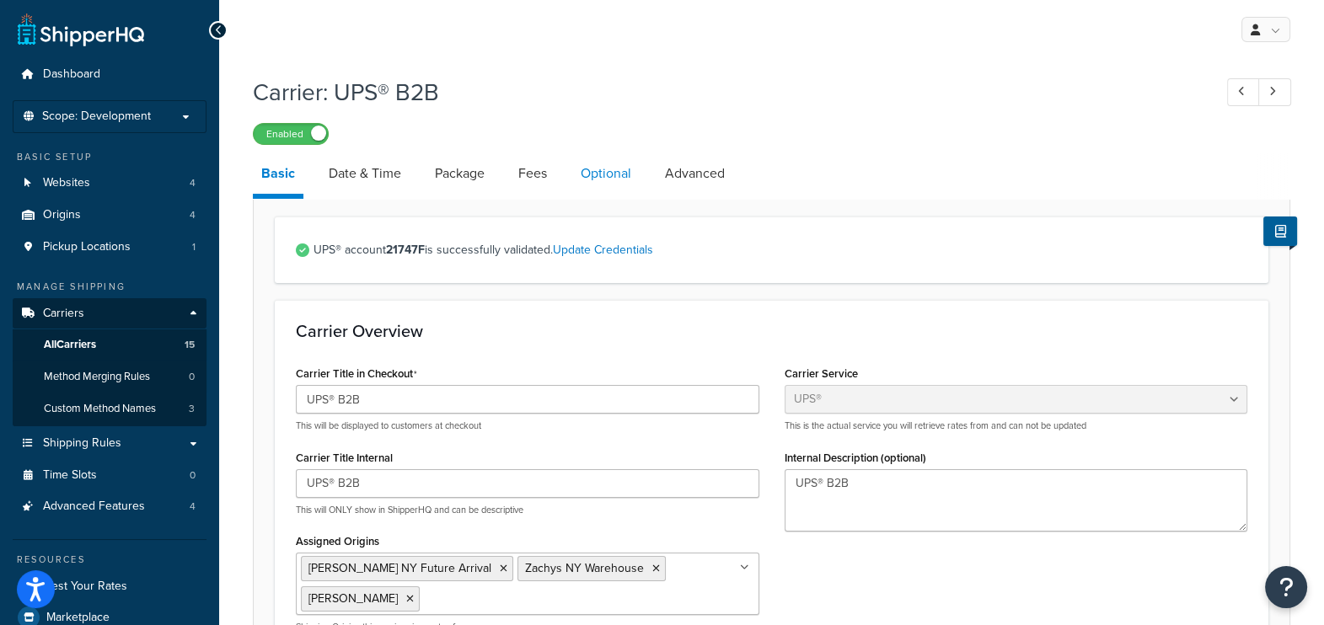
click at [608, 180] on link "Optional" at bounding box center [605, 173] width 67 height 40
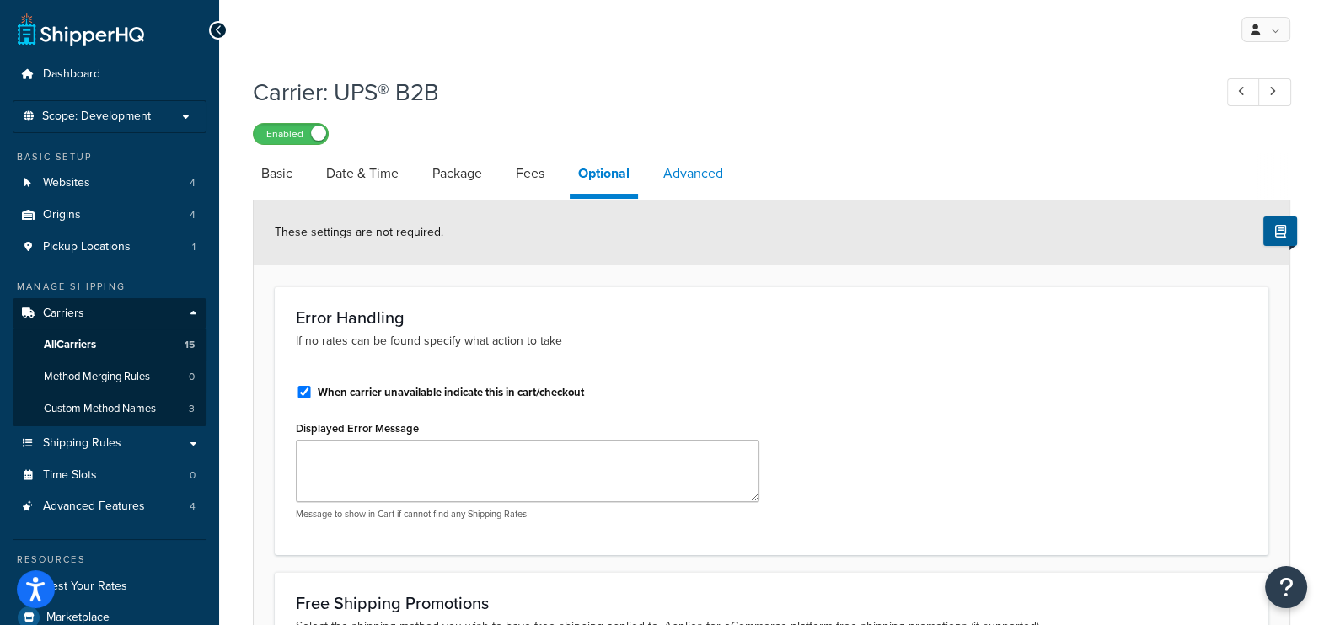
click at [712, 177] on link "Advanced" at bounding box center [693, 173] width 77 height 40
select select "false"
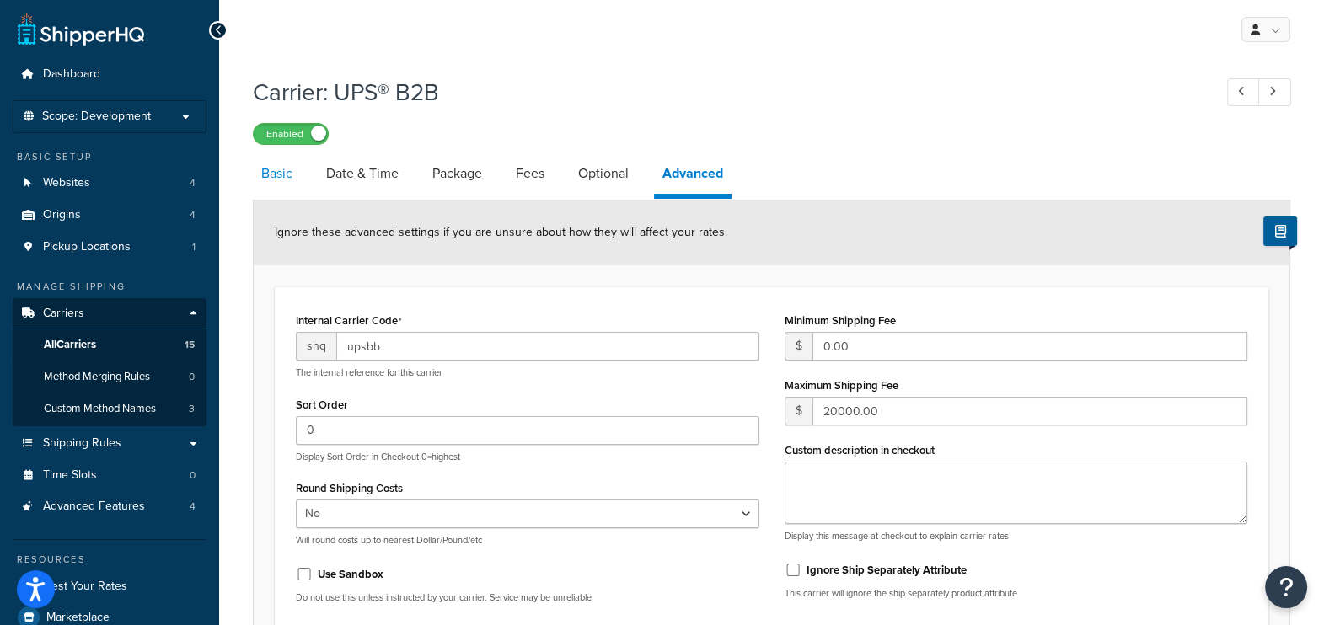
click at [273, 183] on link "Basic" at bounding box center [277, 173] width 48 height 40
select select "ups"
select select "3"
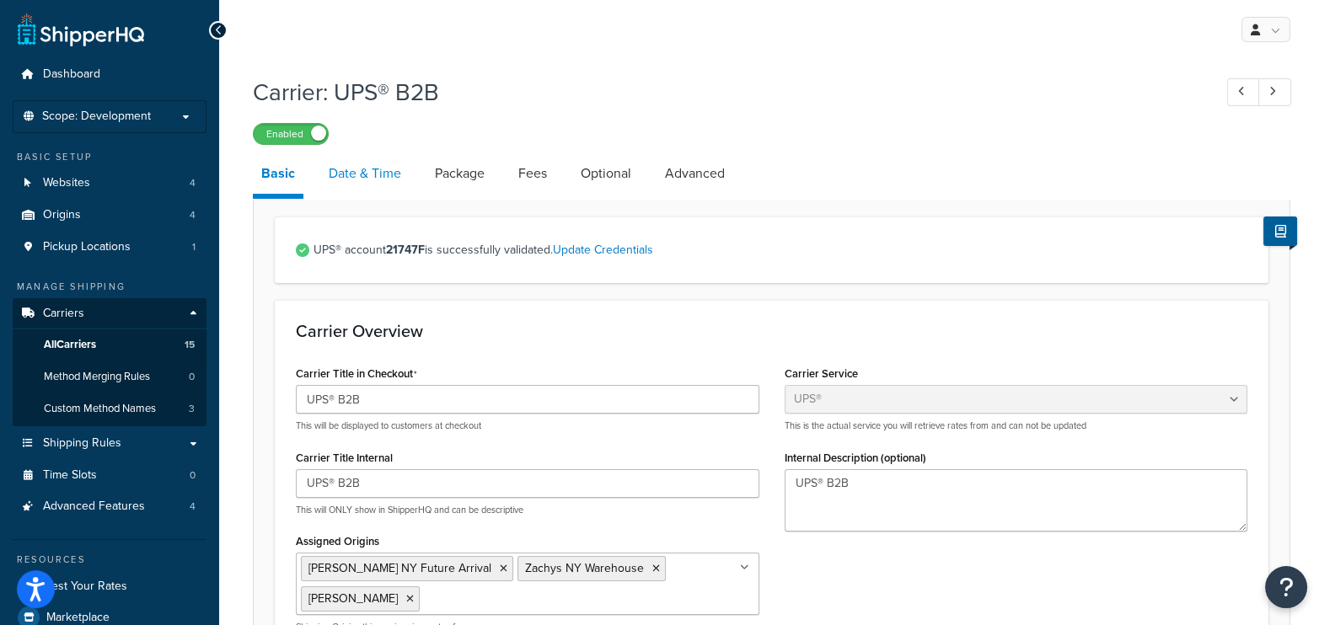
click at [375, 170] on link "Date & Time" at bounding box center [364, 173] width 89 height 40
select select "yMd"
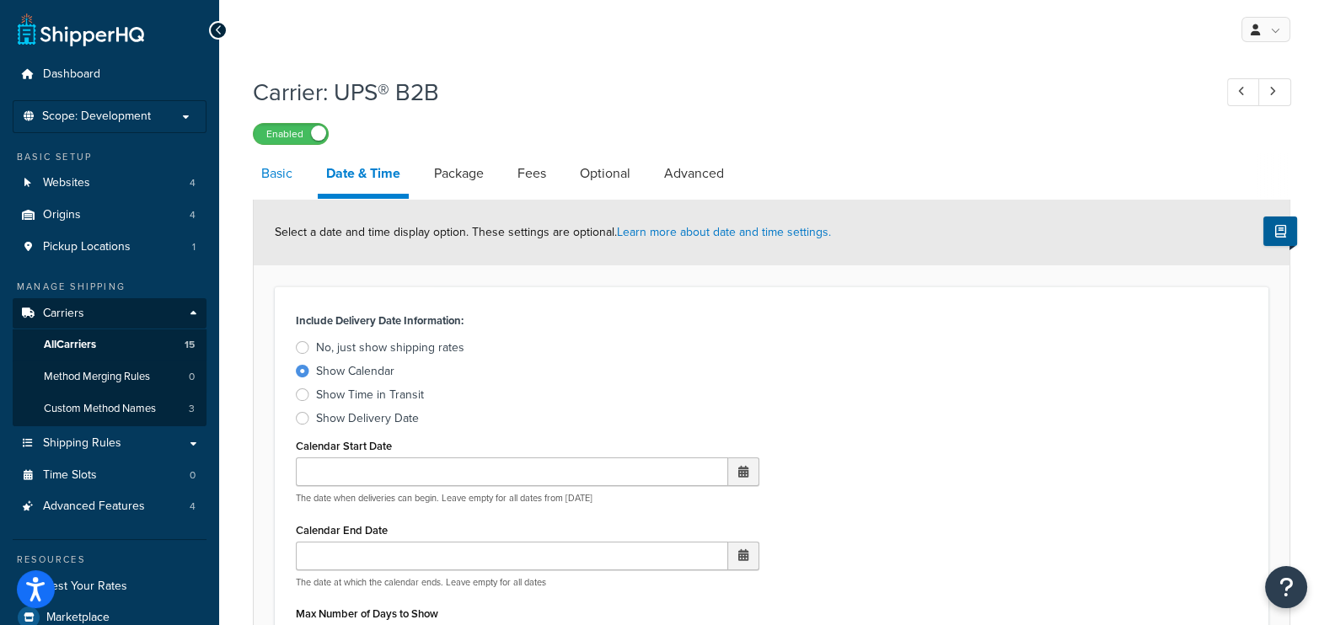
click at [279, 166] on link "Basic" at bounding box center [277, 173] width 48 height 40
select select "ups"
select select "3"
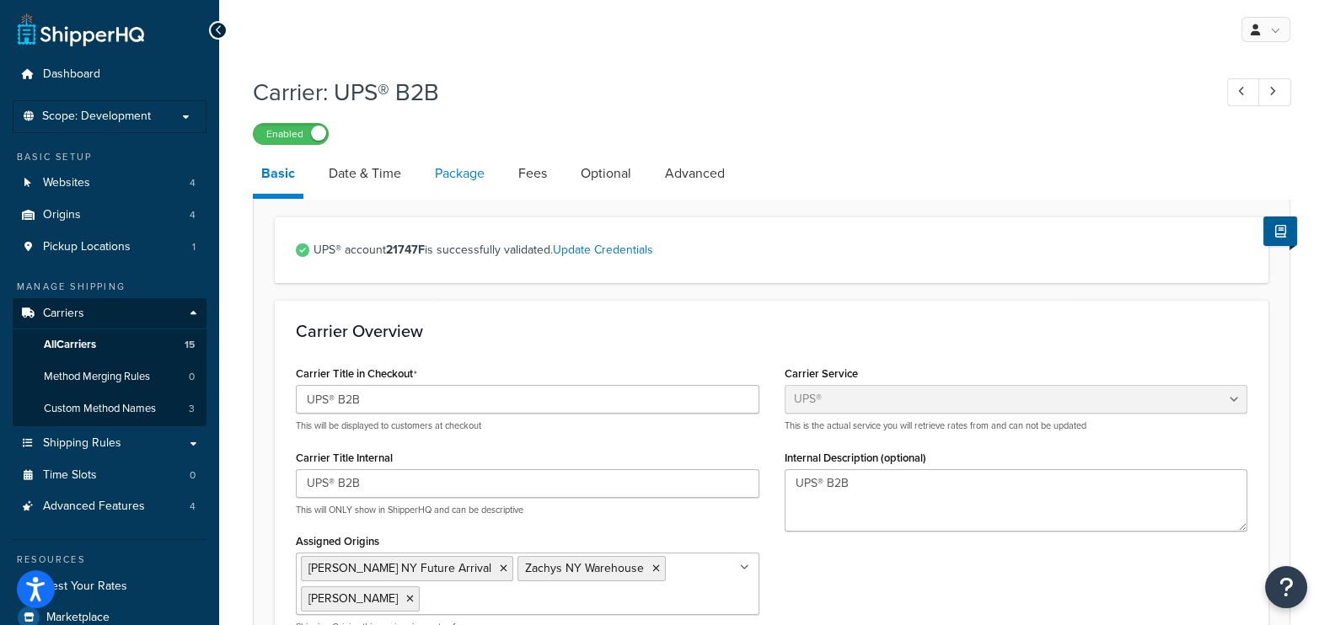
click at [460, 177] on link "Package" at bounding box center [459, 173] width 67 height 40
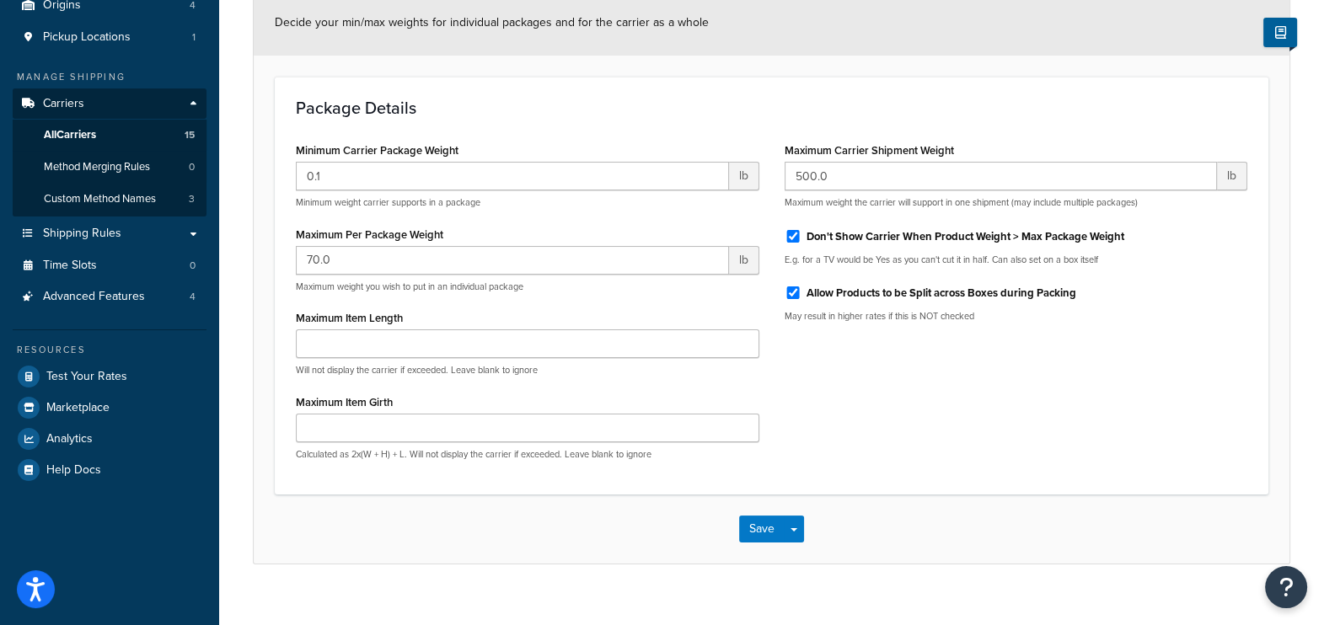
scroll to position [104, 0]
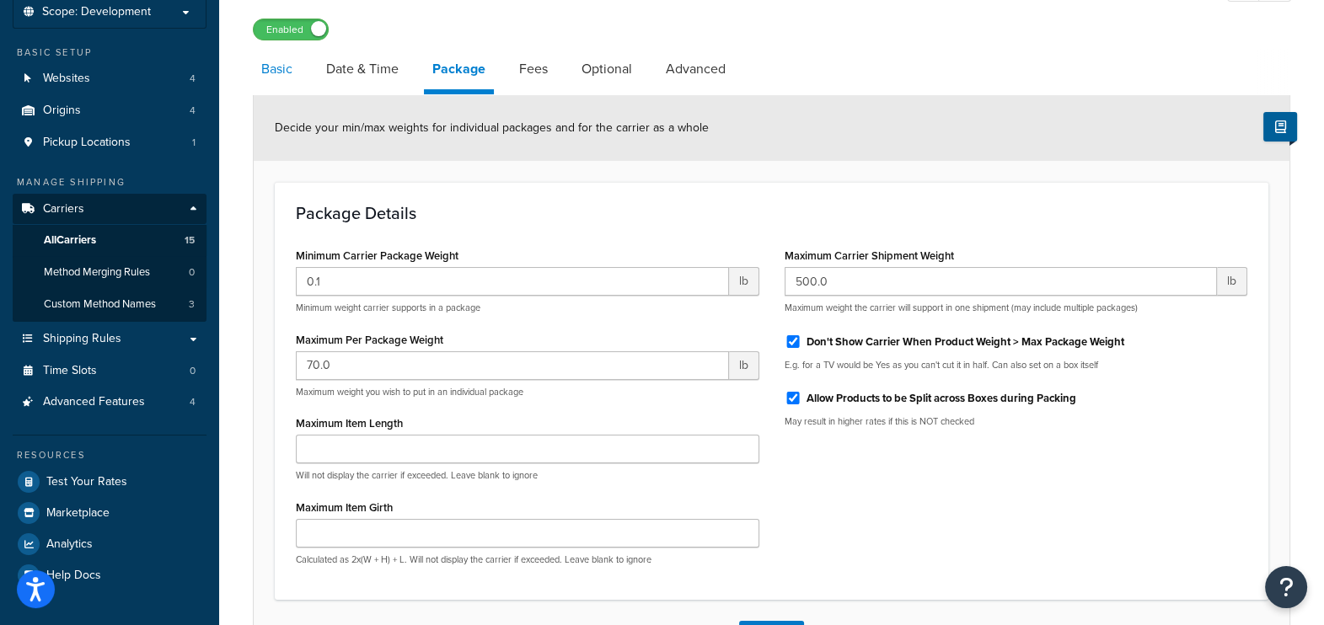
click at [270, 72] on link "Basic" at bounding box center [277, 69] width 48 height 40
select select "ups"
select select "3"
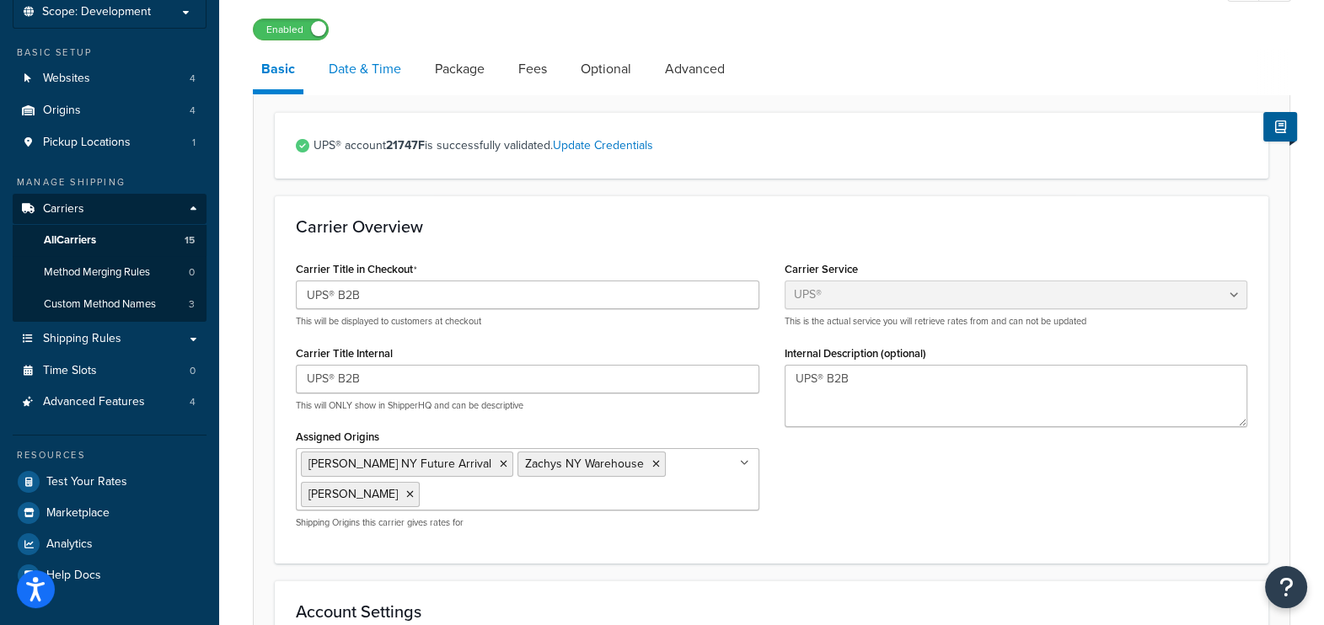
click at [351, 67] on link "Date & Time" at bounding box center [364, 69] width 89 height 40
select select "yMd"
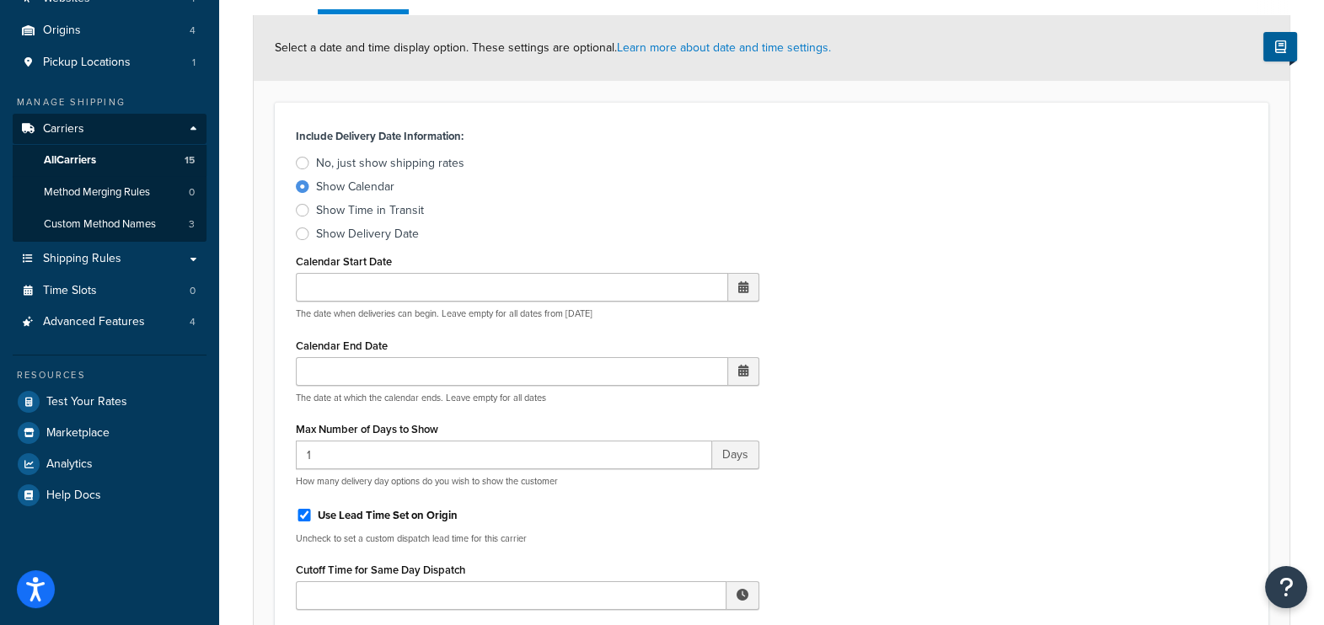
scroll to position [104, 0]
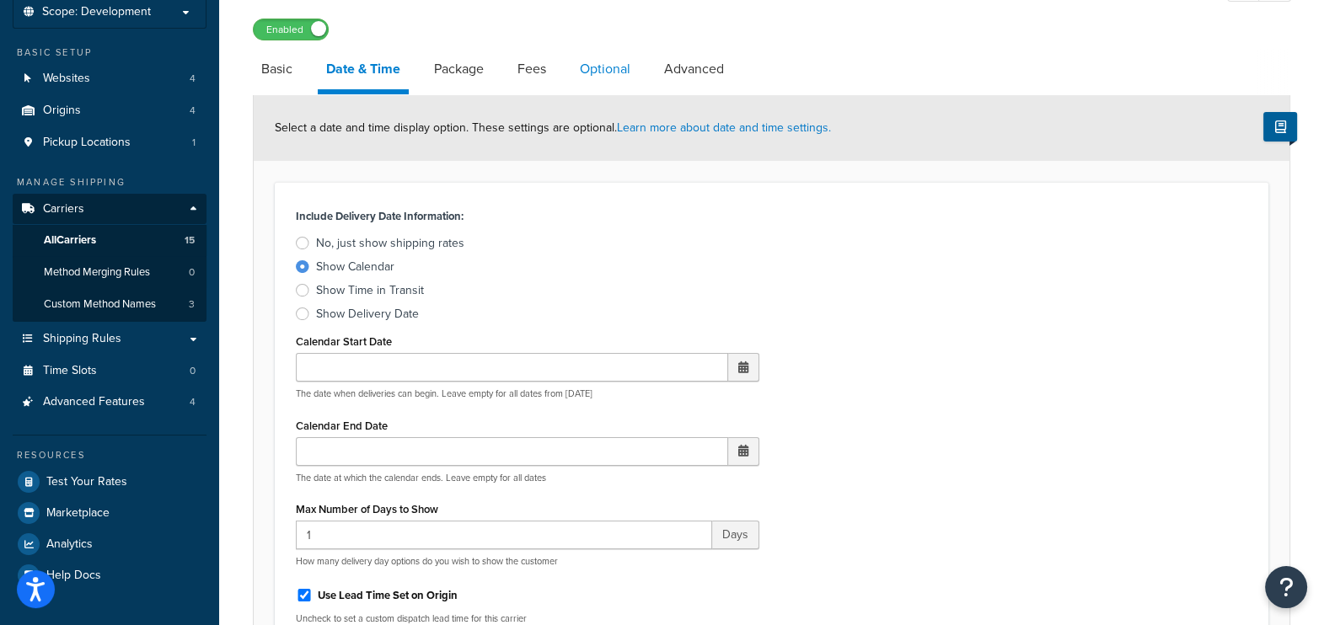
click at [602, 78] on link "Optional" at bounding box center [604, 69] width 67 height 40
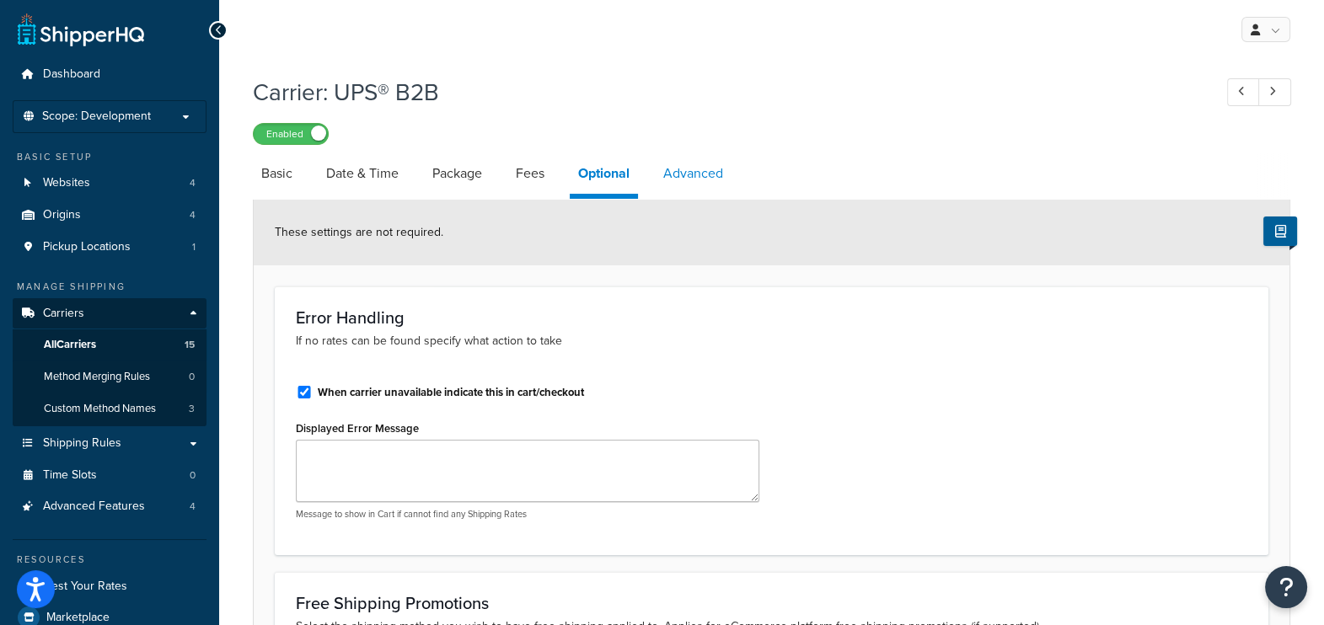
click at [697, 172] on link "Advanced" at bounding box center [693, 173] width 77 height 40
select select "false"
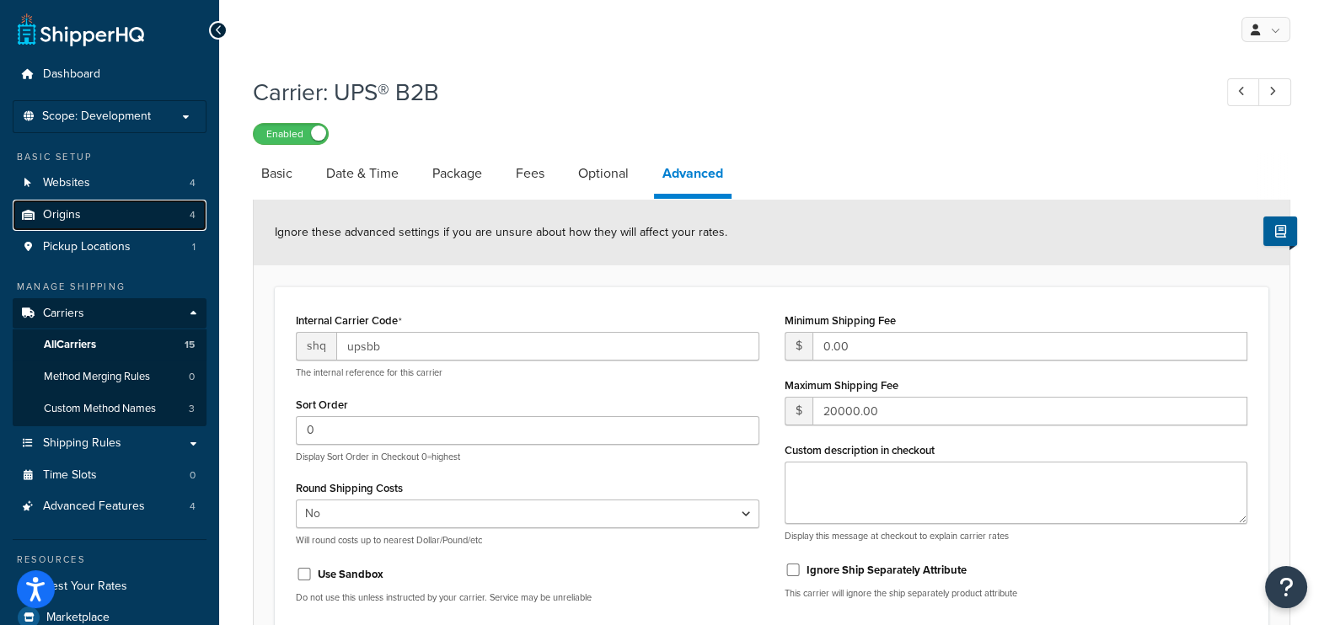
click at [81, 222] on link "Origins 4" at bounding box center [110, 215] width 194 height 31
